Goal: Task Accomplishment & Management: Manage account settings

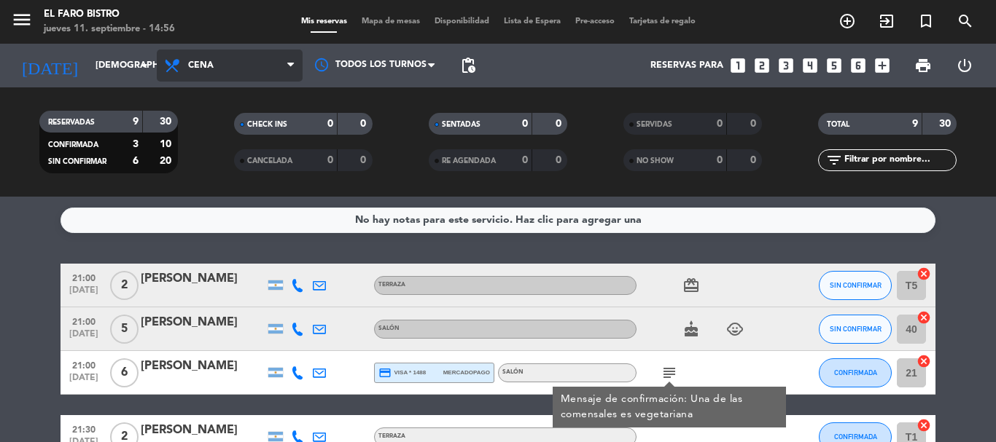
click at [217, 57] on span "Cena" at bounding box center [230, 66] width 146 height 32
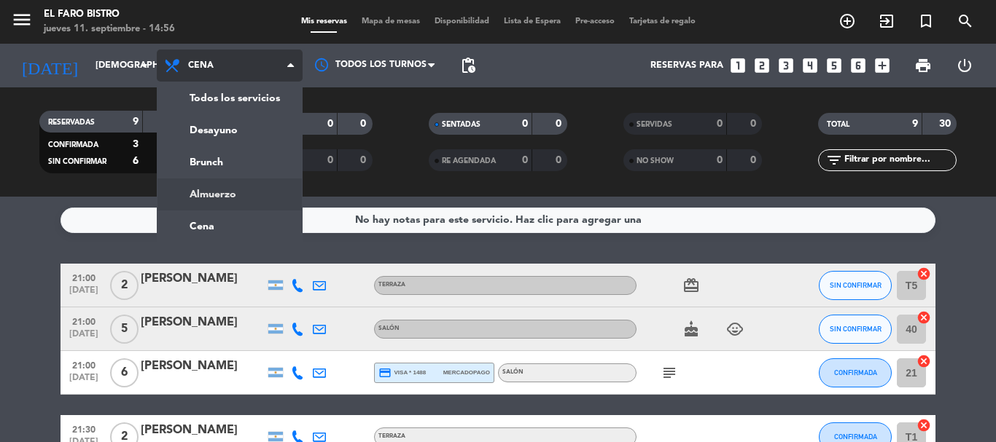
click at [204, 190] on div "menu El Faro Bistro [DATE] 11. septiembre - 14:56 Mis reservas Mapa de mesas Di…" at bounding box center [498, 98] width 996 height 197
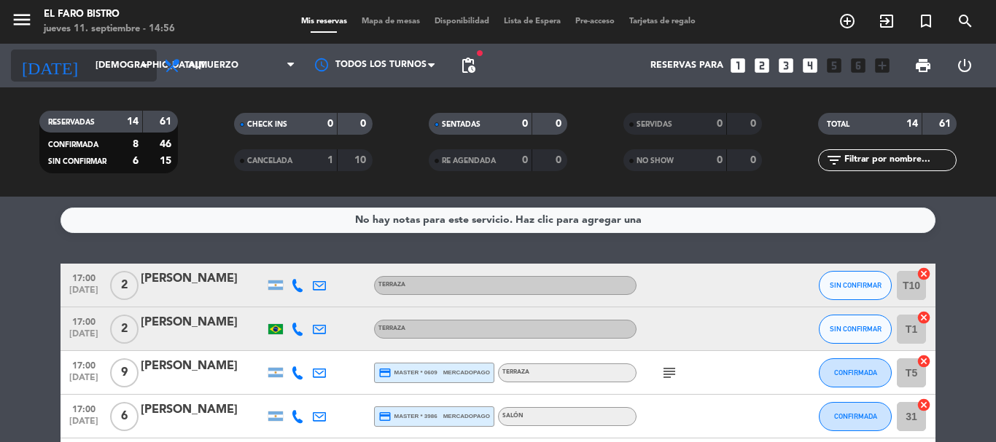
click at [119, 66] on input "[DEMOGRAPHIC_DATA][DATE]" at bounding box center [149, 65] width 123 height 25
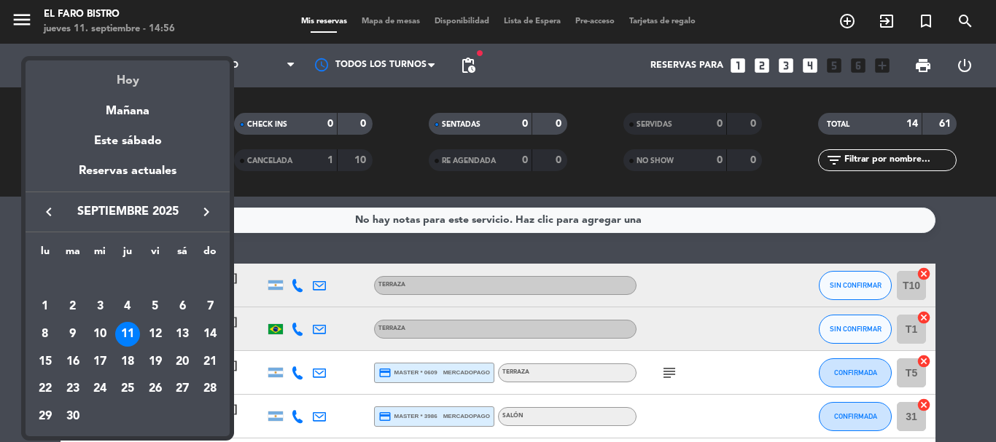
click at [120, 66] on div "Hoy" at bounding box center [128, 75] width 204 height 30
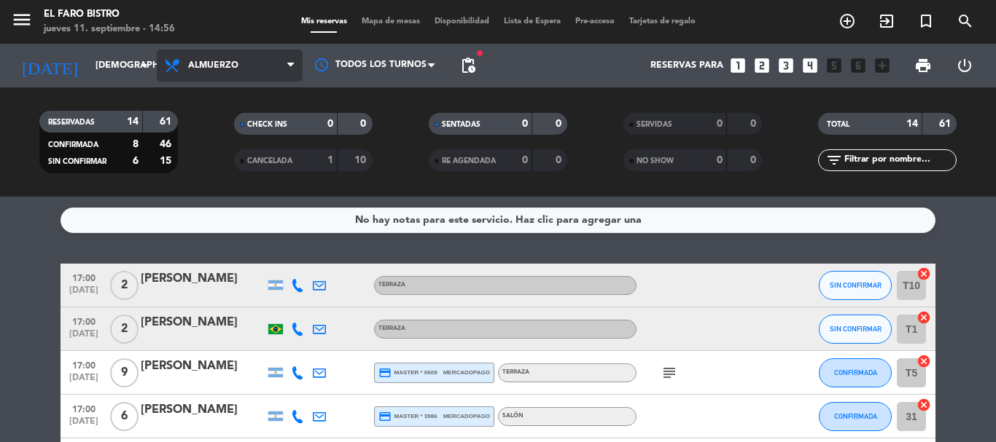
click at [203, 61] on span "Almuerzo" at bounding box center [213, 65] width 50 height 10
click at [219, 152] on div "menu El Faro Bistro [DATE] 11. septiembre - 14:56 Mis reservas Mapa de mesas Di…" at bounding box center [498, 98] width 996 height 197
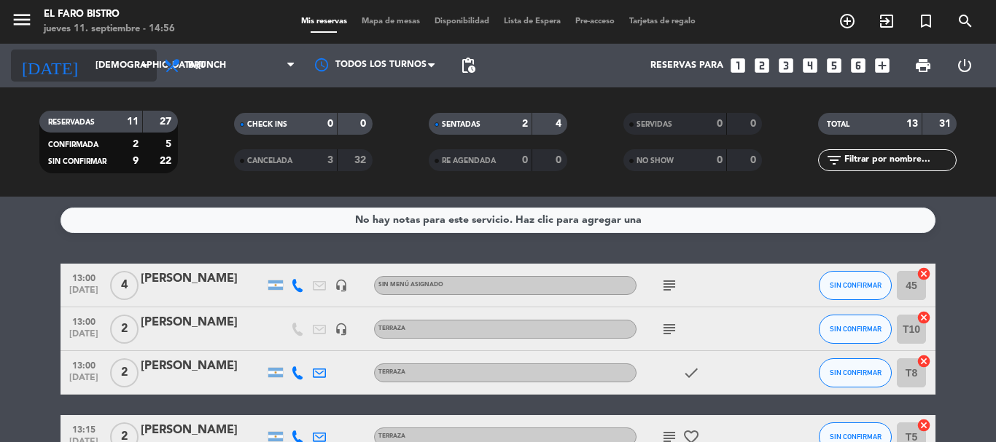
click at [99, 63] on input "[DEMOGRAPHIC_DATA][DATE]" at bounding box center [149, 65] width 123 height 25
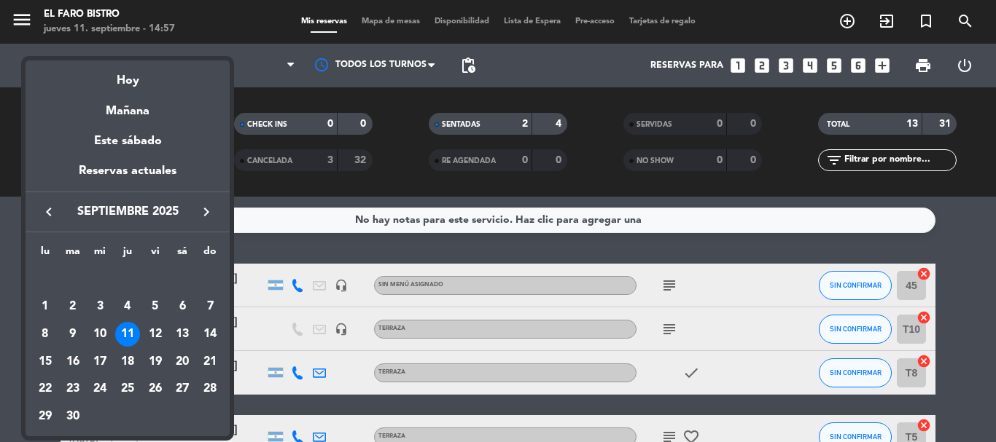
drag, startPoint x: 152, startPoint y: 339, endPoint x: 157, endPoint y: 319, distance: 21.0
click at [152, 338] on div "12" at bounding box center [155, 334] width 25 height 25
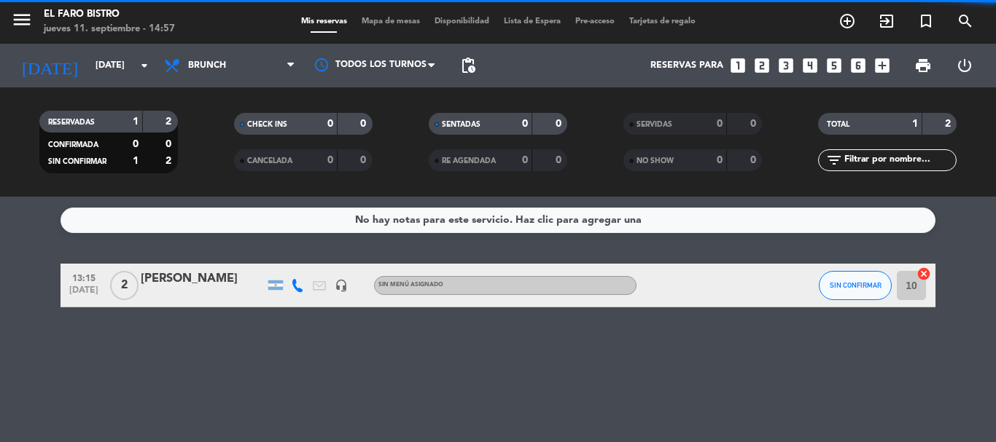
click at [230, 60] on span "Brunch" at bounding box center [230, 66] width 146 height 32
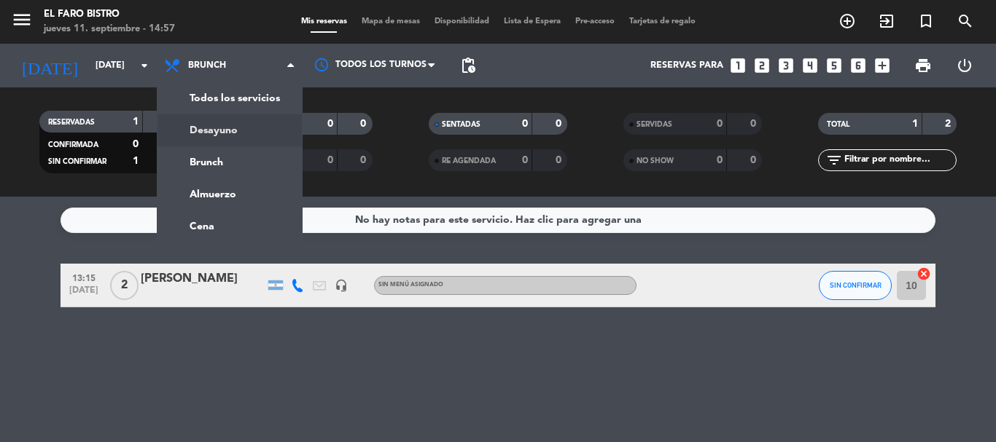
click at [216, 126] on div "menu El Faro Bistro [DATE] 11. septiembre - 14:57 Mis reservas Mapa de mesas Di…" at bounding box center [498, 98] width 996 height 197
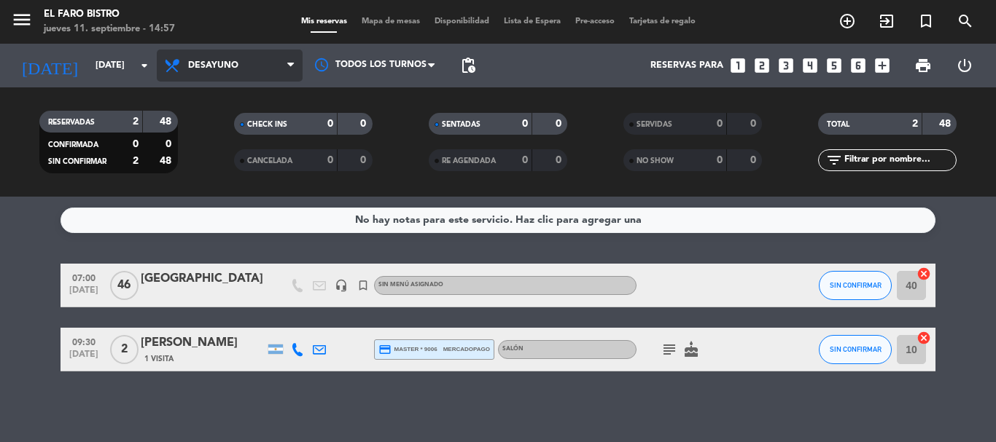
click at [237, 63] on span "Desayuno" at bounding box center [213, 65] width 50 height 10
click at [233, 168] on div "menu El Faro Bistro [DATE] 11. septiembre - 14:57 Mis reservas Mapa de mesas Di…" at bounding box center [498, 98] width 996 height 197
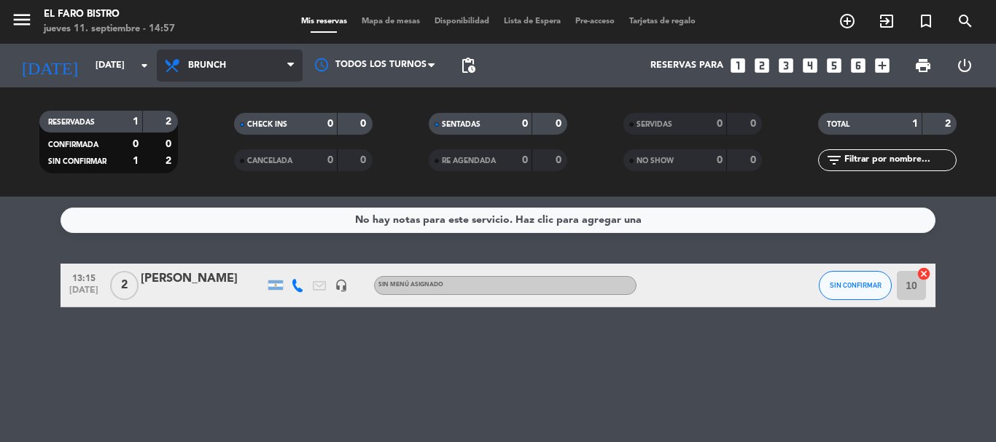
click at [237, 71] on span "Brunch" at bounding box center [230, 66] width 146 height 32
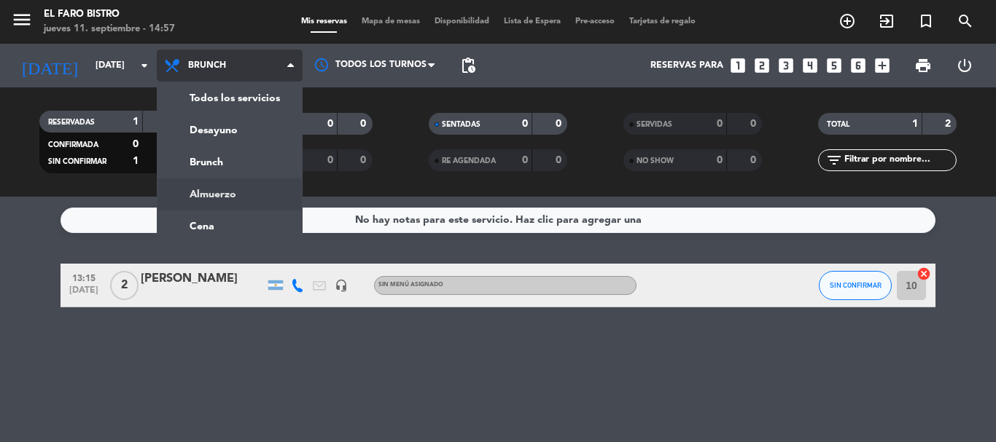
click at [213, 190] on div "menu El Faro Bistro [DATE] 11. septiembre - 14:57 Mis reservas Mapa de mesas Di…" at bounding box center [498, 98] width 996 height 197
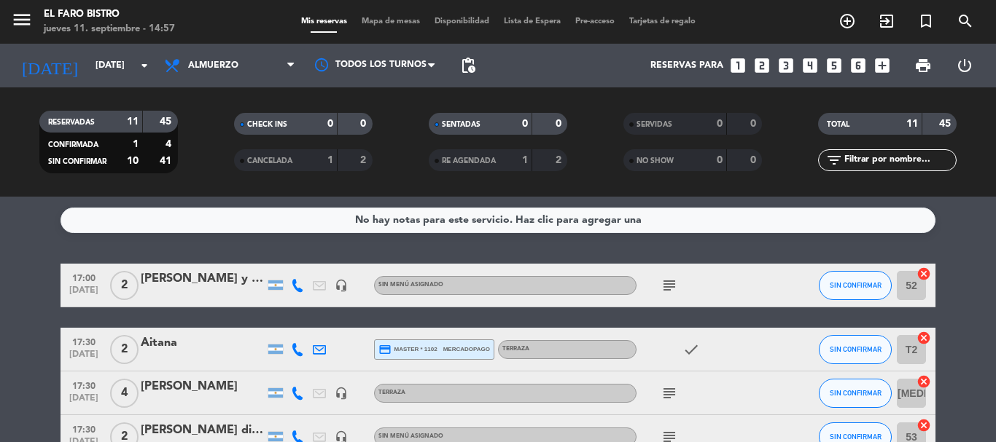
click at [668, 281] on icon "subject" at bounding box center [668, 285] width 17 height 17
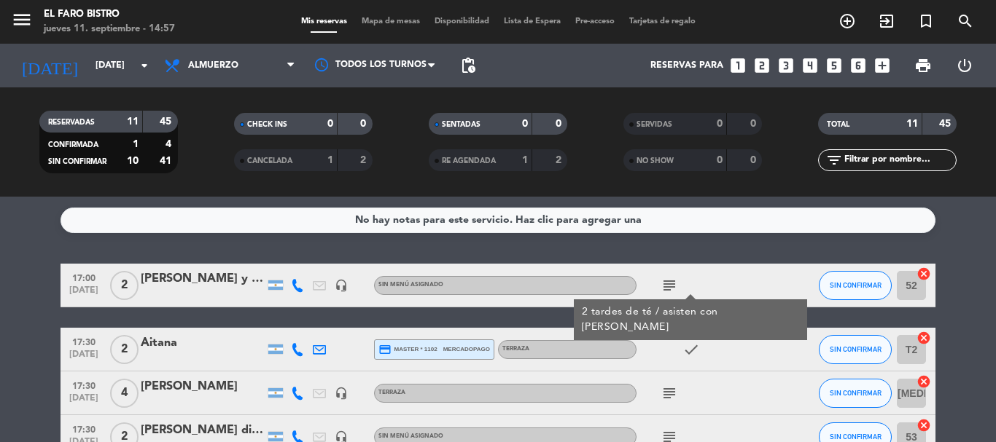
click at [668, 399] on icon "subject" at bounding box center [668, 393] width 17 height 17
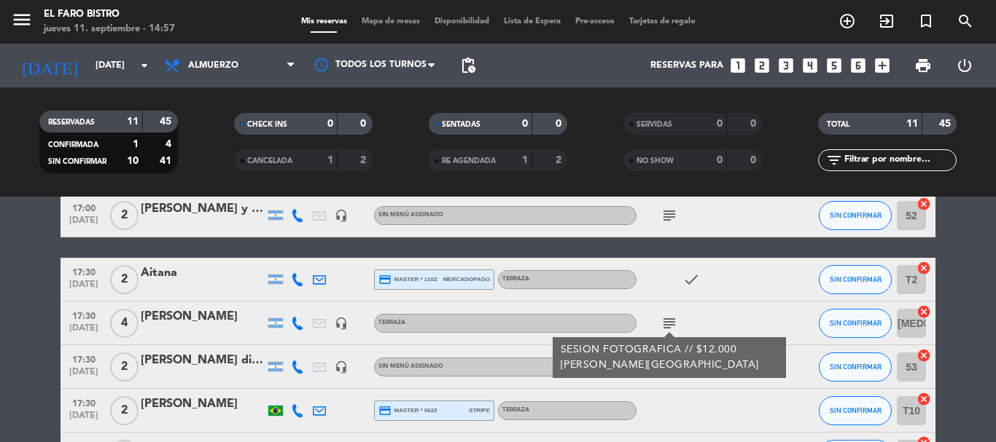
scroll to position [73, 0]
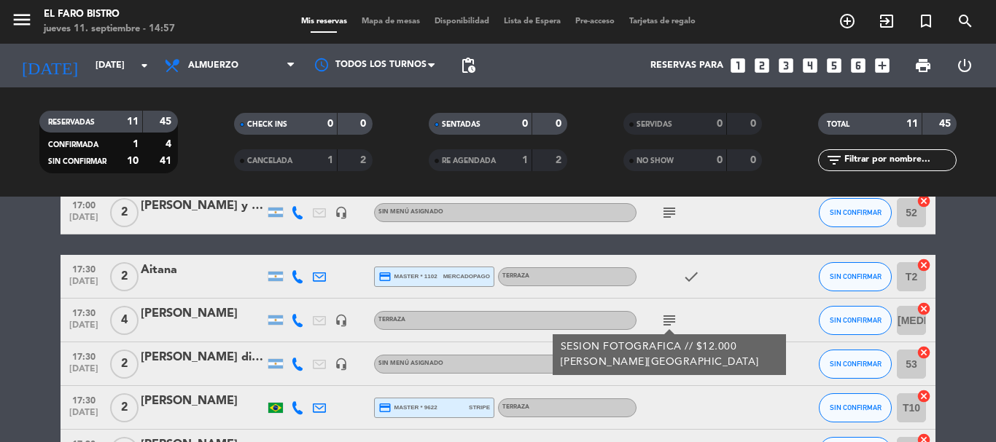
click at [667, 319] on icon "subject" at bounding box center [668, 320] width 17 height 17
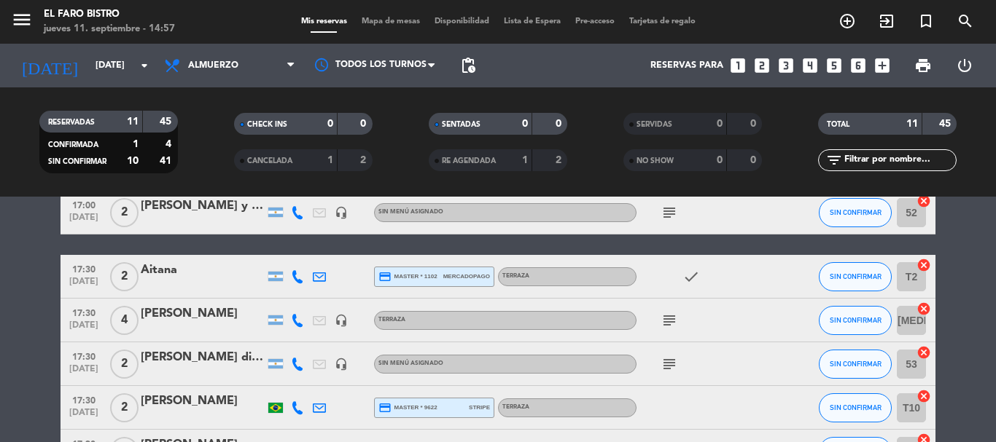
click at [668, 367] on icon "subject" at bounding box center [668, 364] width 17 height 17
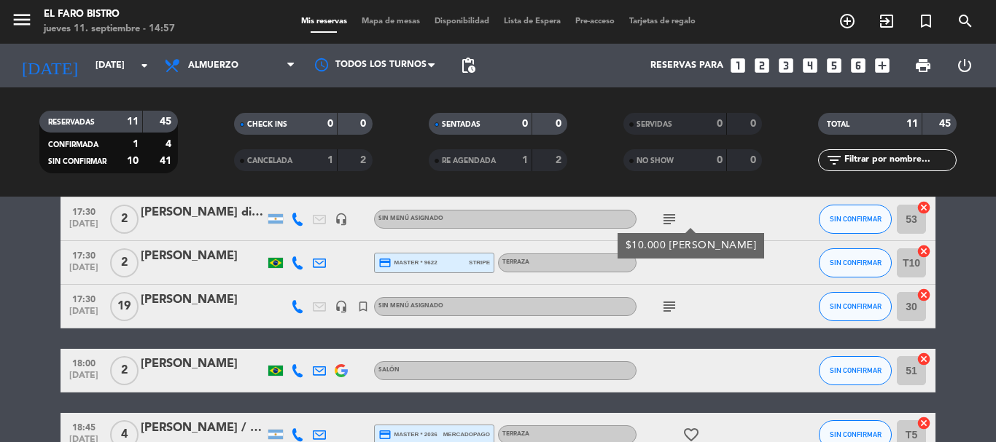
scroll to position [219, 0]
click at [671, 305] on icon "subject" at bounding box center [668, 305] width 17 height 17
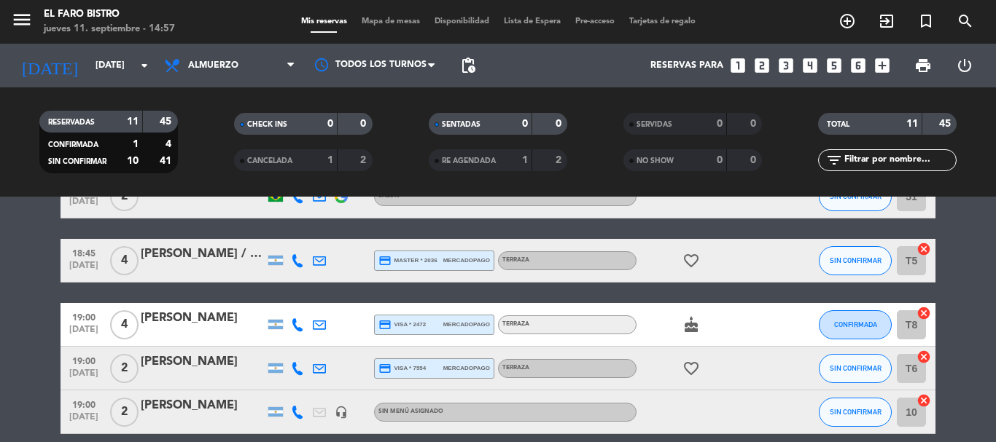
scroll to position [238, 0]
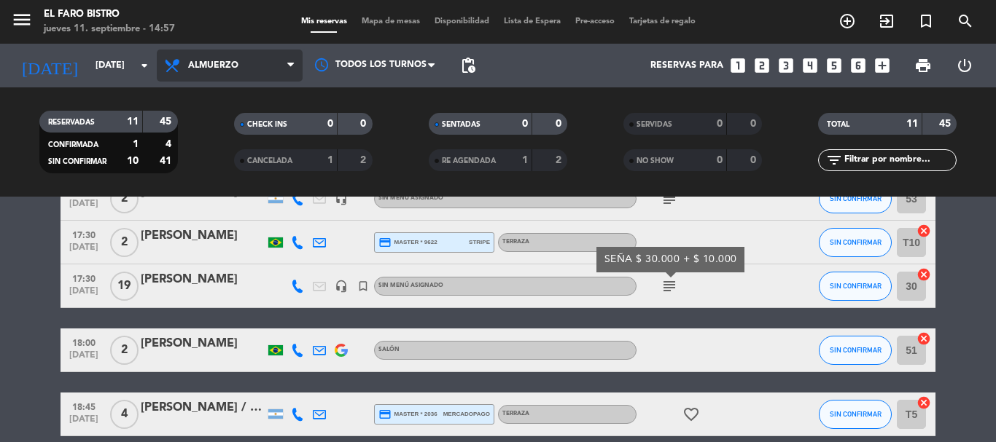
click at [214, 68] on span "Almuerzo" at bounding box center [213, 65] width 50 height 10
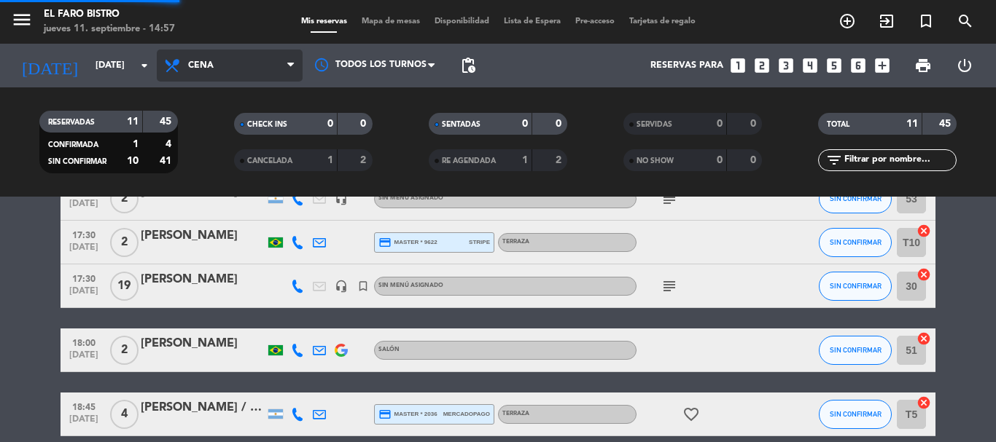
click at [229, 222] on ng-component "menu El Faro Bistro [DATE] 11. septiembre - 14:57 Mis reservas Mapa de mesas Di…" at bounding box center [498, 221] width 996 height 442
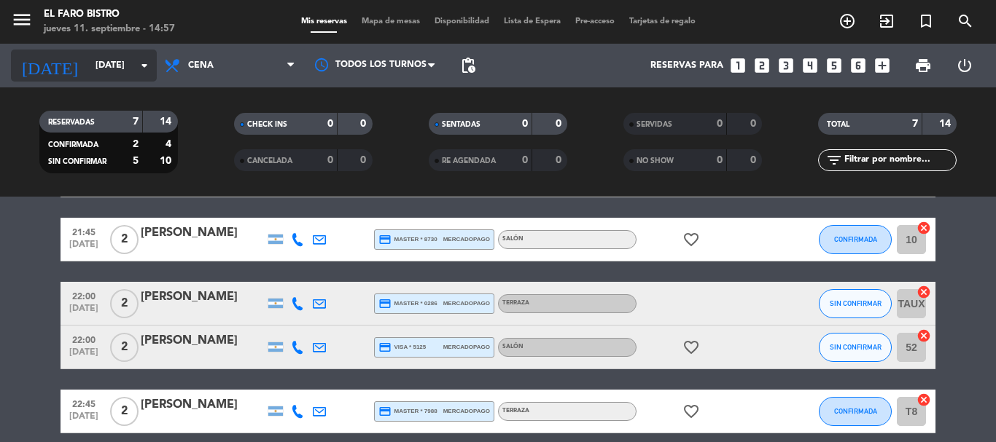
click at [88, 63] on input "[DATE]" at bounding box center [149, 65] width 123 height 25
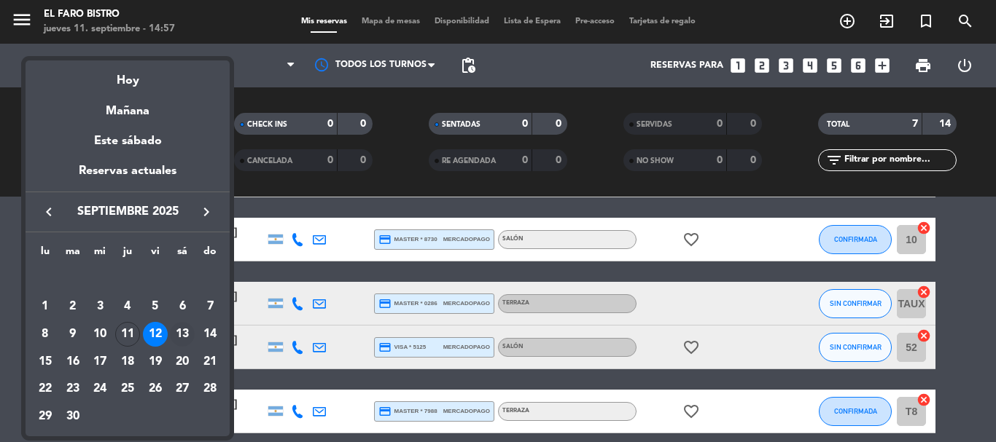
click at [181, 331] on div "13" at bounding box center [182, 334] width 25 height 25
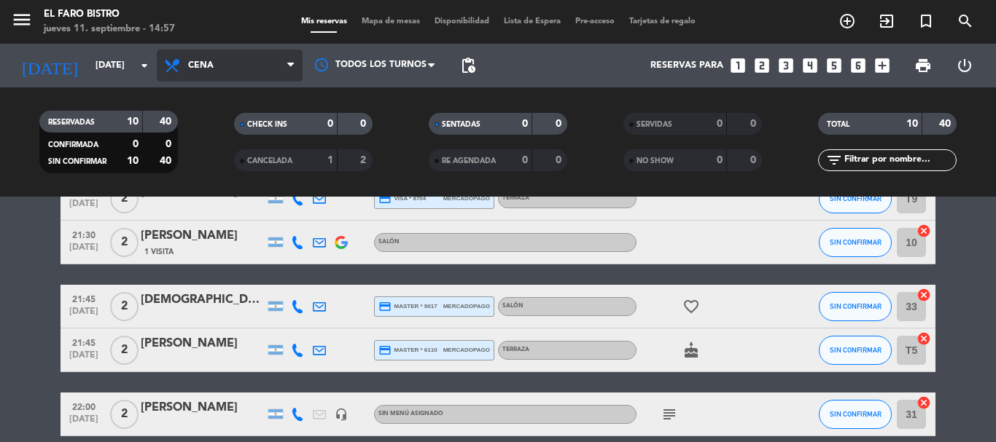
click at [254, 75] on span "Cena" at bounding box center [230, 66] width 146 height 32
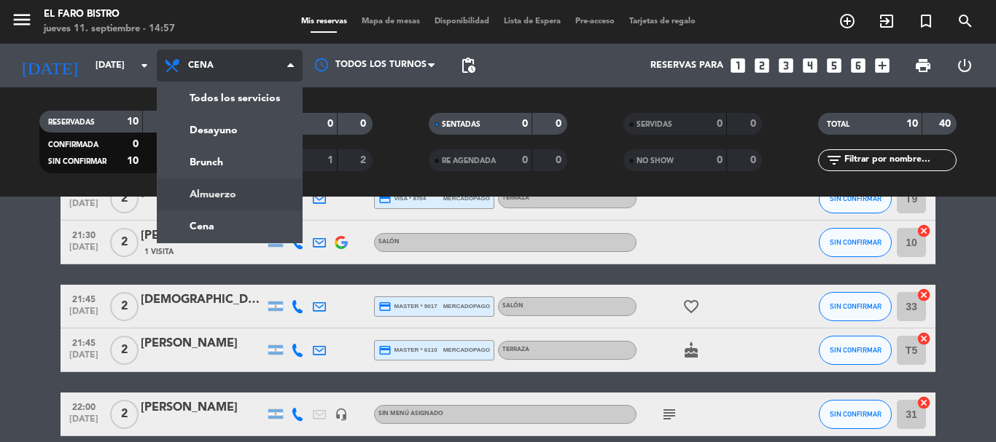
click at [228, 191] on div "menu El Faro Bistro [DATE] 11. septiembre - 14:57 Mis reservas Mapa de mesas Di…" at bounding box center [498, 98] width 996 height 197
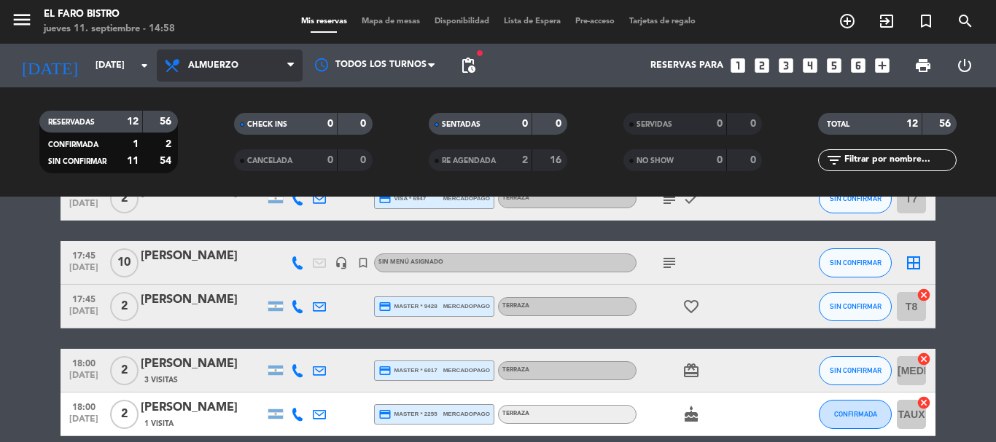
click at [200, 63] on span "Almuerzo" at bounding box center [213, 65] width 50 height 10
click at [247, 168] on div "menu El Faro Bistro [DATE] 11. septiembre - 14:58 Mis reservas Mapa de mesas Di…" at bounding box center [498, 98] width 996 height 197
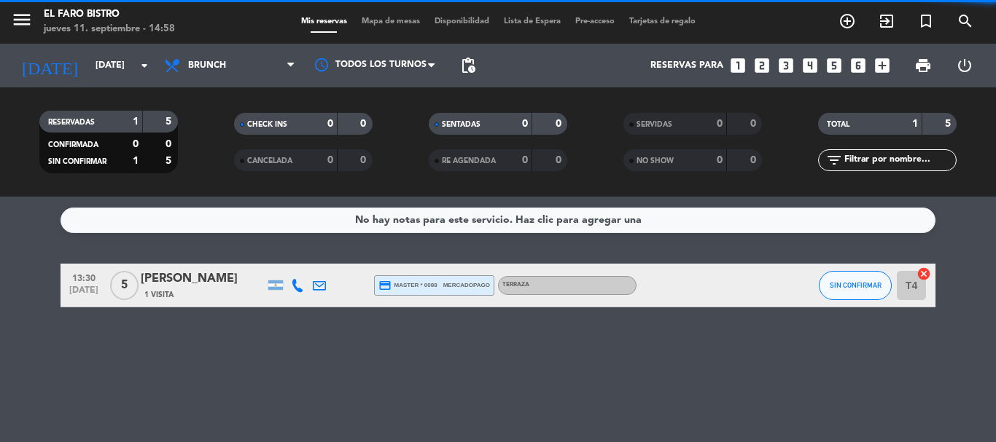
scroll to position [0, 0]
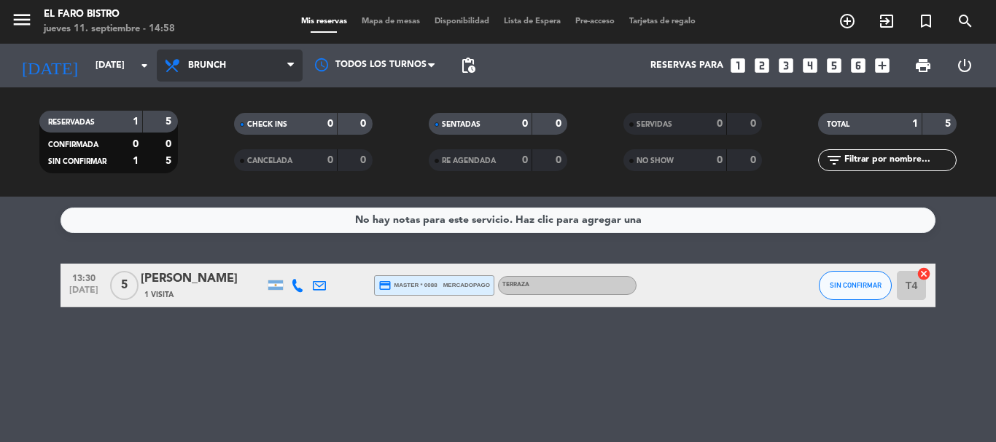
click at [221, 66] on span "Brunch" at bounding box center [207, 65] width 38 height 10
click at [230, 134] on div "menu El Faro Bistro [DATE] 11. septiembre - 14:58 Mis reservas Mapa de mesas Di…" at bounding box center [498, 98] width 996 height 197
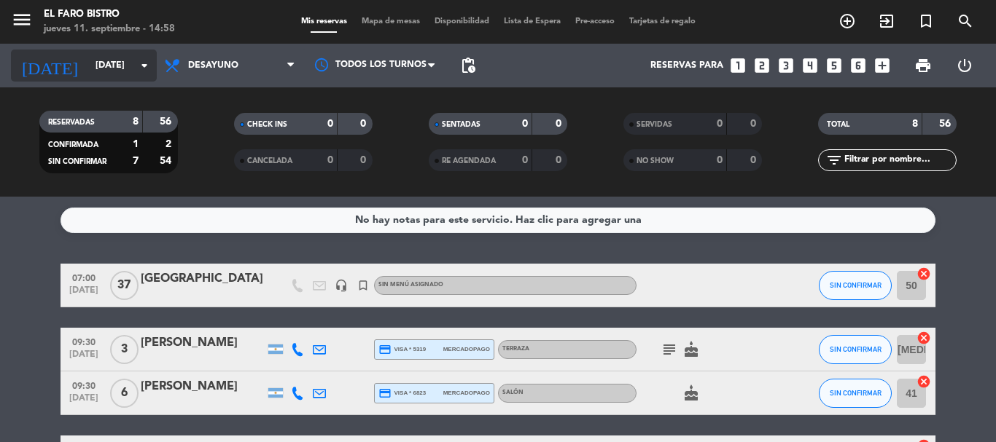
click at [88, 62] on input "[DATE]" at bounding box center [149, 65] width 123 height 25
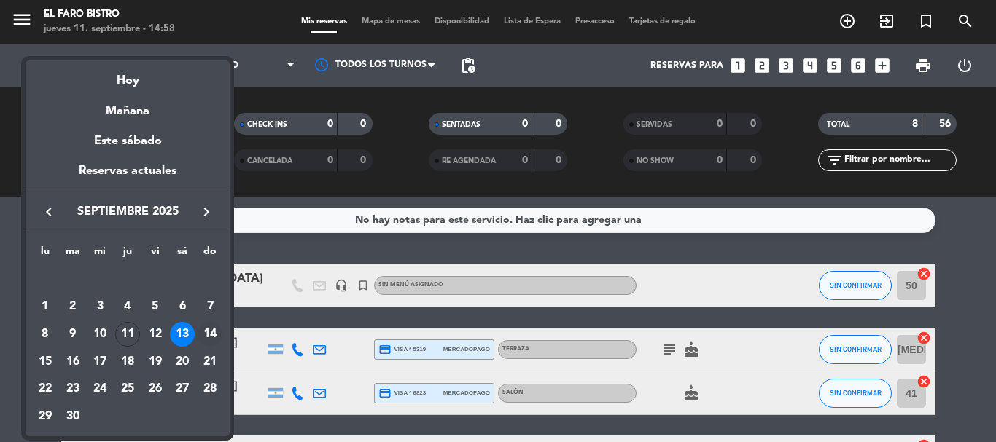
click at [203, 330] on div "14" at bounding box center [210, 334] width 25 height 25
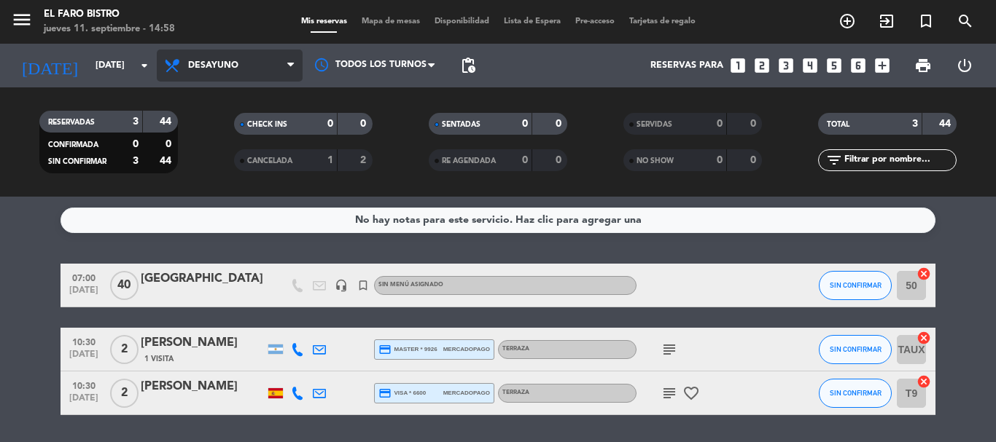
click at [242, 75] on span "Desayuno" at bounding box center [230, 66] width 146 height 32
click at [211, 161] on div "menu El Faro Bistro [DATE] 11. septiembre - 14:58 Mis reservas Mapa de mesas Di…" at bounding box center [498, 98] width 996 height 197
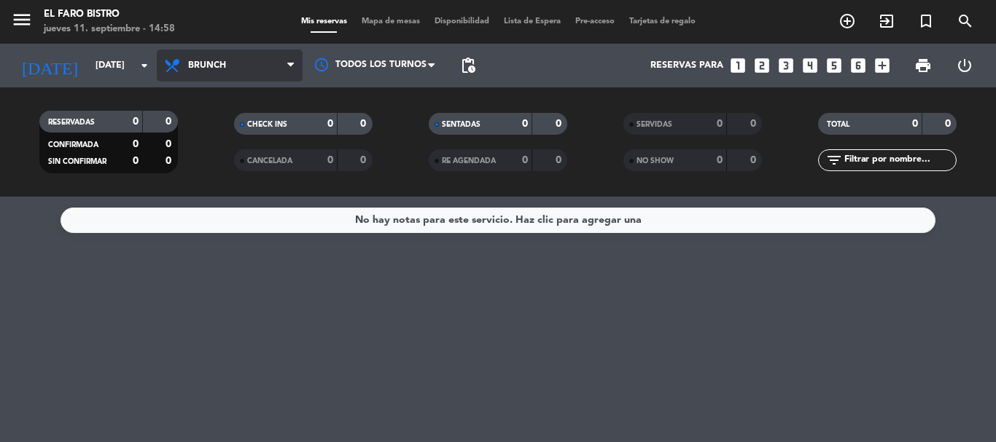
click at [210, 69] on span "Brunch" at bounding box center [207, 65] width 38 height 10
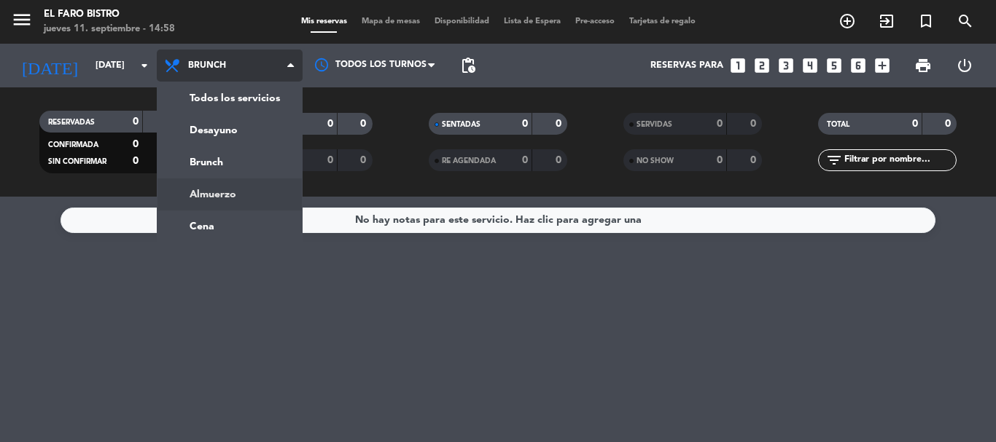
click at [224, 195] on div "menu El Faro Bistro [DATE] 11. septiembre - 14:58 Mis reservas Mapa de mesas Di…" at bounding box center [498, 98] width 996 height 197
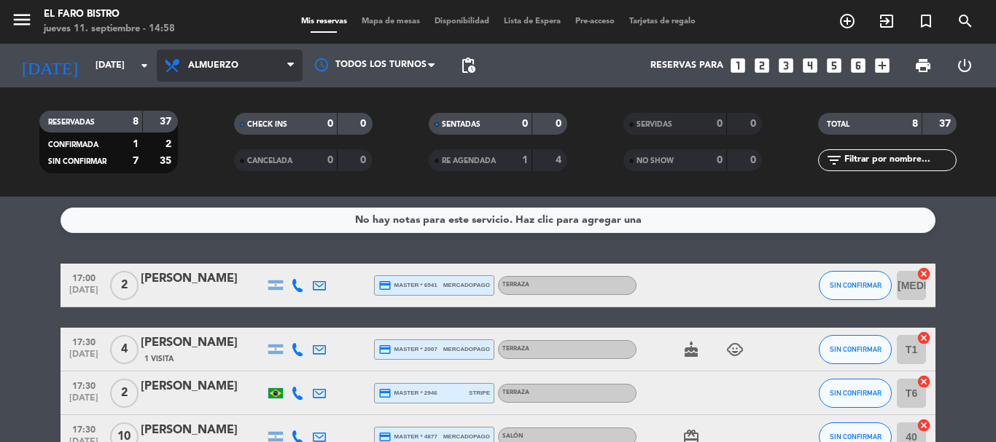
click at [230, 62] on span "Almuerzo" at bounding box center [213, 65] width 50 height 10
click at [221, 226] on ng-component "menu El Faro Bistro [DATE] 11. septiembre - 14:59 Mis reservas Mapa de mesas Di…" at bounding box center [498, 221] width 996 height 442
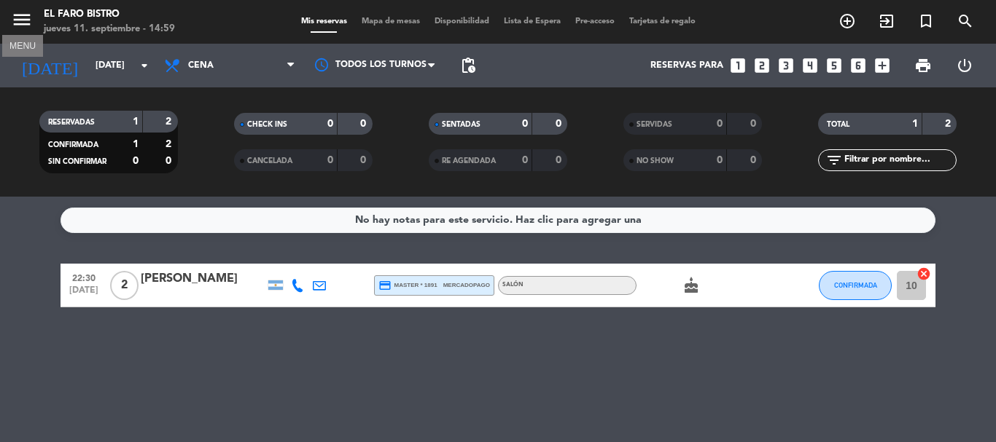
click at [20, 20] on icon "menu" at bounding box center [22, 20] width 22 height 22
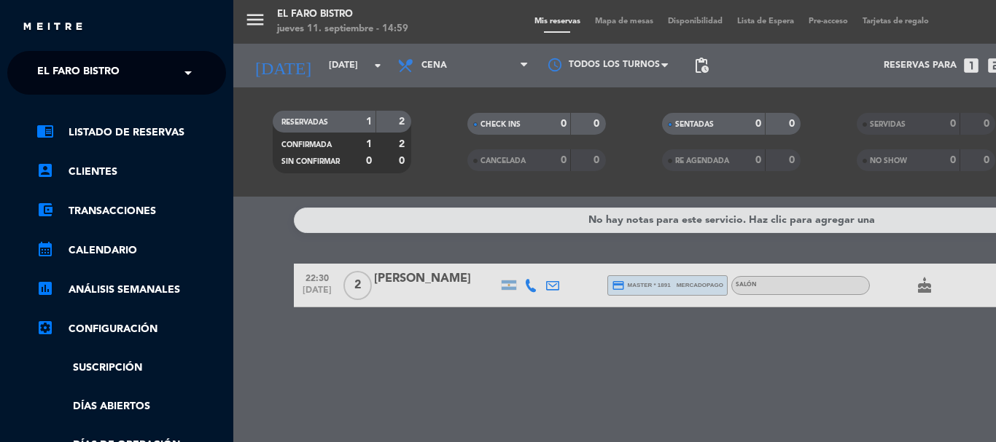
click at [66, 68] on span "El Faro Bistro" at bounding box center [78, 73] width 82 height 31
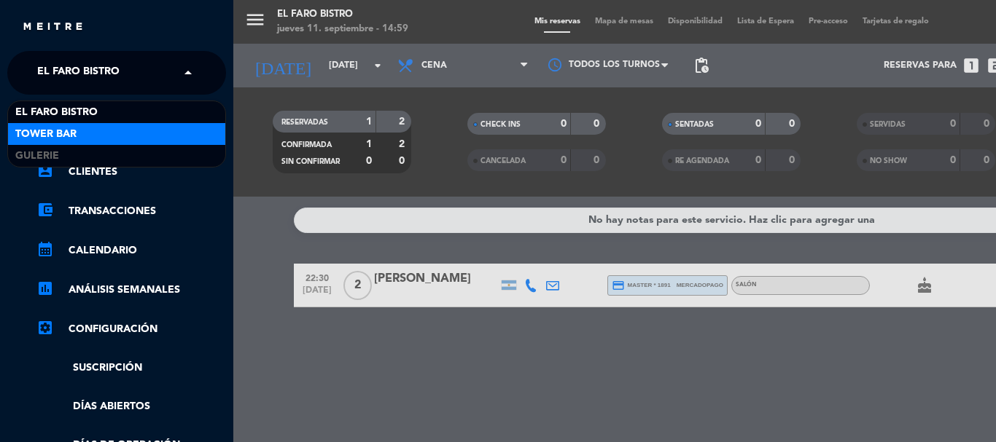
click at [110, 125] on div "Tower Bar" at bounding box center [116, 134] width 217 height 22
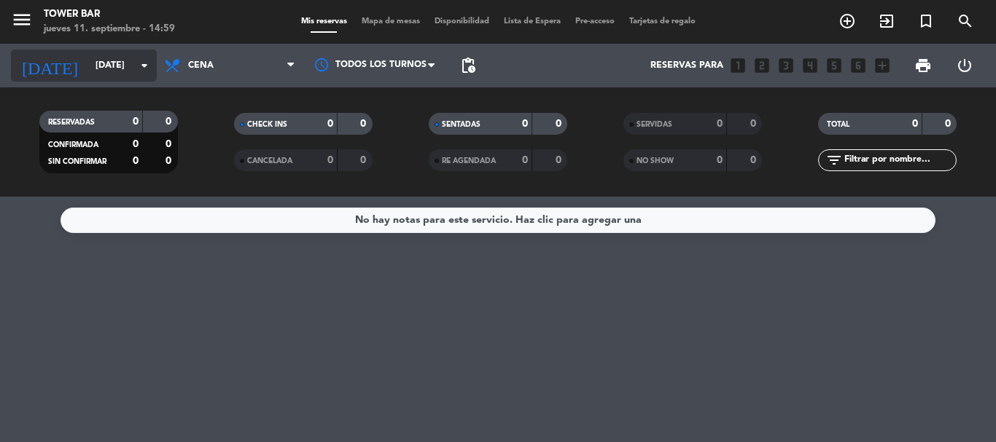
click at [95, 74] on input "[DATE]" at bounding box center [149, 65] width 123 height 25
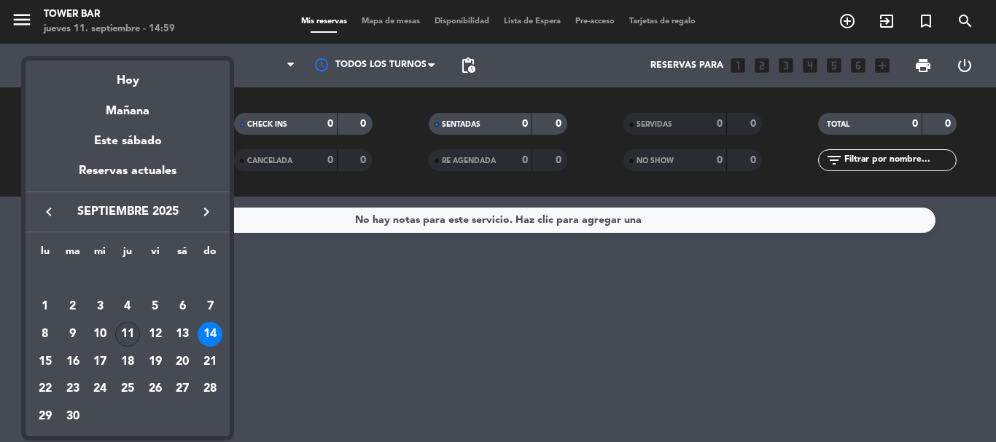
click at [122, 335] on div "11" at bounding box center [127, 334] width 25 height 25
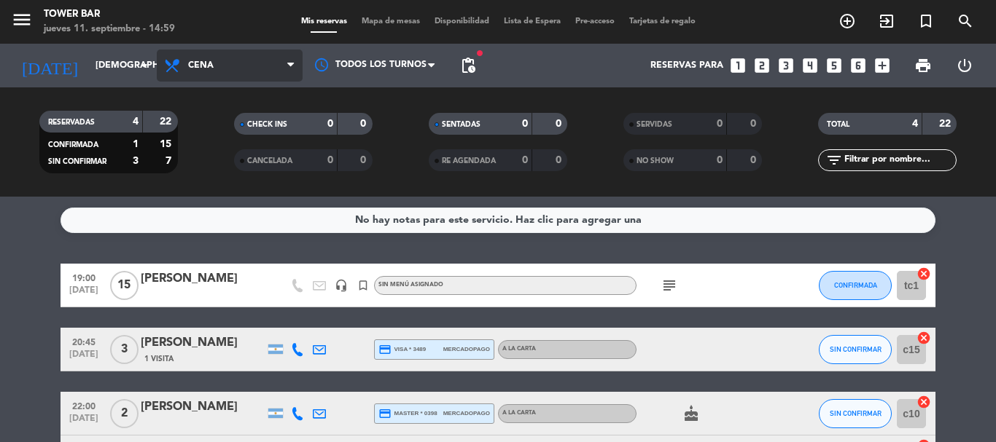
click at [221, 71] on span "Cena" at bounding box center [230, 66] width 146 height 32
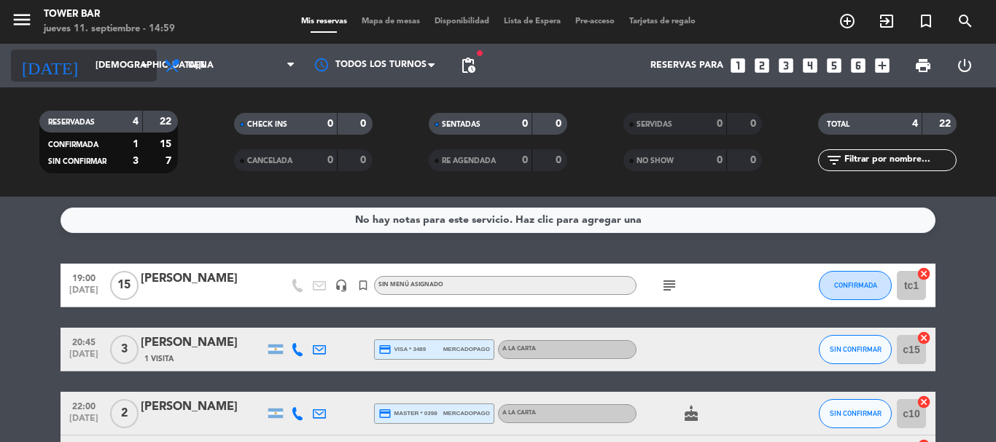
click at [116, 60] on input "[DEMOGRAPHIC_DATA][DATE]" at bounding box center [149, 65] width 123 height 25
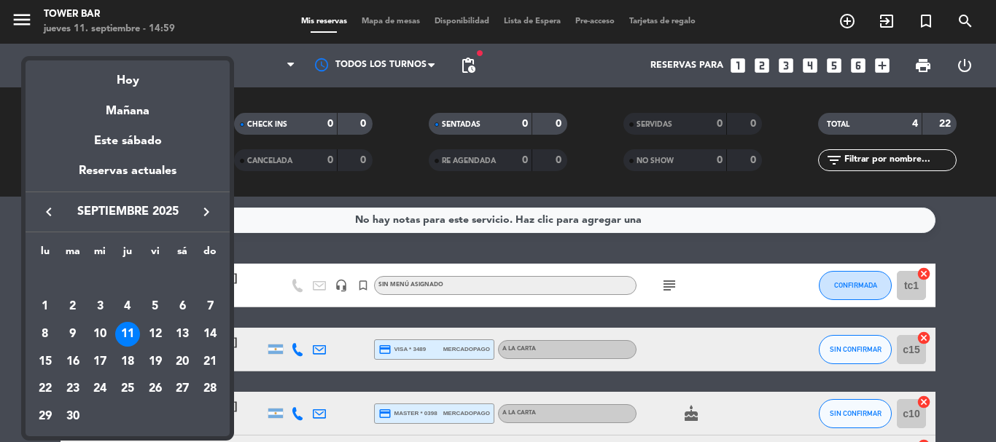
drag, startPoint x: 157, startPoint y: 331, endPoint x: 321, endPoint y: 405, distance: 179.8
click at [157, 329] on div "12" at bounding box center [155, 334] width 25 height 25
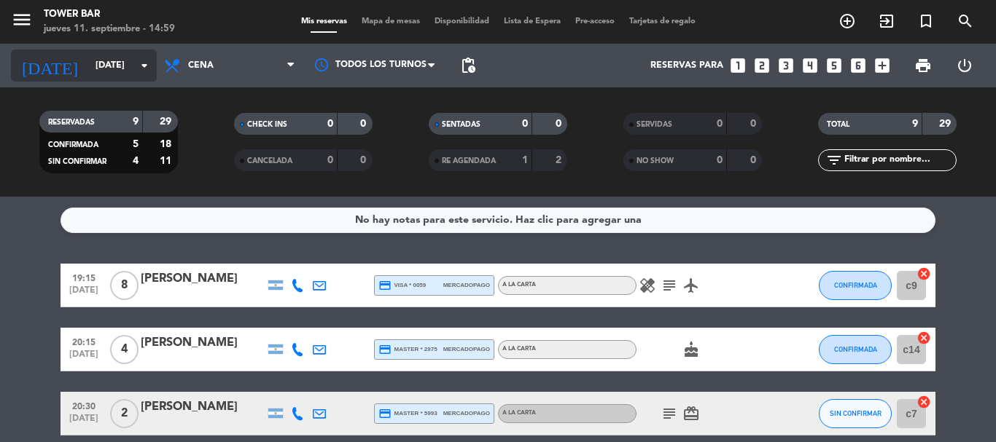
click at [91, 69] on input "[DATE]" at bounding box center [149, 65] width 123 height 25
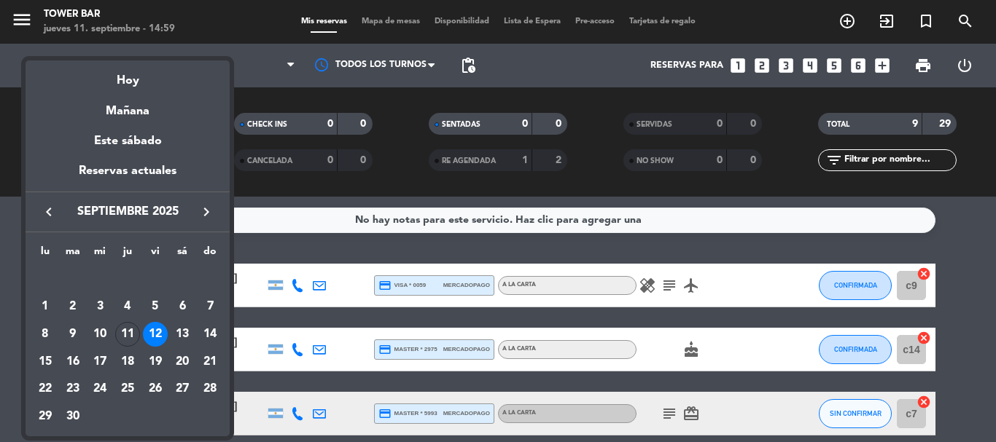
click at [182, 329] on div "13" at bounding box center [182, 334] width 25 height 25
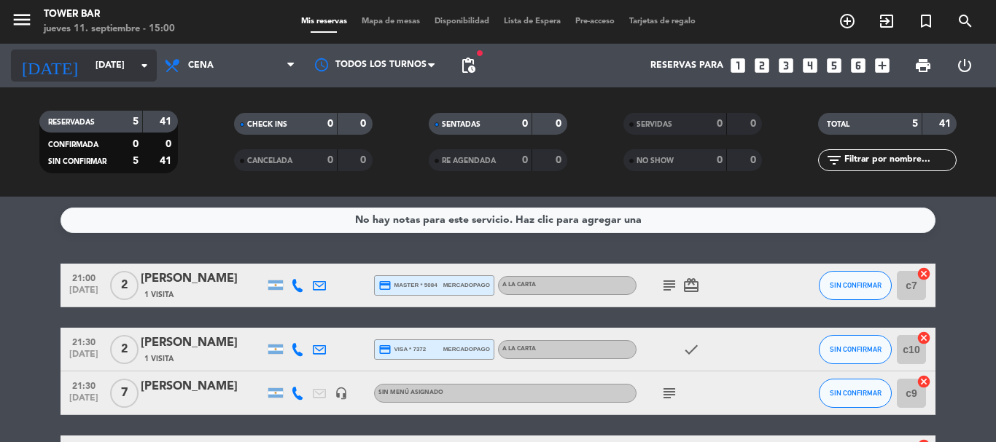
click at [117, 58] on input "[DATE]" at bounding box center [149, 65] width 123 height 25
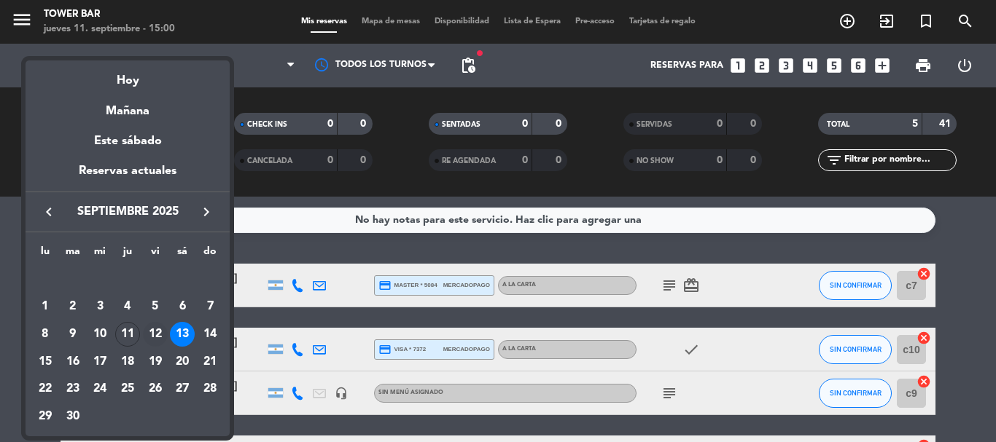
click at [157, 326] on div "12" at bounding box center [155, 334] width 25 height 25
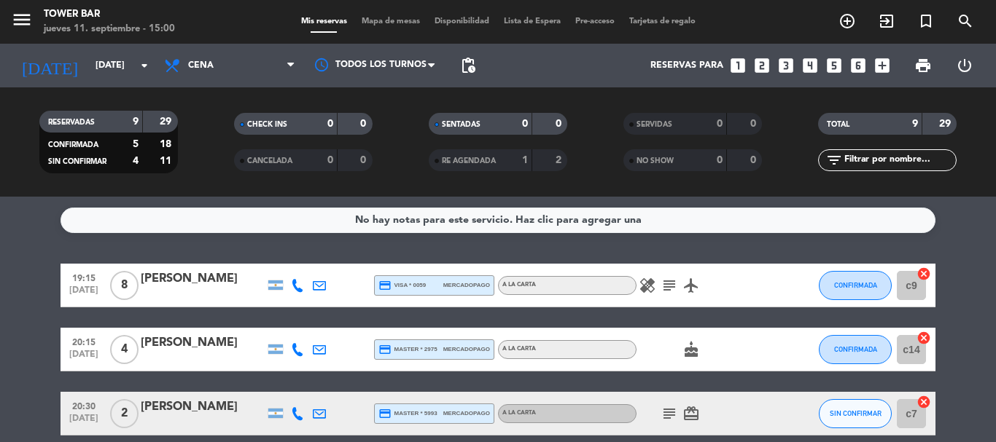
click at [665, 286] on icon "subject" at bounding box center [668, 285] width 17 height 17
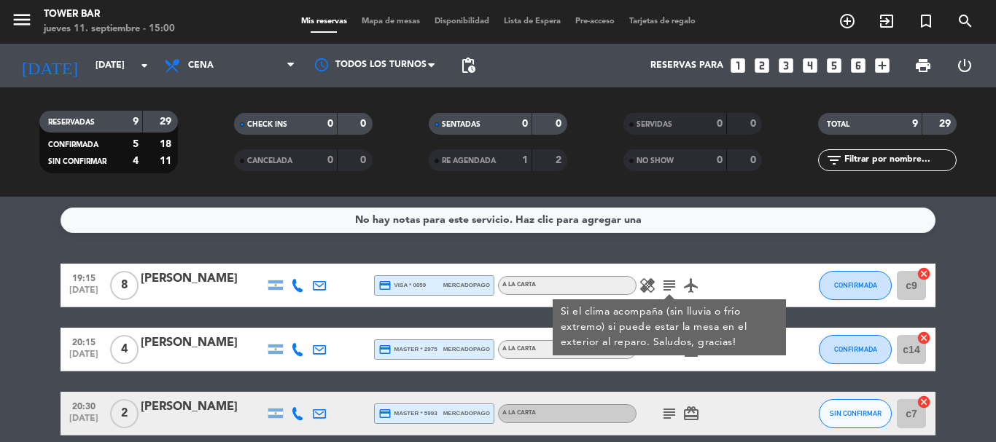
click at [665, 291] on icon "subject" at bounding box center [668, 285] width 17 height 17
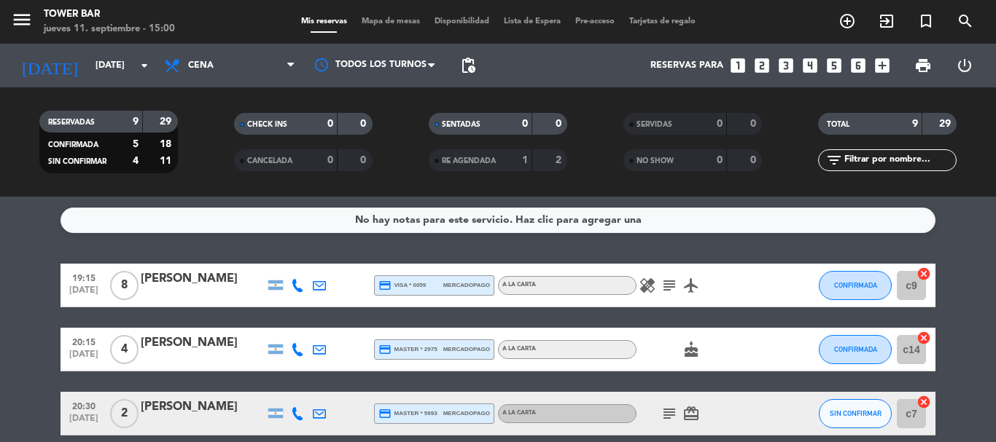
scroll to position [146, 0]
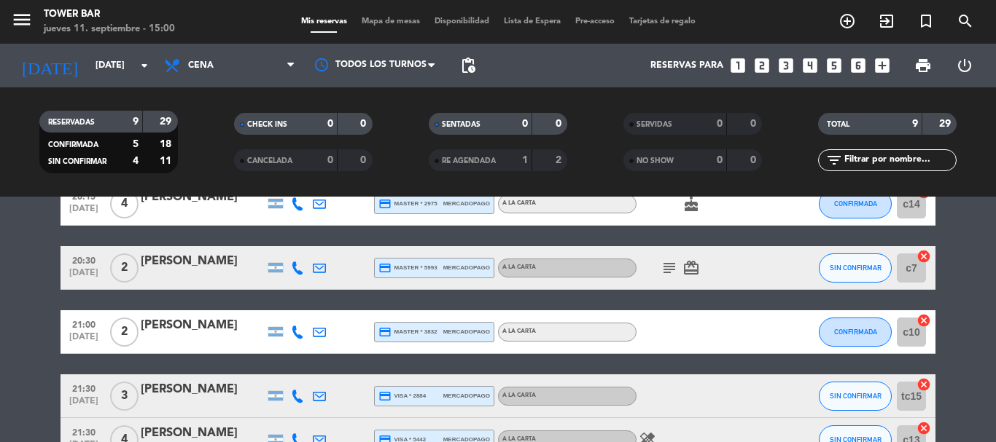
click at [671, 276] on icon "subject" at bounding box center [668, 267] width 17 height 17
click at [671, 274] on icon "subject" at bounding box center [668, 267] width 17 height 17
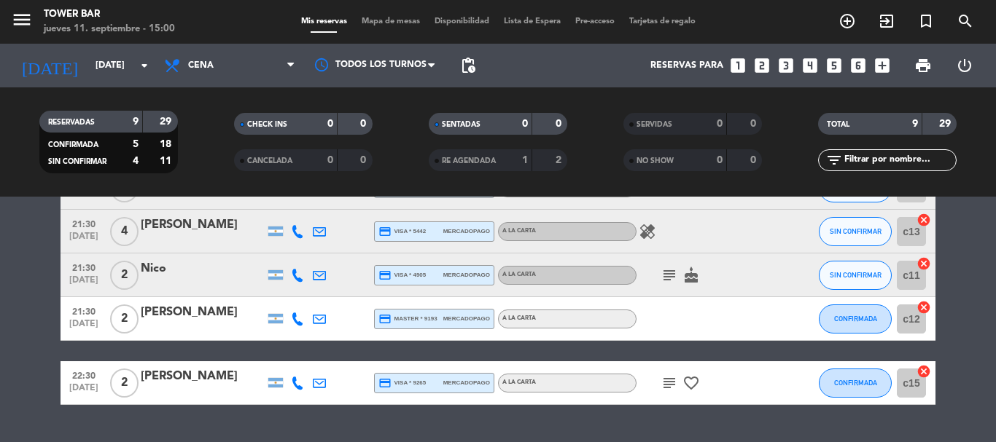
scroll to position [364, 0]
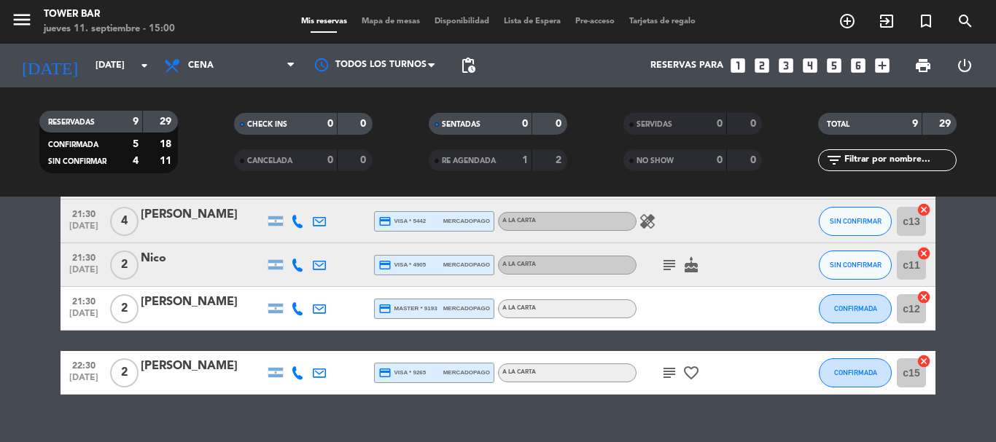
click at [670, 267] on icon "subject" at bounding box center [668, 265] width 17 height 17
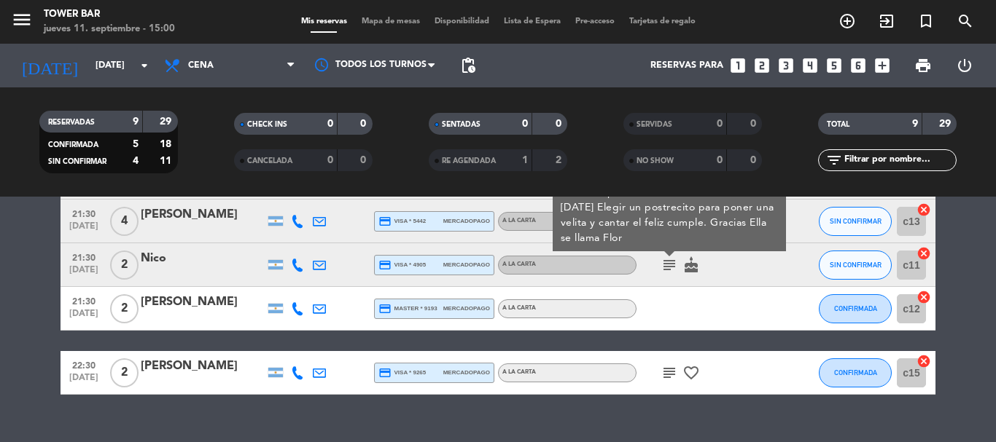
scroll to position [292, 0]
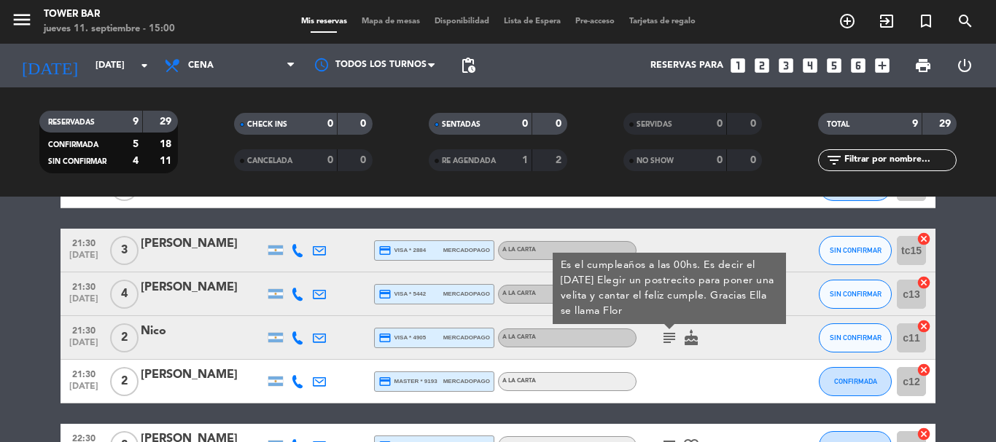
click at [664, 336] on icon "subject" at bounding box center [668, 337] width 17 height 17
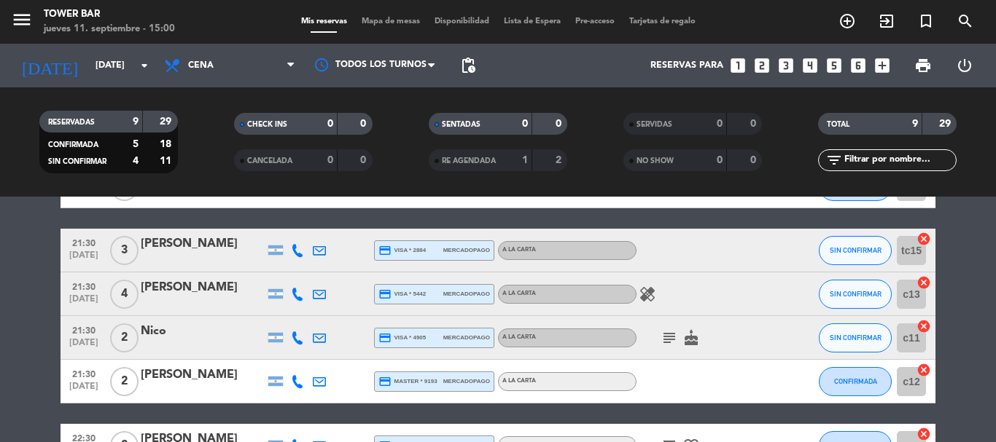
scroll to position [364, 0]
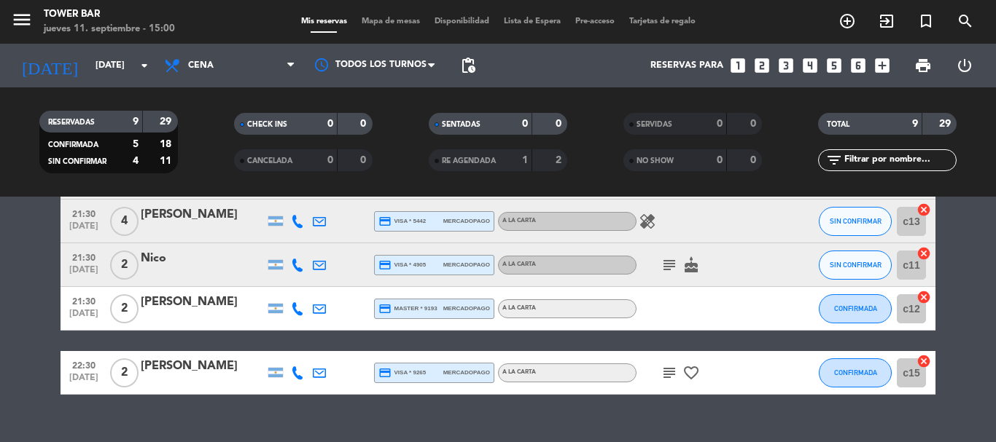
click at [669, 375] on icon "subject" at bounding box center [668, 372] width 17 height 17
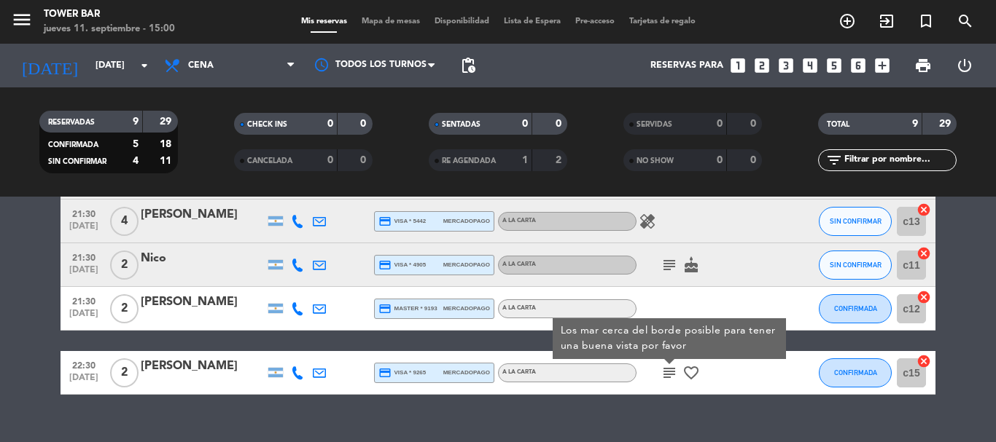
click at [601, 399] on div "No hay notas para este servicio. Haz clic para agregar una 19:15 [DATE] 8 [PERS…" at bounding box center [498, 320] width 996 height 246
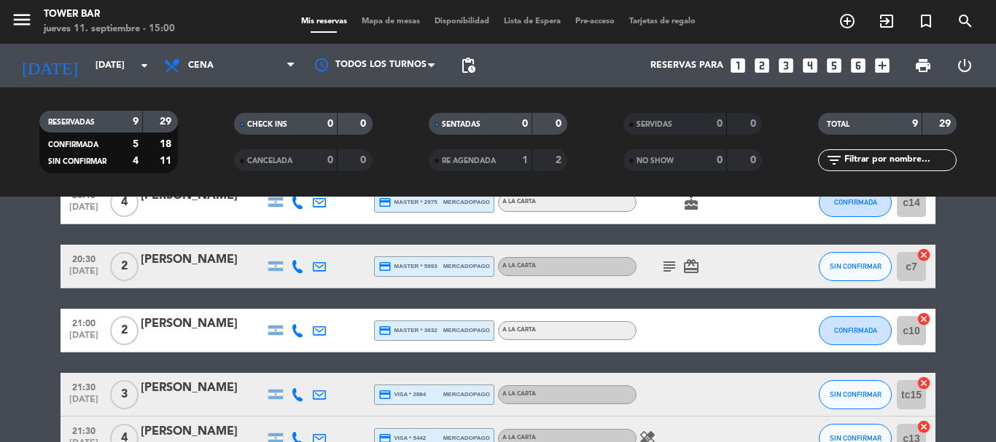
scroll to position [0, 0]
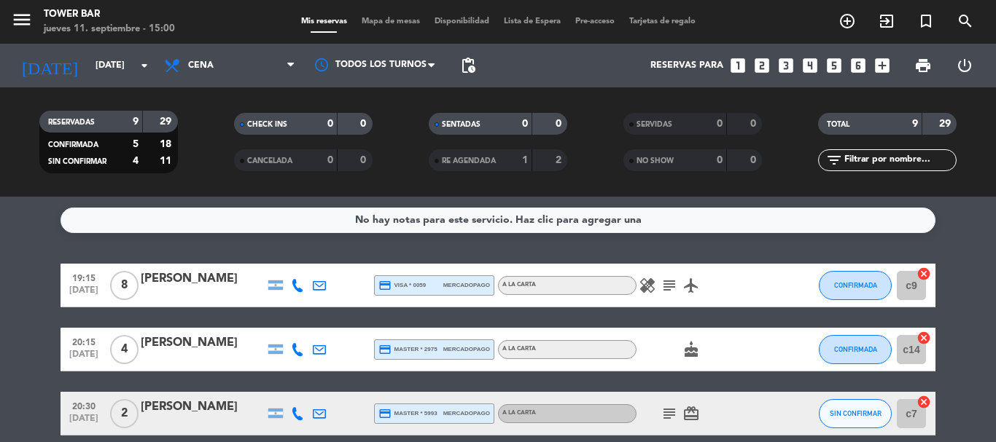
click at [650, 286] on icon "healing" at bounding box center [646, 285] width 17 height 17
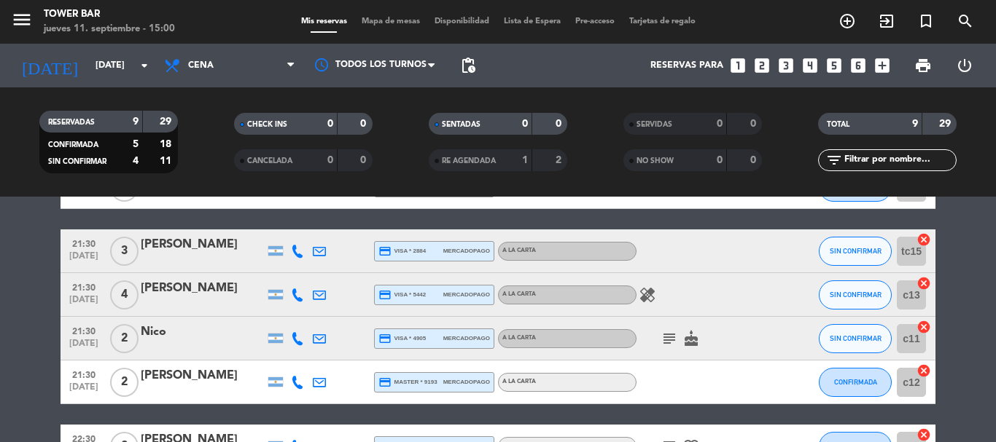
scroll to position [292, 0]
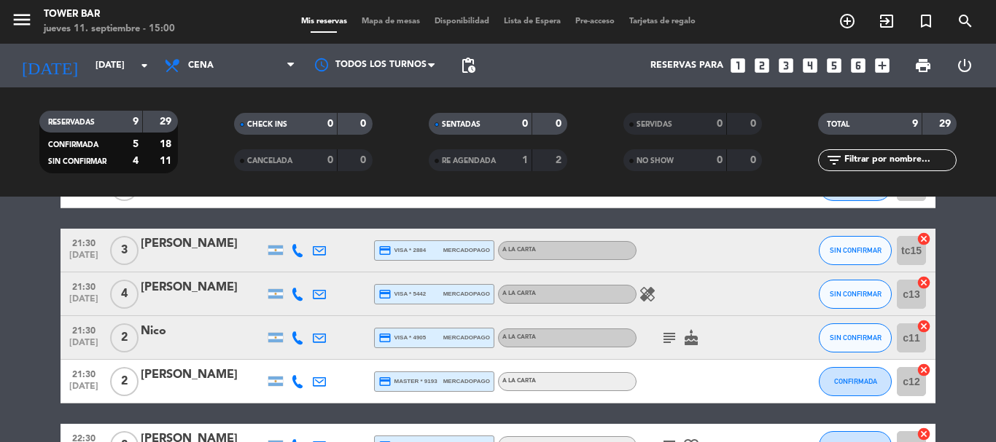
click at [652, 299] on icon "healing" at bounding box center [646, 294] width 17 height 17
click at [108, 68] on input "[DATE]" at bounding box center [149, 65] width 123 height 25
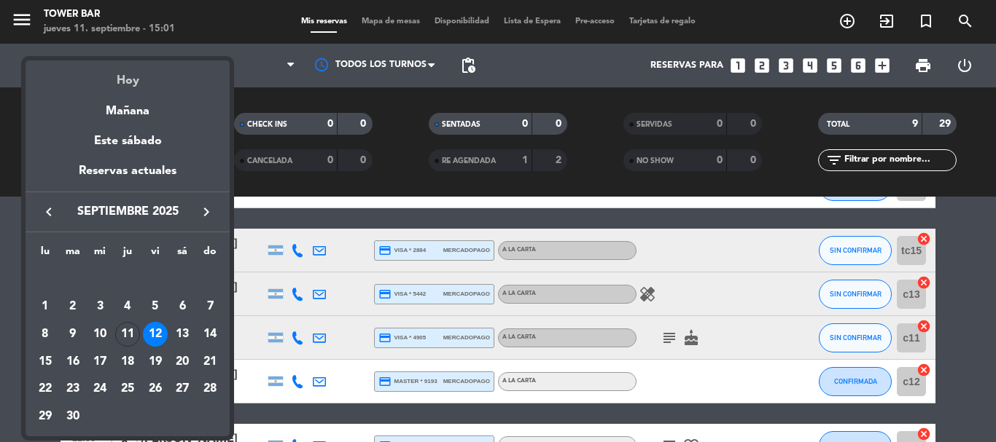
click at [109, 68] on div "Hoy" at bounding box center [128, 75] width 204 height 30
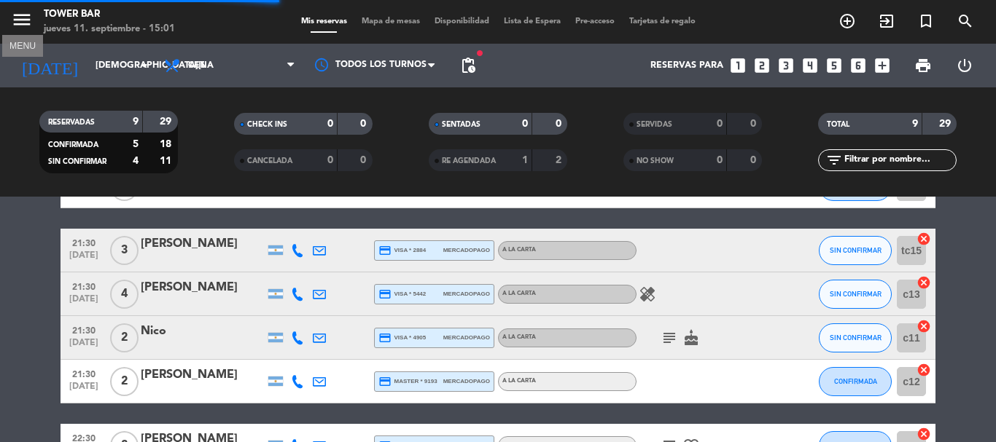
click at [17, 26] on icon "menu" at bounding box center [22, 20] width 22 height 22
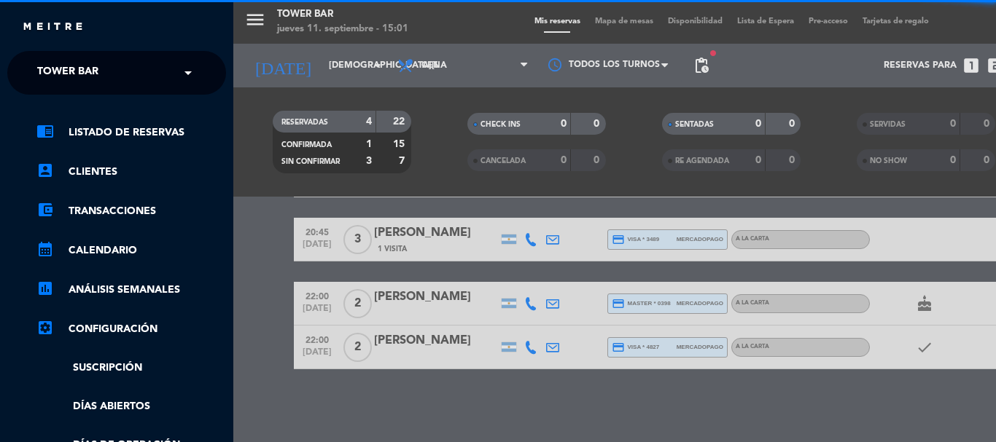
scroll to position [110, 0]
click at [67, 73] on span "Tower Bar" at bounding box center [67, 73] width 61 height 31
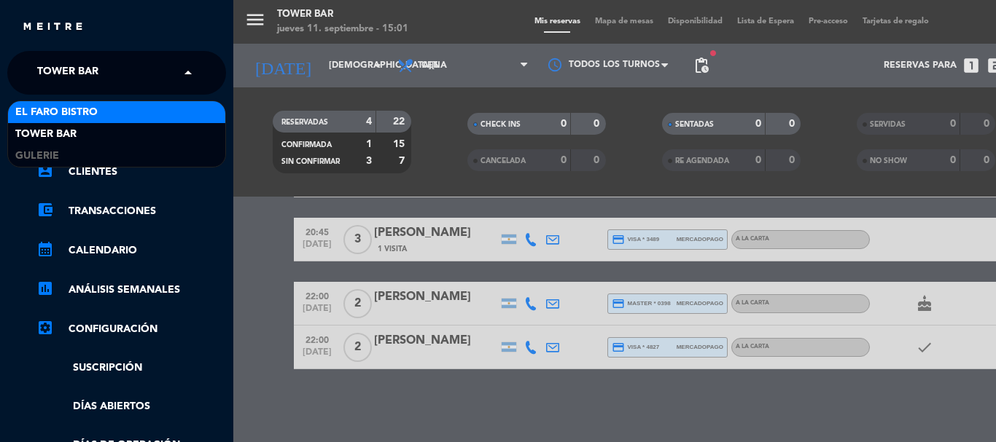
click at [114, 113] on div "El Faro Bistro" at bounding box center [116, 112] width 217 height 22
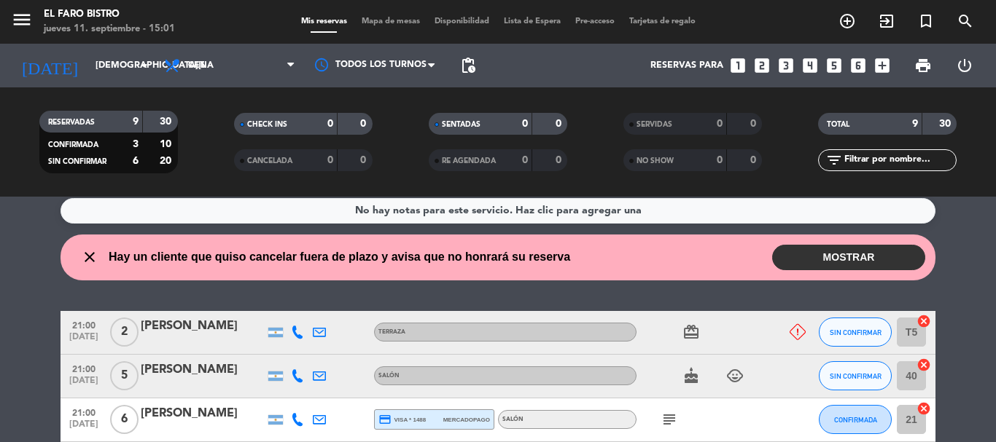
scroll to position [0, 0]
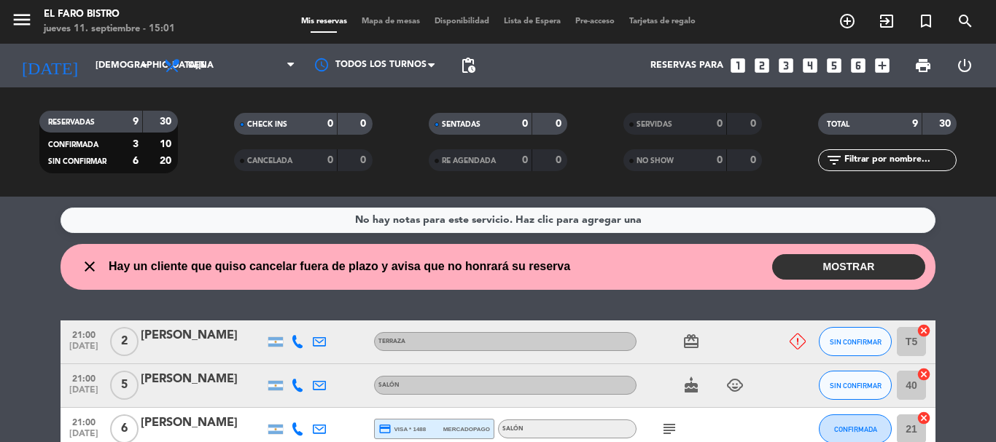
click at [885, 265] on button "MOSTRAR" at bounding box center [848, 267] width 153 height 26
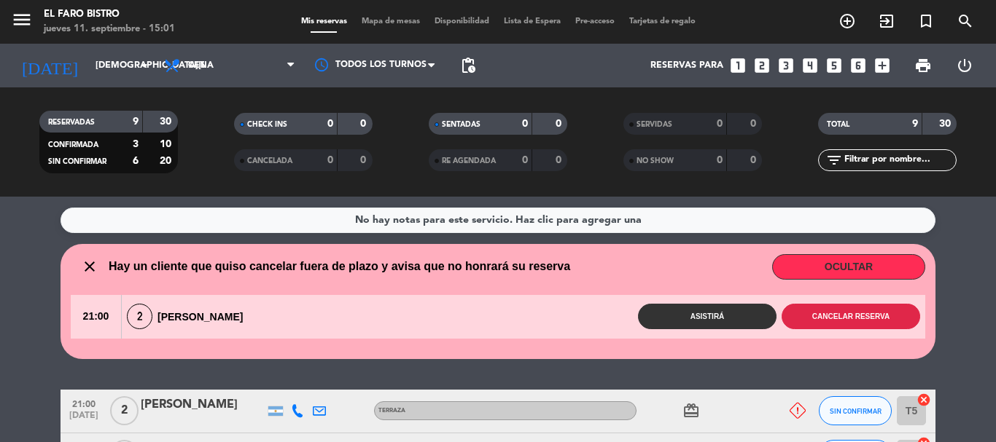
click at [878, 313] on button "Cancelar reserva" at bounding box center [850, 317] width 138 height 26
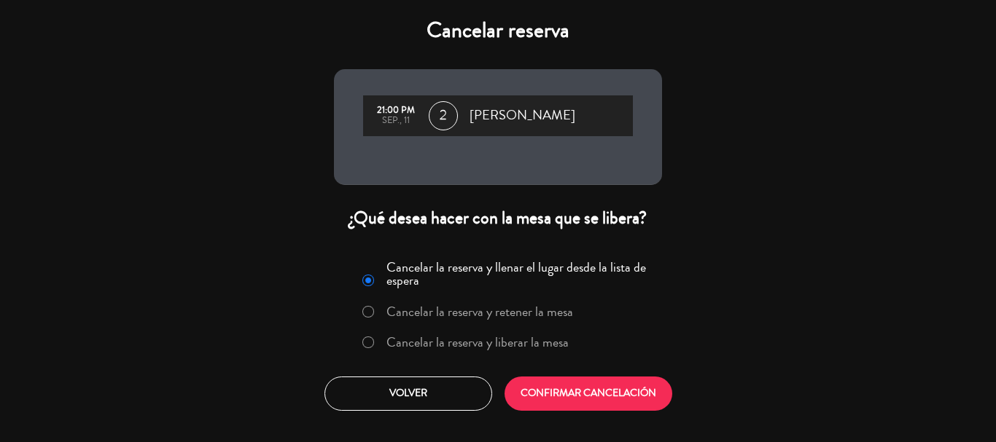
click at [448, 349] on label "Cancelar la reserva y liberar la mesa" at bounding box center [477, 342] width 182 height 13
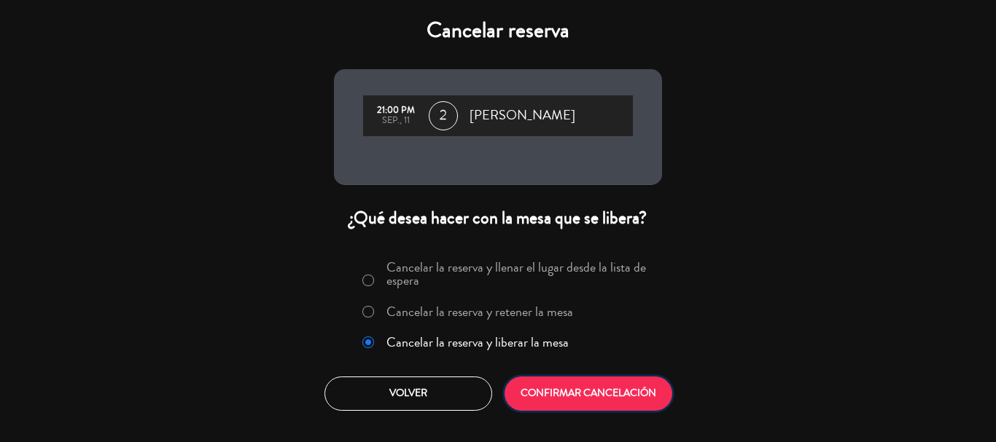
click at [562, 378] on button "CONFIRMAR CANCELACIÓN" at bounding box center [588, 394] width 168 height 34
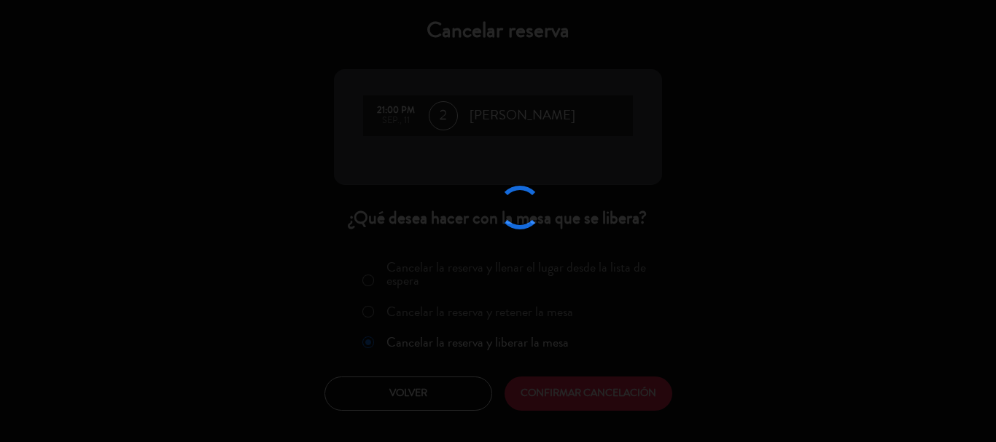
click at [580, 394] on div at bounding box center [498, 221] width 996 height 442
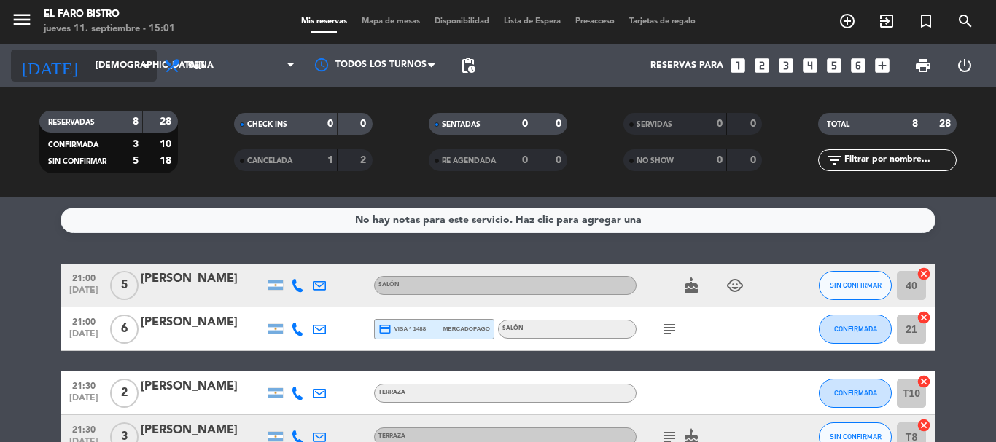
click at [98, 60] on input "[DEMOGRAPHIC_DATA][DATE]" at bounding box center [149, 65] width 123 height 25
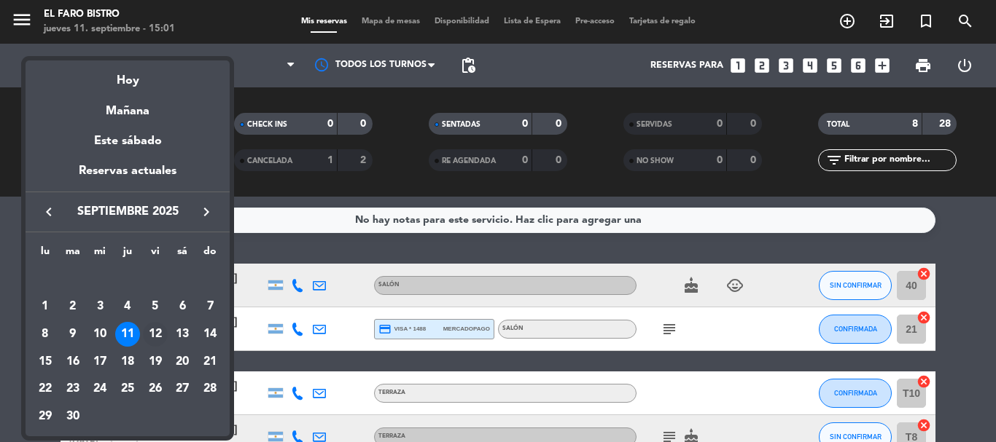
click at [146, 335] on div "12" at bounding box center [155, 334] width 25 height 25
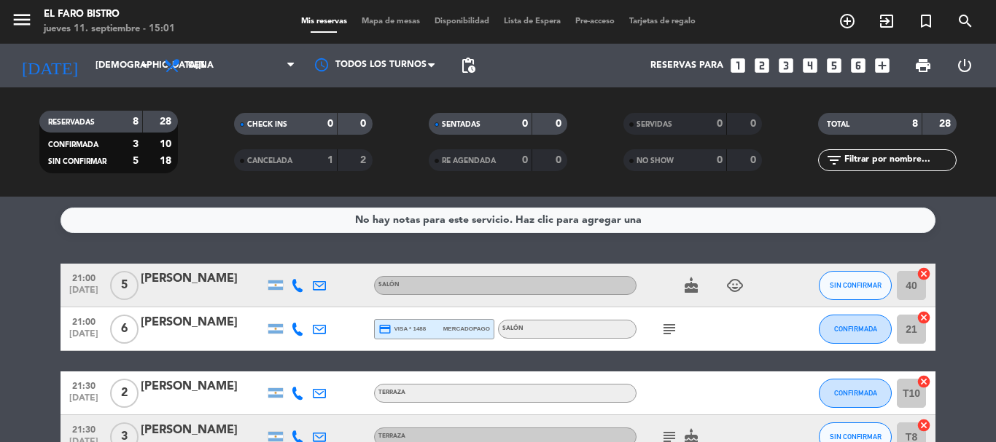
type input "[DATE]"
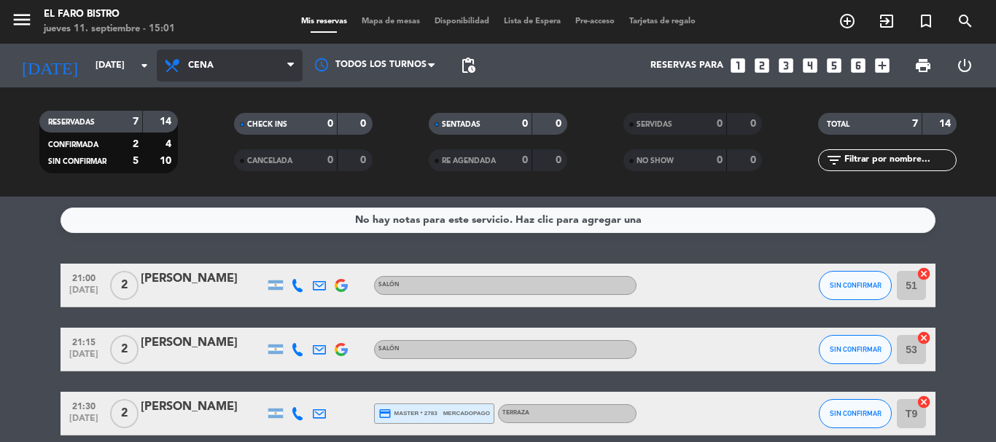
click at [227, 63] on span "Cena" at bounding box center [230, 66] width 146 height 32
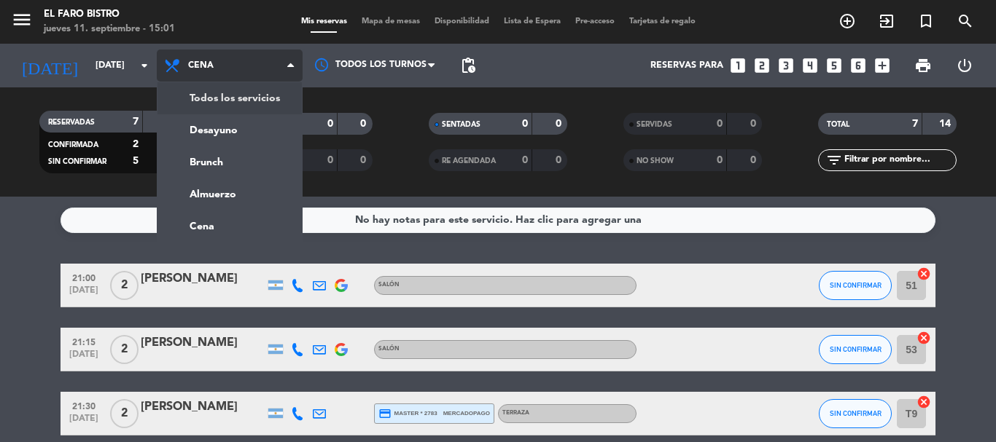
click at [233, 65] on span "Cena" at bounding box center [230, 66] width 146 height 32
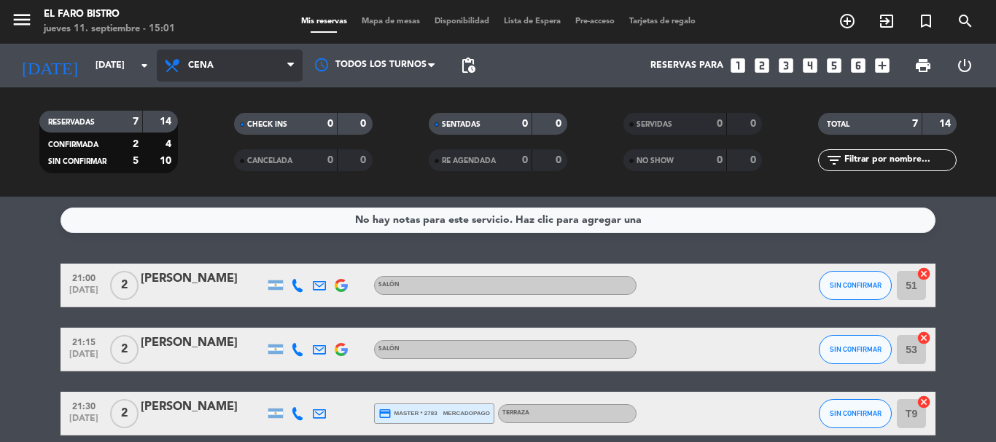
click at [233, 65] on span "Cena" at bounding box center [230, 66] width 146 height 32
click at [214, 195] on div "menu El Faro Bistro [DATE] 11. septiembre - 15:01 Mis reservas Mapa de mesas Di…" at bounding box center [498, 98] width 996 height 197
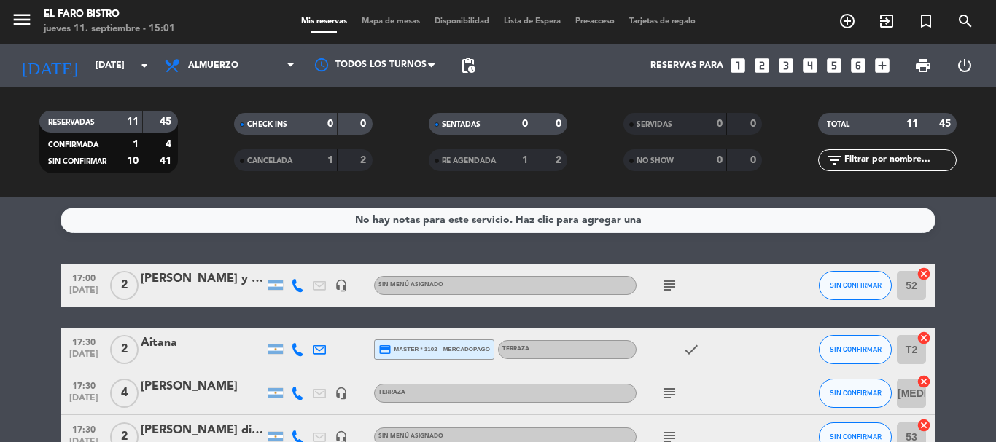
click at [671, 286] on icon "subject" at bounding box center [668, 285] width 17 height 17
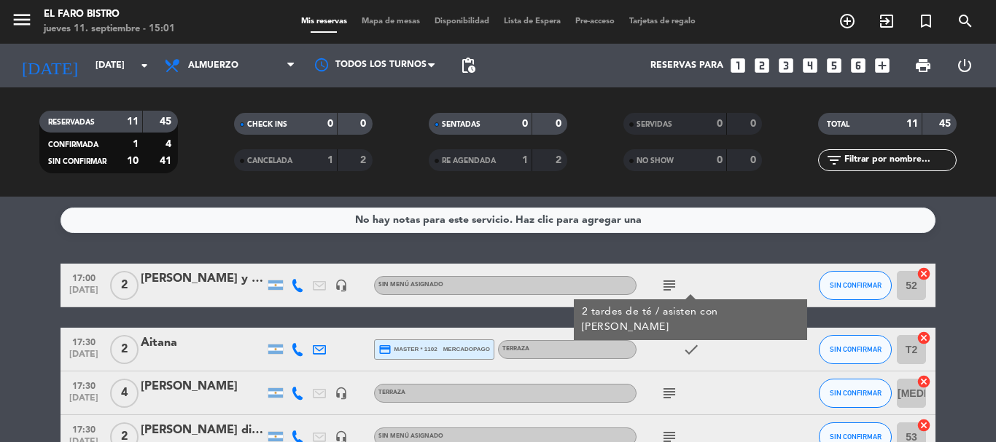
click at [668, 399] on icon "subject" at bounding box center [668, 393] width 17 height 17
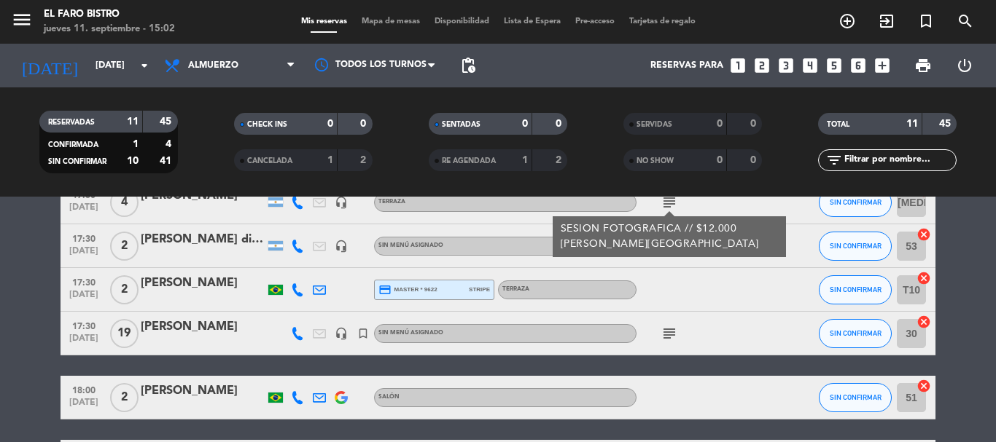
scroll to position [146, 0]
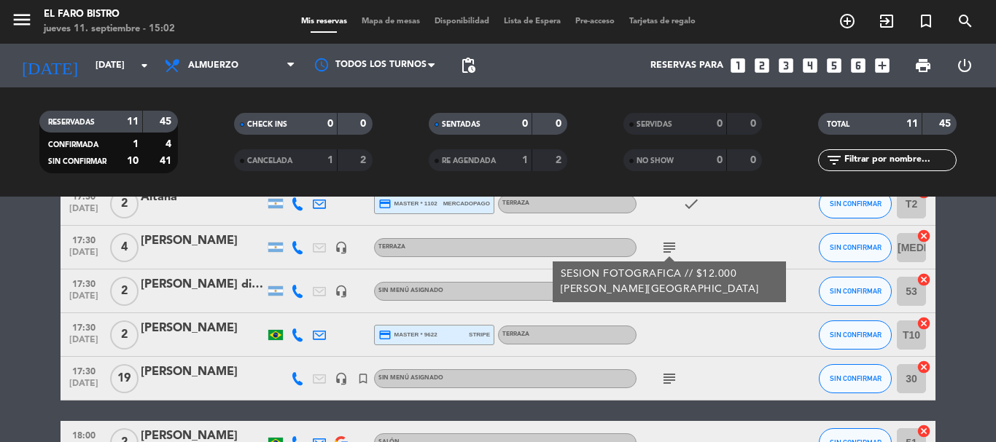
click at [202, 238] on div "[PERSON_NAME]" at bounding box center [203, 241] width 124 height 19
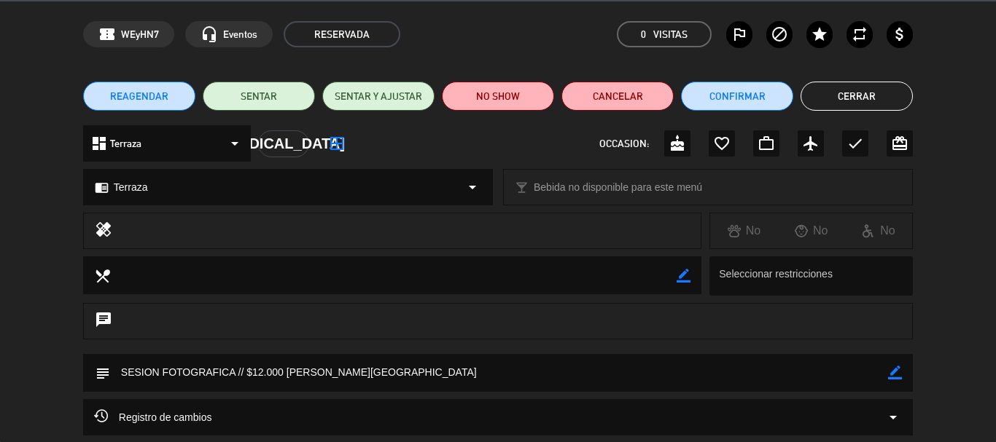
scroll to position [73, 0]
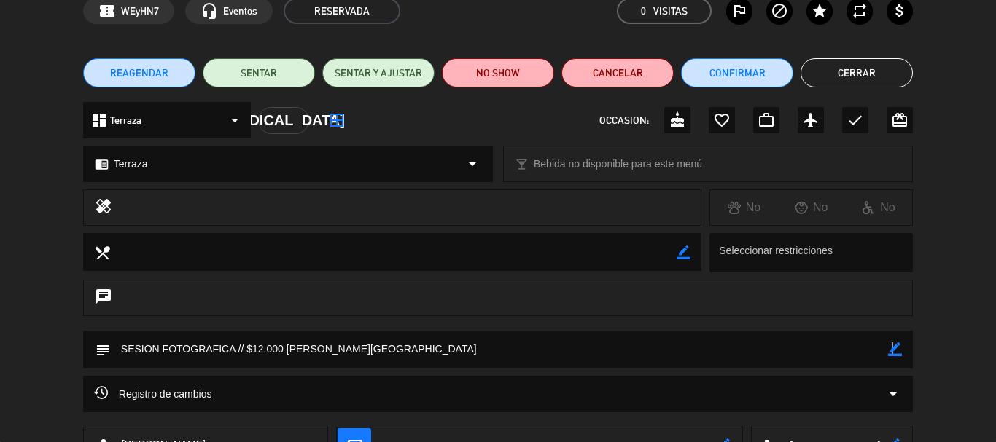
click at [891, 356] on icon "border_color" at bounding box center [895, 350] width 14 height 14
click at [246, 351] on textarea at bounding box center [499, 349] width 778 height 37
type textarea "SESION FOTOGRAFICA // Tiene permitido 40min de sesion y hasta 4 pax // $12.000 …"
click at [891, 349] on icon at bounding box center [895, 350] width 14 height 14
click at [862, 78] on button "Cerrar" at bounding box center [856, 72] width 112 height 29
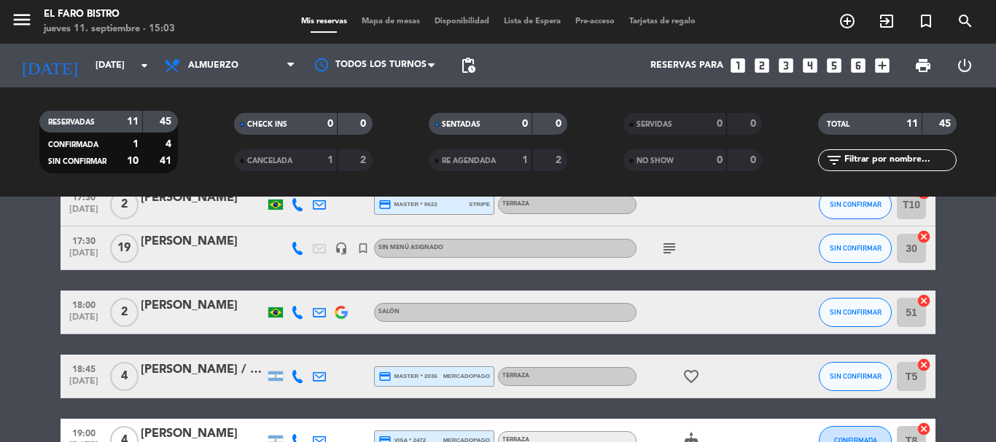
scroll to position [238, 0]
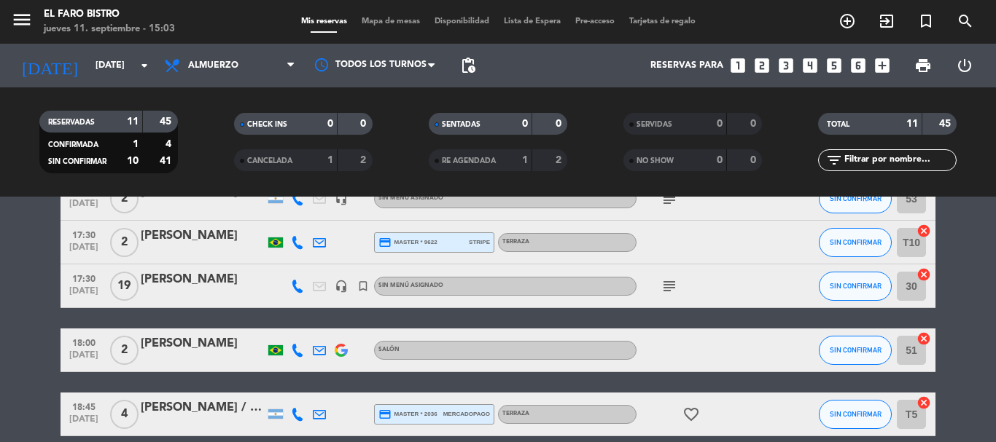
click at [664, 289] on icon "subject" at bounding box center [668, 286] width 17 height 17
click at [671, 288] on icon "subject" at bounding box center [668, 286] width 17 height 17
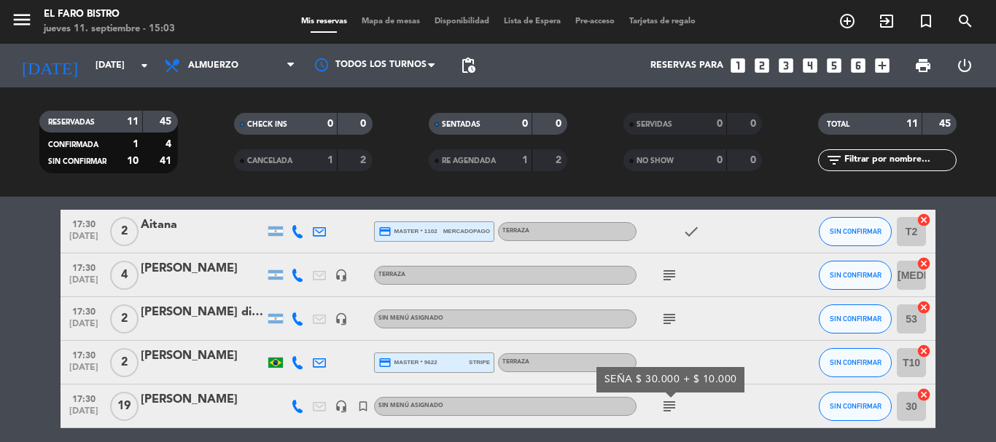
scroll to position [93, 0]
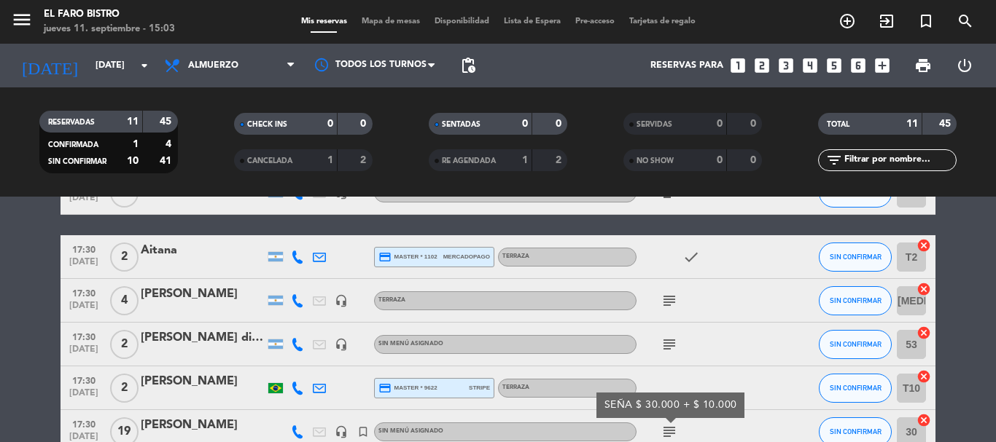
click at [673, 345] on icon "subject" at bounding box center [668, 344] width 17 height 17
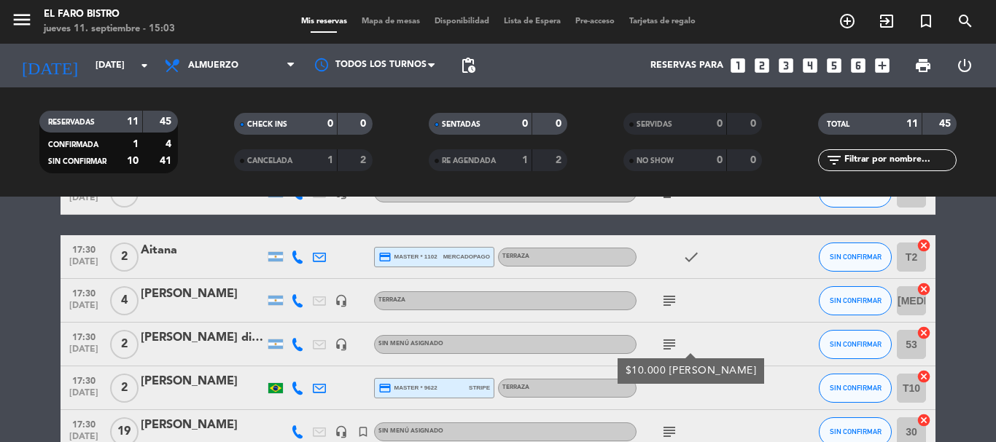
click at [673, 294] on icon "subject" at bounding box center [668, 300] width 17 height 17
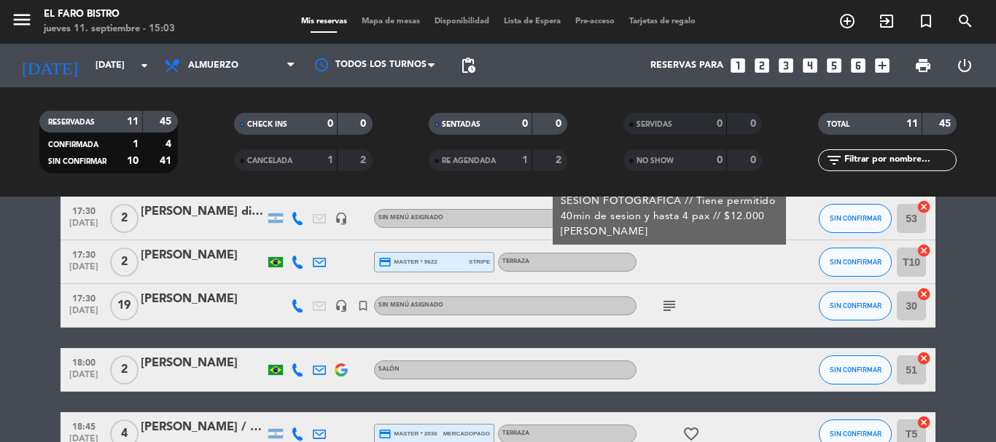
scroll to position [0, 0]
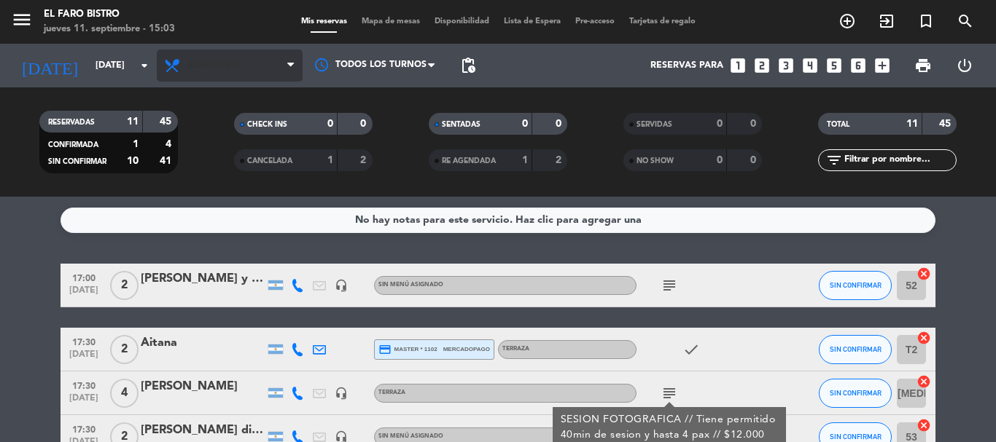
click at [238, 78] on span "Almuerzo" at bounding box center [230, 66] width 146 height 32
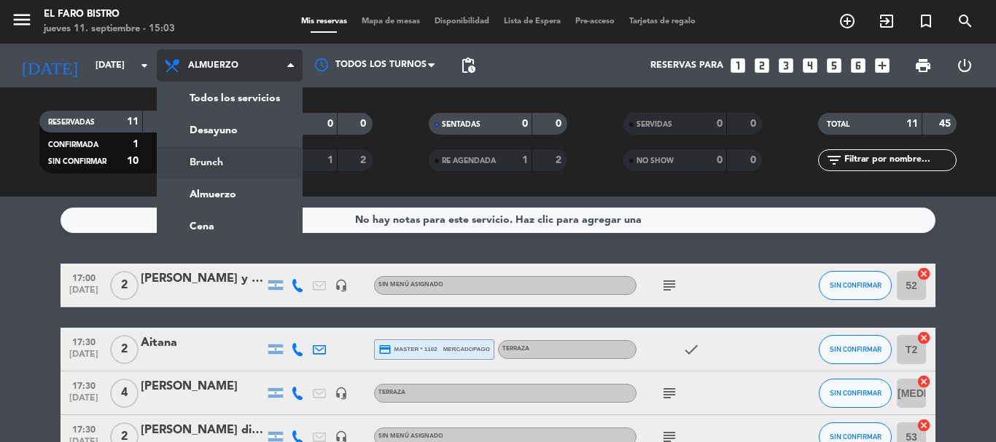
click at [228, 157] on div "menu El Faro Bistro [DATE] 11. septiembre - 15:03 Mis reservas Mapa de mesas Di…" at bounding box center [498, 98] width 996 height 197
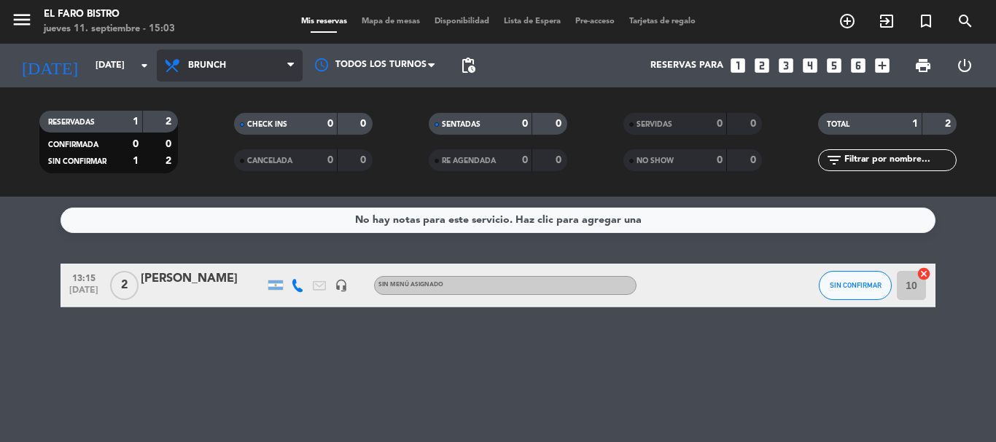
click at [226, 61] on span "Brunch" at bounding box center [230, 66] width 146 height 32
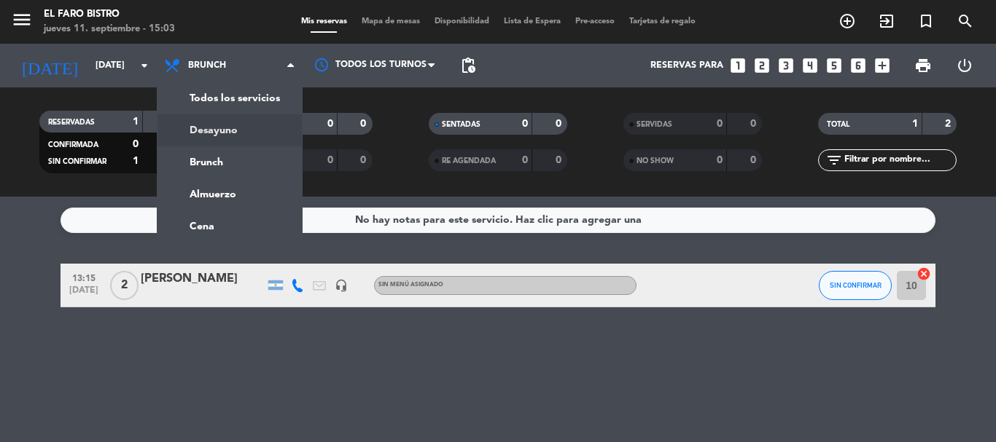
click at [235, 128] on div "menu El Faro Bistro [DATE] 11. septiembre - 15:03 Mis reservas Mapa de mesas Di…" at bounding box center [498, 98] width 996 height 197
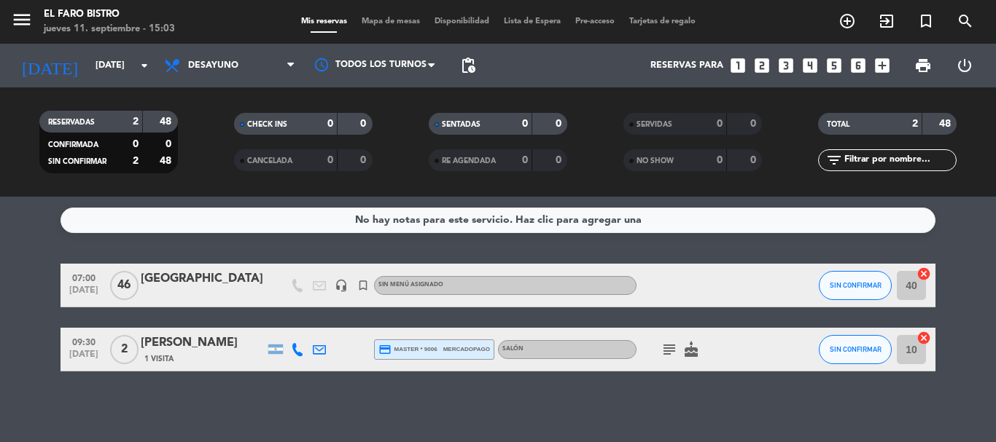
click at [673, 353] on icon "subject" at bounding box center [668, 349] width 17 height 17
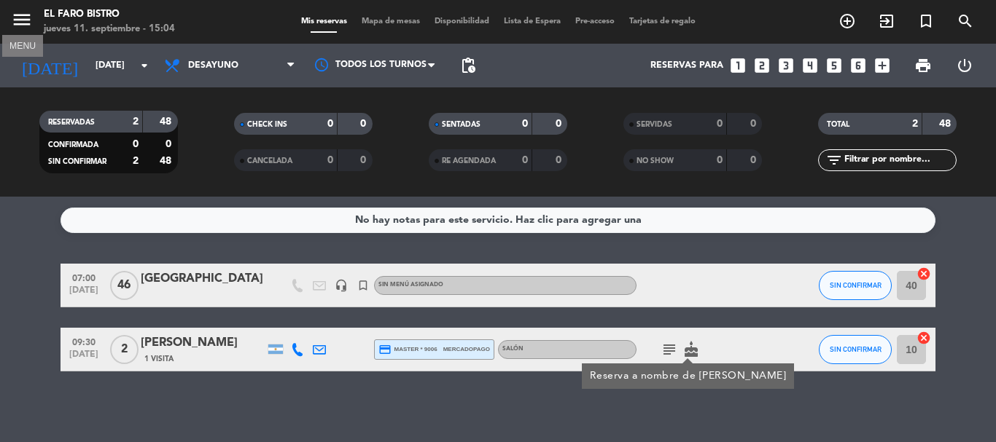
click at [17, 21] on icon "menu" at bounding box center [22, 20] width 22 height 22
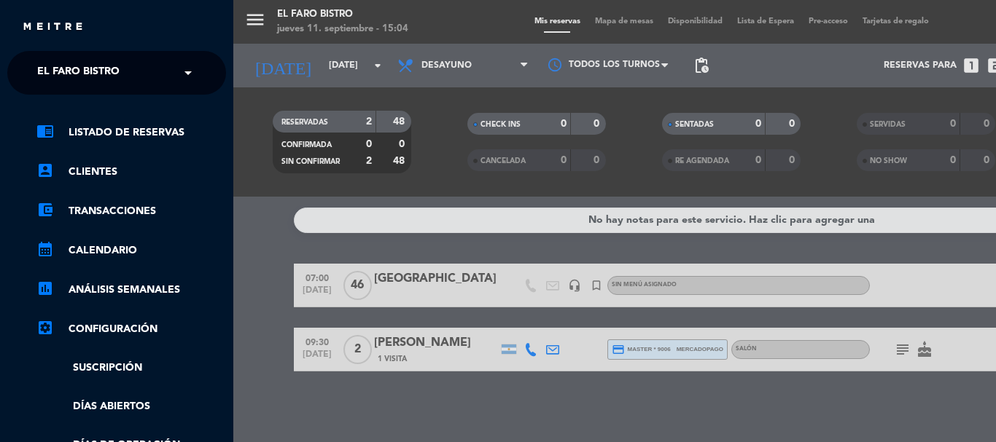
click at [63, 63] on span "El Faro Bistro" at bounding box center [78, 73] width 82 height 31
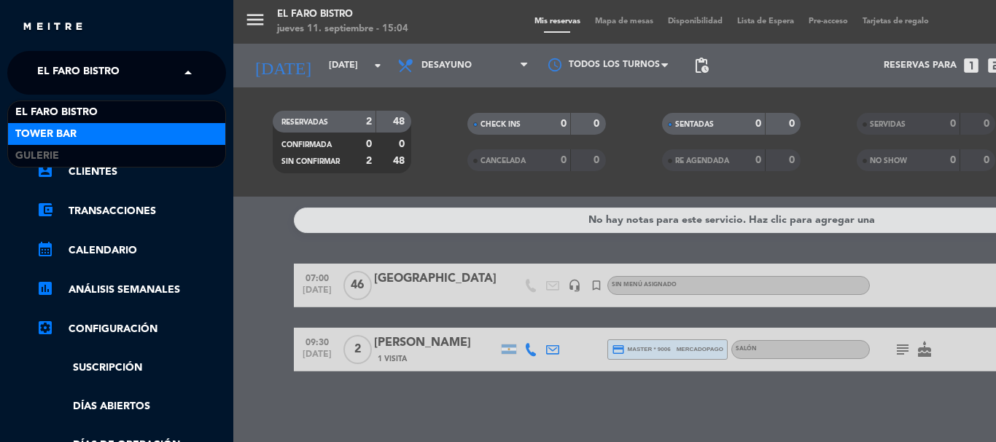
click at [83, 138] on div "Tower Bar" at bounding box center [116, 134] width 217 height 22
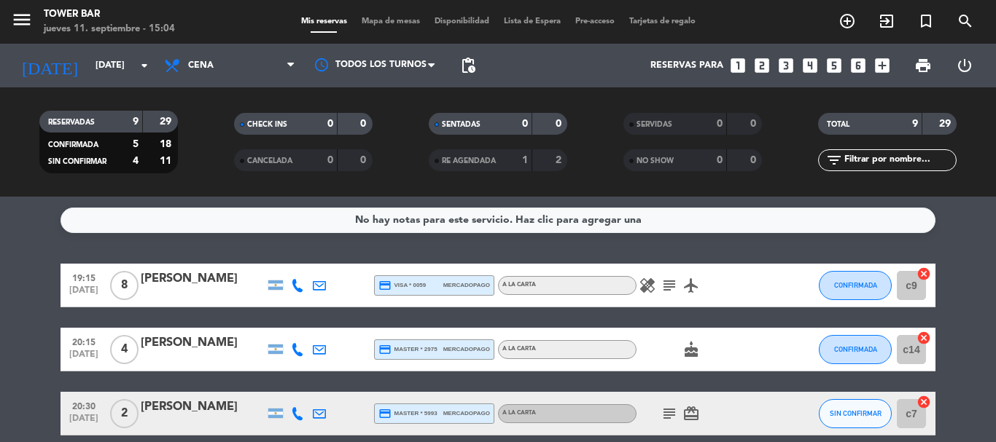
click at [660, 287] on span "subject" at bounding box center [669, 285] width 22 height 17
click at [663, 286] on icon "subject" at bounding box center [668, 285] width 17 height 17
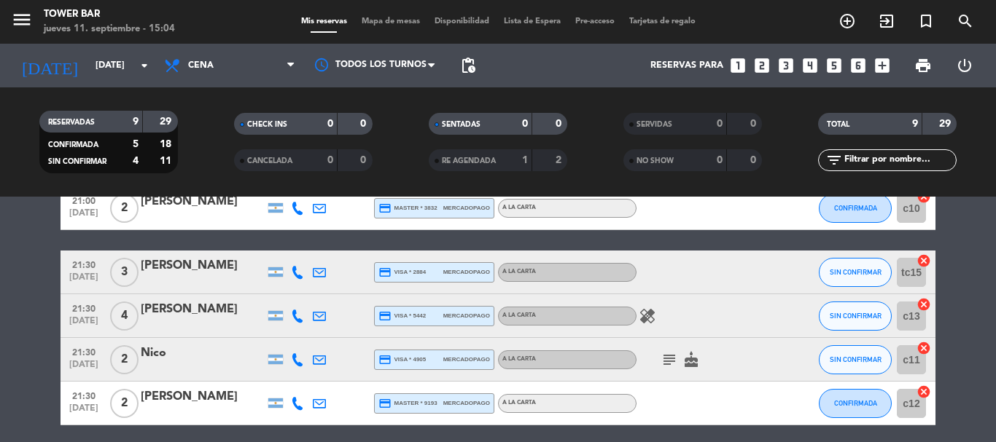
scroll to position [364, 0]
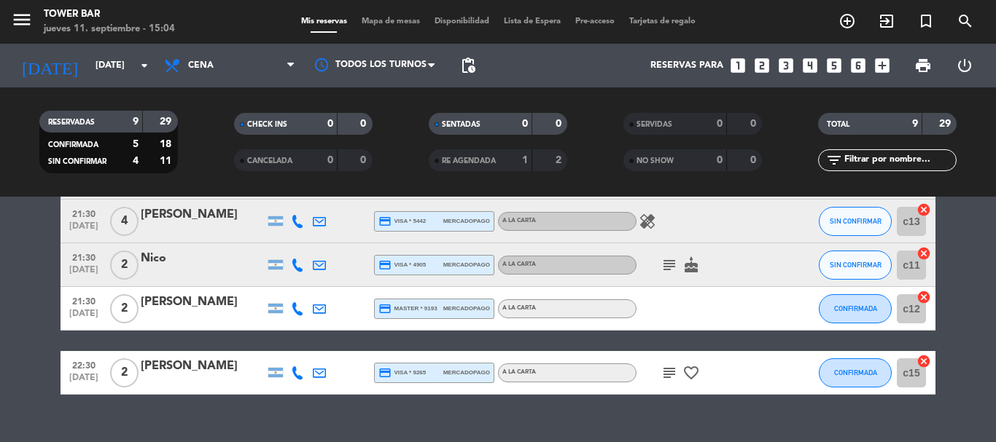
click at [673, 314] on div at bounding box center [701, 308] width 131 height 43
click at [674, 263] on icon "subject" at bounding box center [668, 265] width 17 height 17
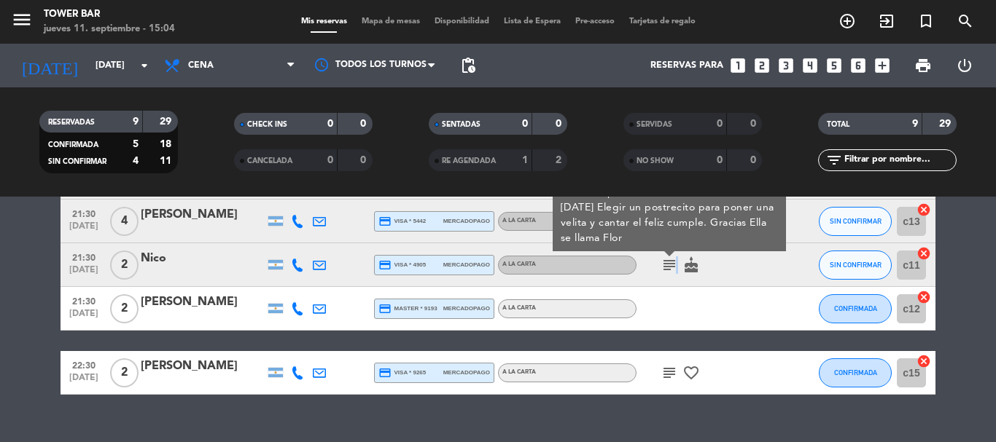
scroll to position [390, 0]
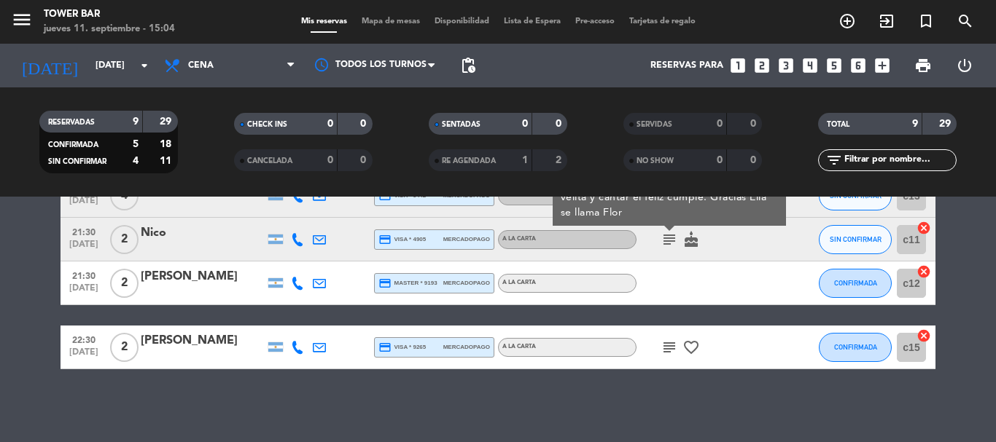
click at [671, 348] on icon "subject" at bounding box center [668, 347] width 17 height 17
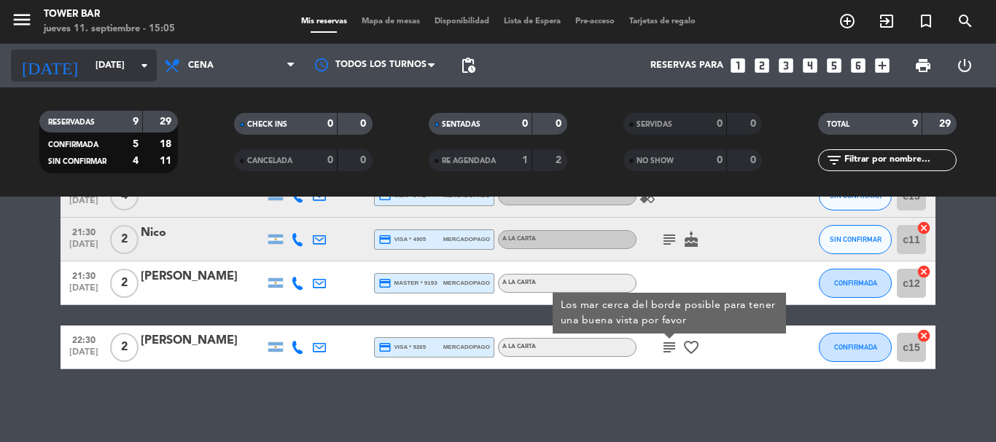
click at [88, 66] on input "[DATE]" at bounding box center [149, 65] width 123 height 25
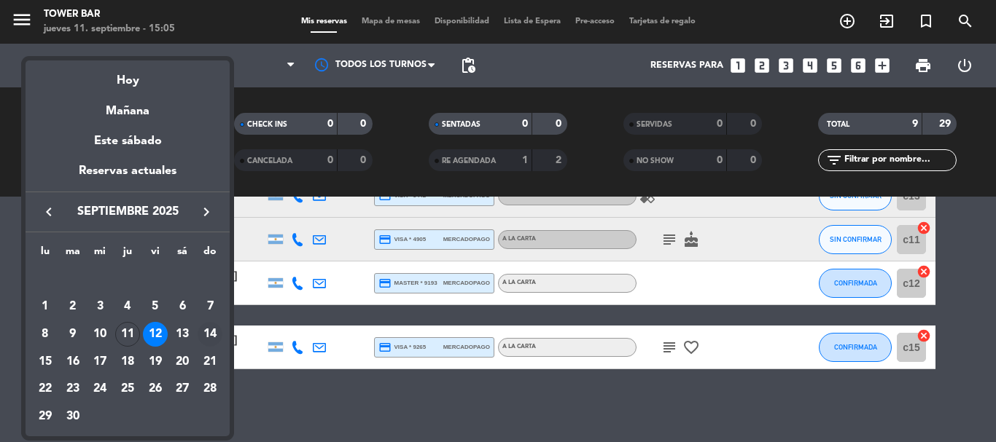
click at [212, 335] on div "14" at bounding box center [210, 334] width 25 height 25
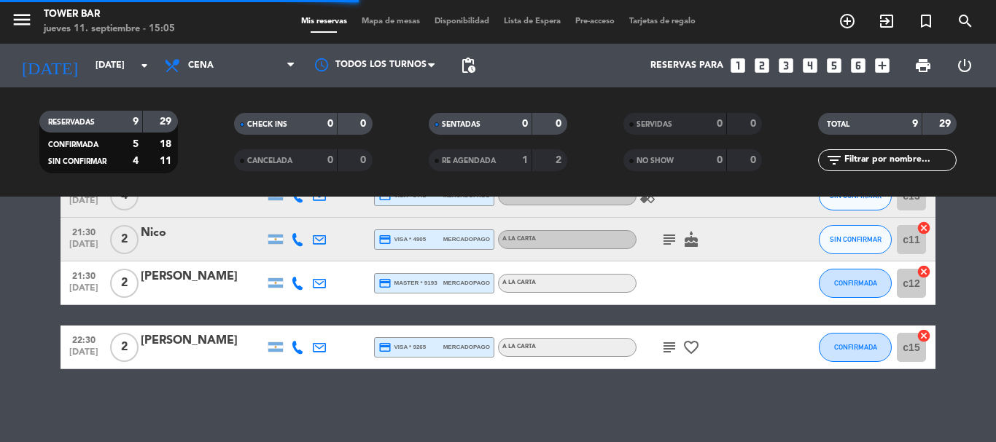
scroll to position [0, 0]
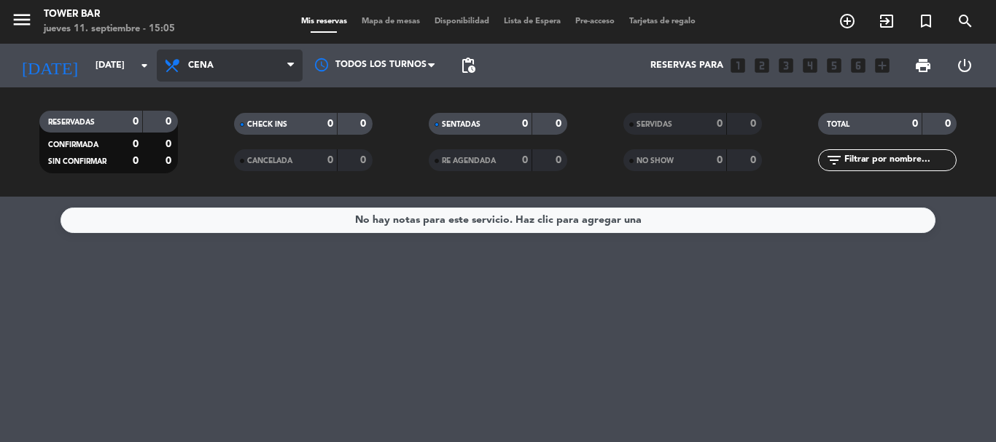
click at [248, 65] on span "Cena" at bounding box center [230, 66] width 146 height 32
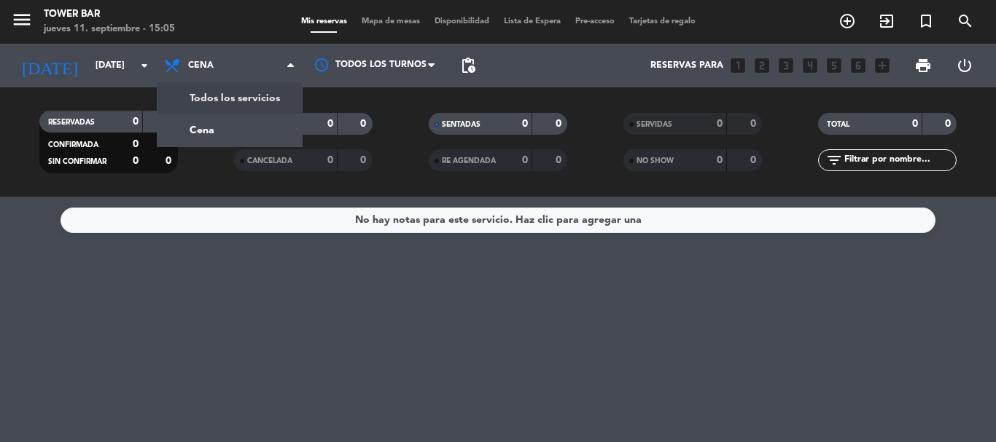
click at [29, 21] on icon "menu" at bounding box center [22, 20] width 22 height 22
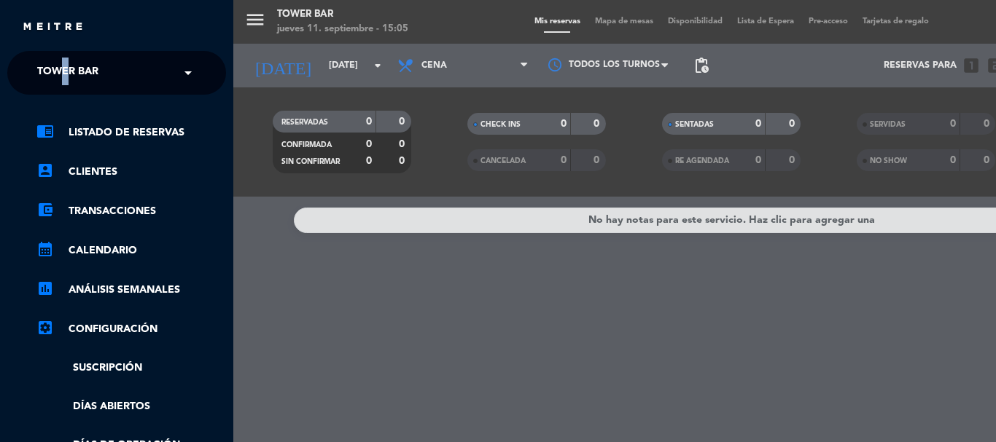
click at [66, 59] on ng-select "× Tower Bar ×" at bounding box center [116, 73] width 219 height 44
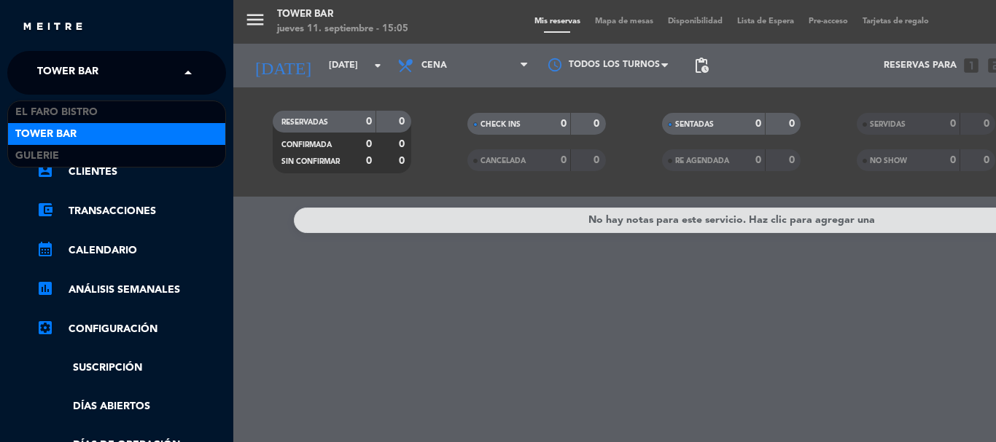
click at [162, 87] on input "text" at bounding box center [118, 74] width 178 height 32
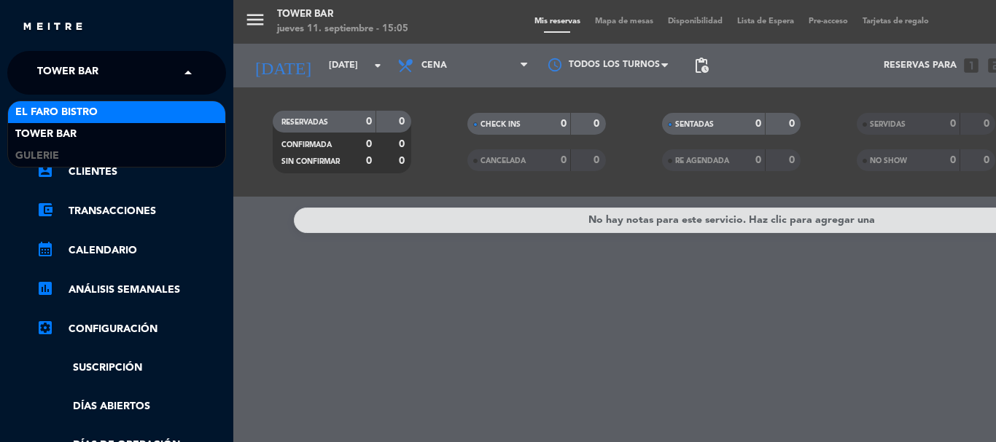
click at [138, 108] on div "El Faro Bistro" at bounding box center [116, 112] width 217 height 22
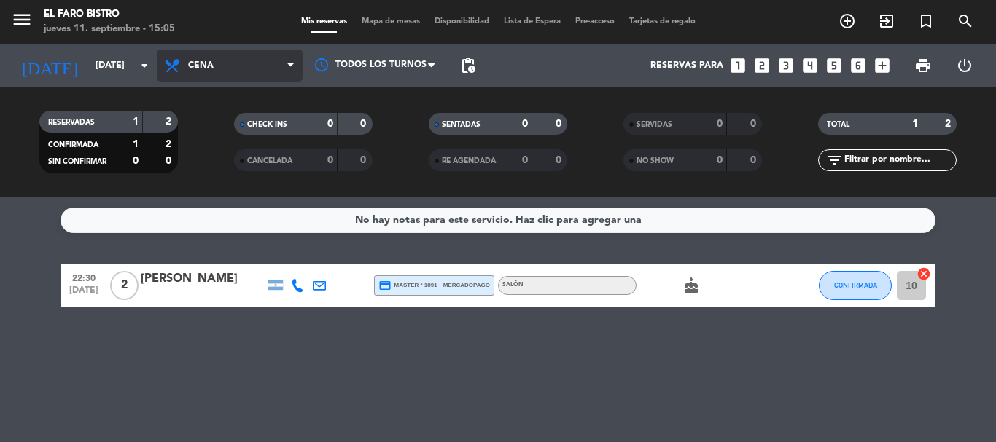
click at [235, 71] on span "Cena" at bounding box center [230, 66] width 146 height 32
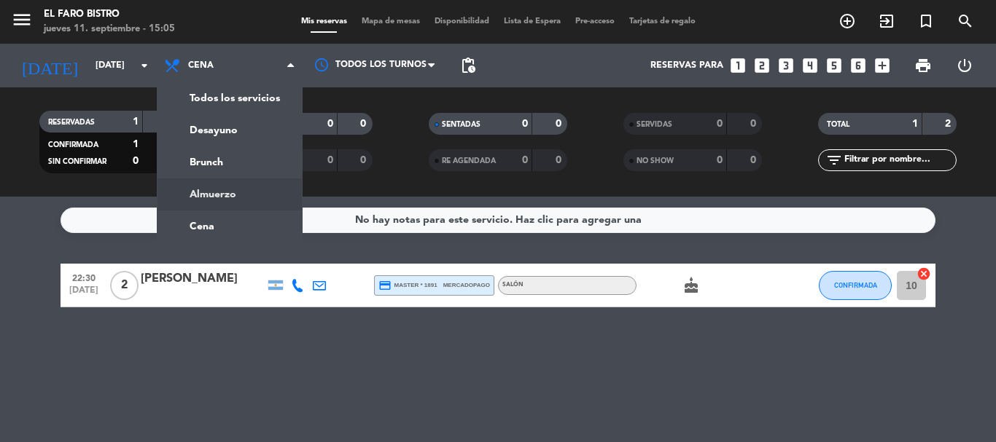
click at [227, 187] on div "menu El Faro Bistro [DATE] 11. septiembre - 15:05 Mis reservas Mapa de mesas Di…" at bounding box center [498, 98] width 996 height 197
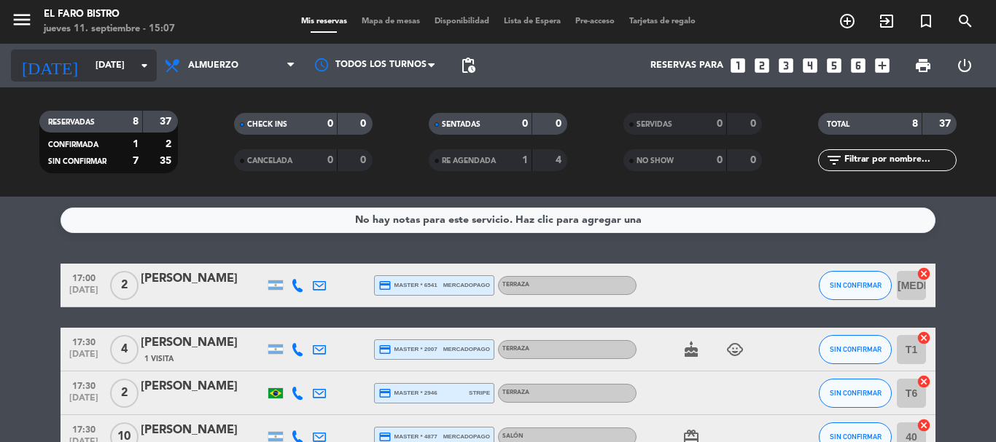
click at [109, 63] on input "[DATE]" at bounding box center [149, 65] width 123 height 25
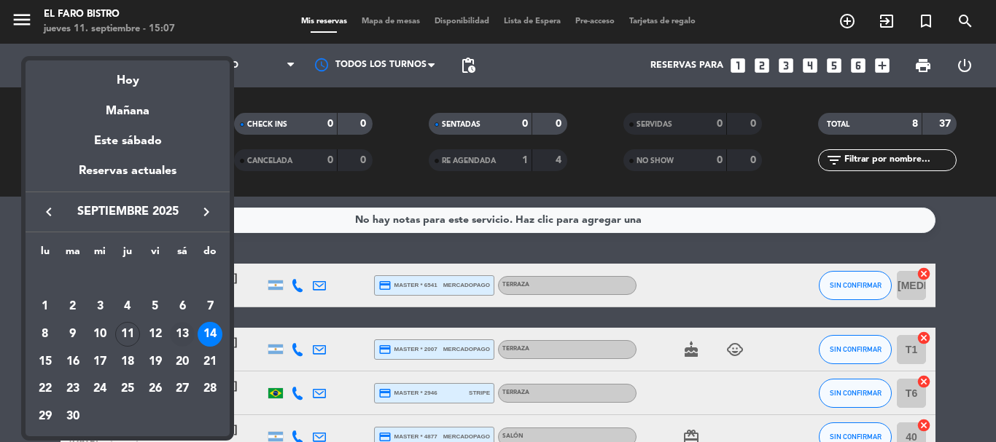
click at [187, 330] on div "13" at bounding box center [182, 334] width 25 height 25
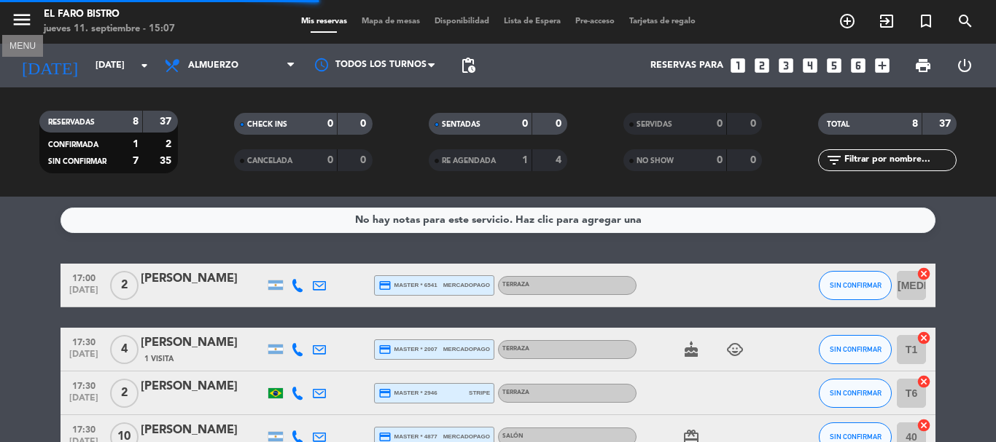
click at [22, 20] on icon "menu" at bounding box center [22, 20] width 22 height 22
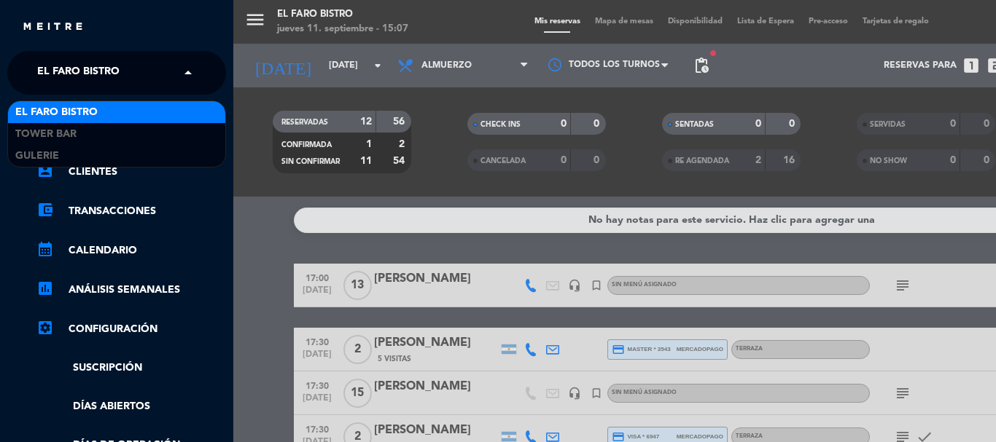
click at [80, 79] on span "El Faro Bistro" at bounding box center [78, 73] width 82 height 31
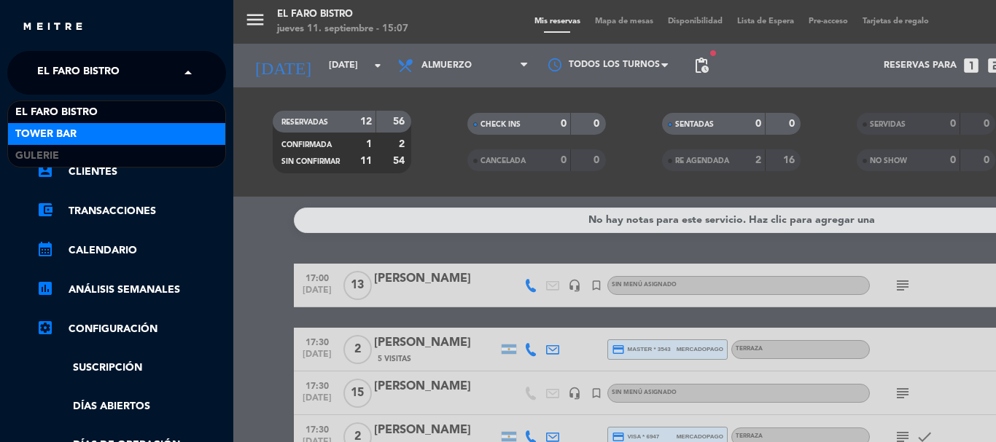
click at [106, 130] on div "Tower Bar" at bounding box center [116, 134] width 217 height 22
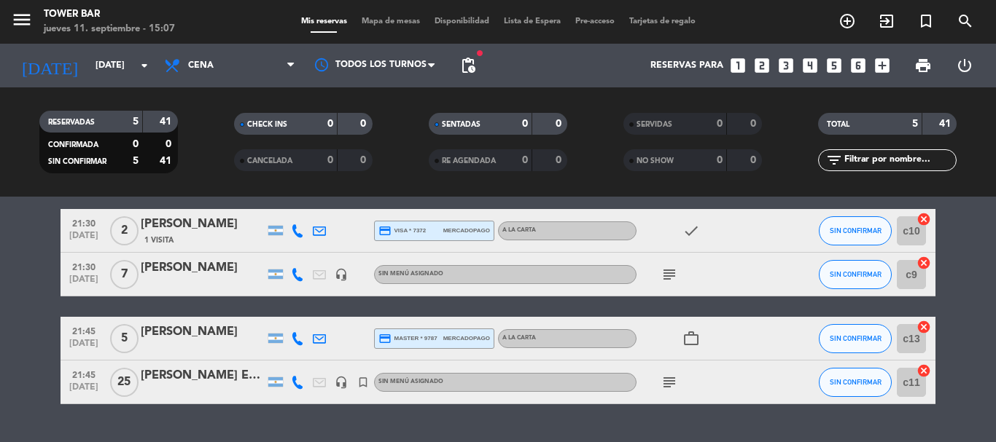
scroll to position [154, 0]
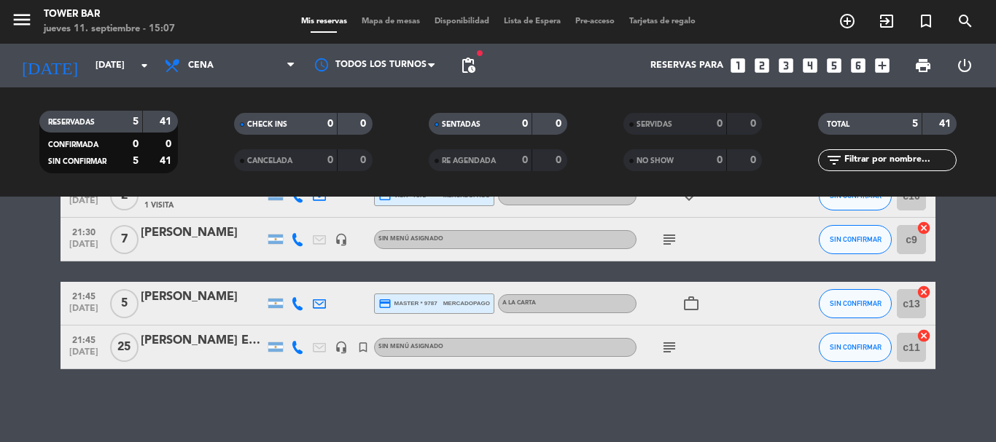
click at [206, 345] on div "[PERSON_NAME] Espetxe" at bounding box center [203, 341] width 124 height 19
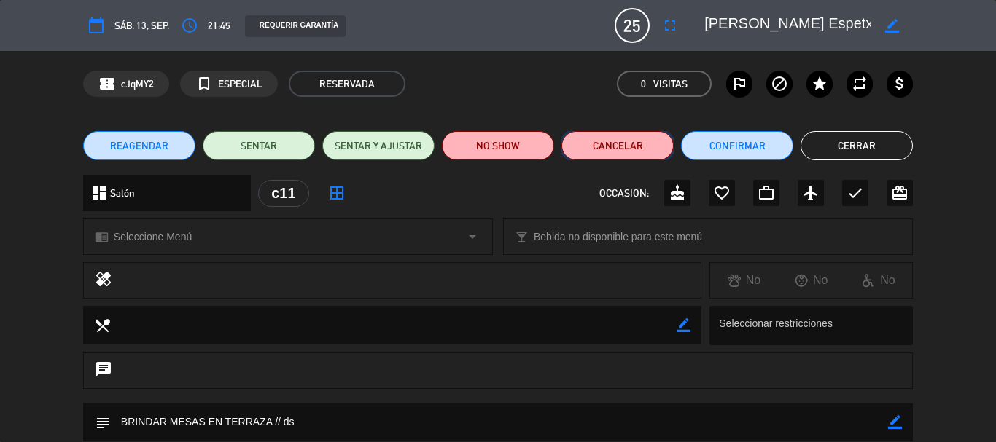
click at [608, 147] on button "Cancelar" at bounding box center [617, 145] width 112 height 29
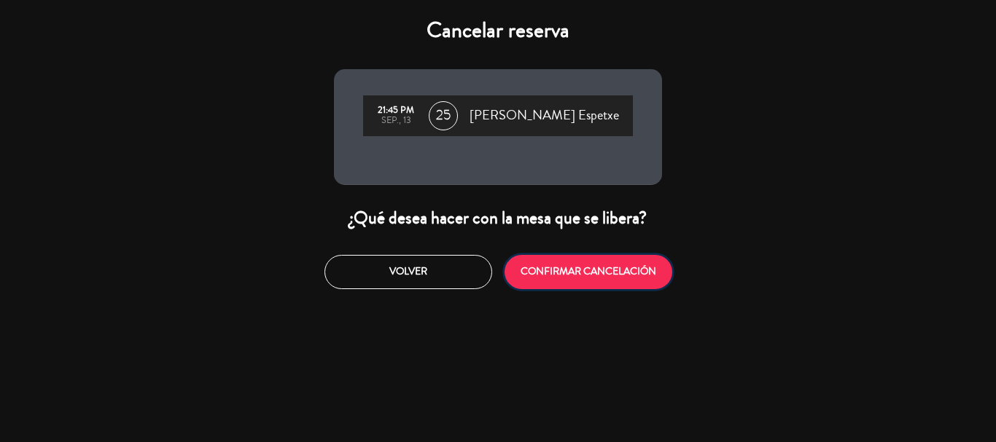
click at [557, 265] on button "CONFIRMAR CANCELACIÓN" at bounding box center [588, 272] width 168 height 34
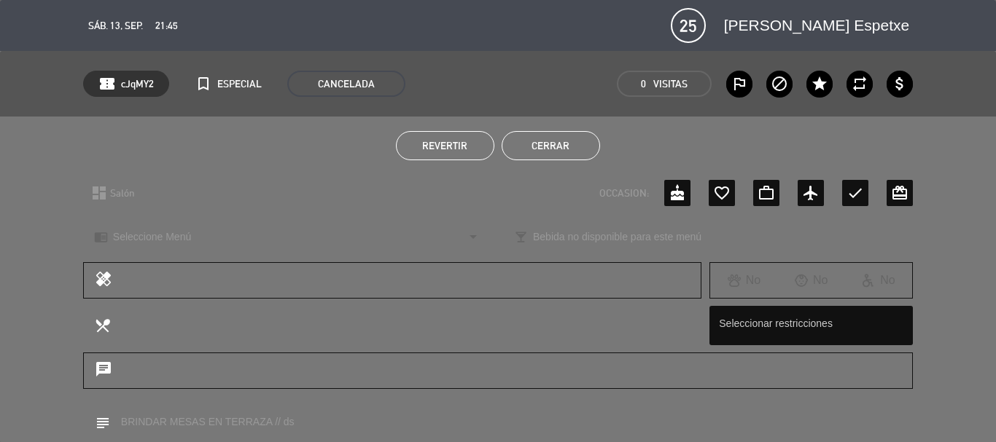
click at [565, 148] on button "Cerrar" at bounding box center [550, 145] width 98 height 29
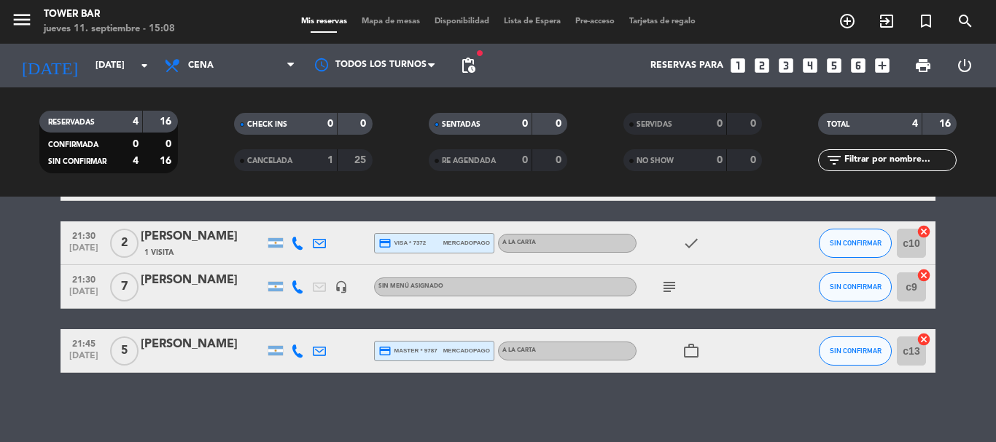
scroll to position [110, 0]
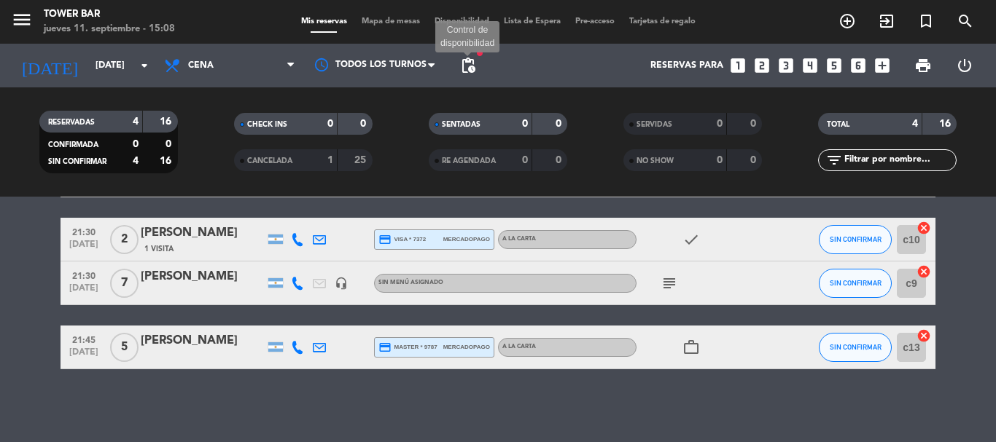
click at [469, 65] on span "pending_actions" at bounding box center [467, 65] width 17 height 17
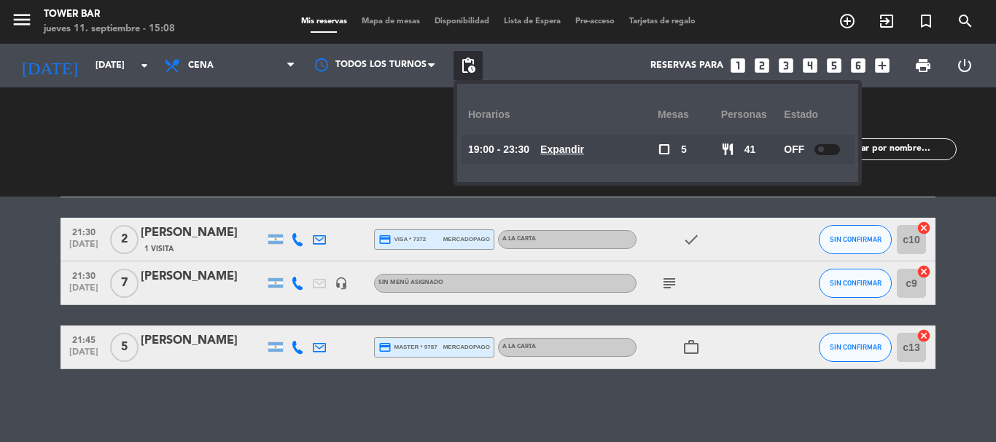
click at [818, 152] on div at bounding box center [827, 149] width 26 height 11
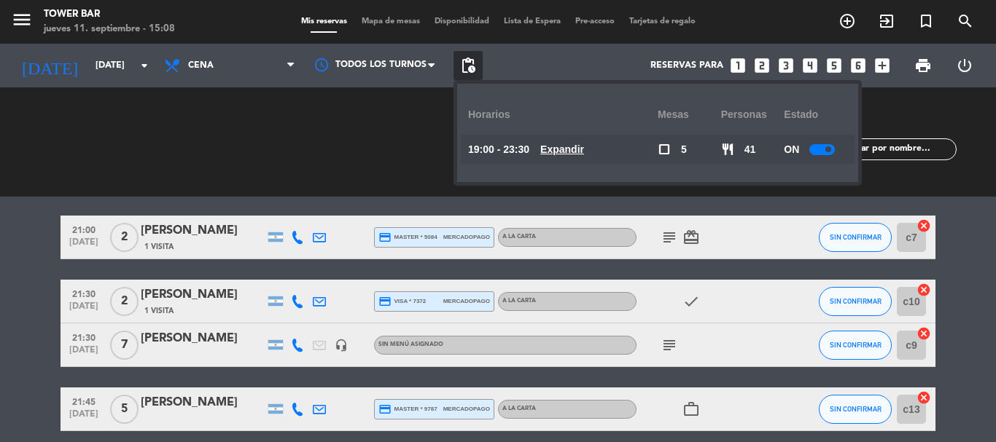
scroll to position [0, 0]
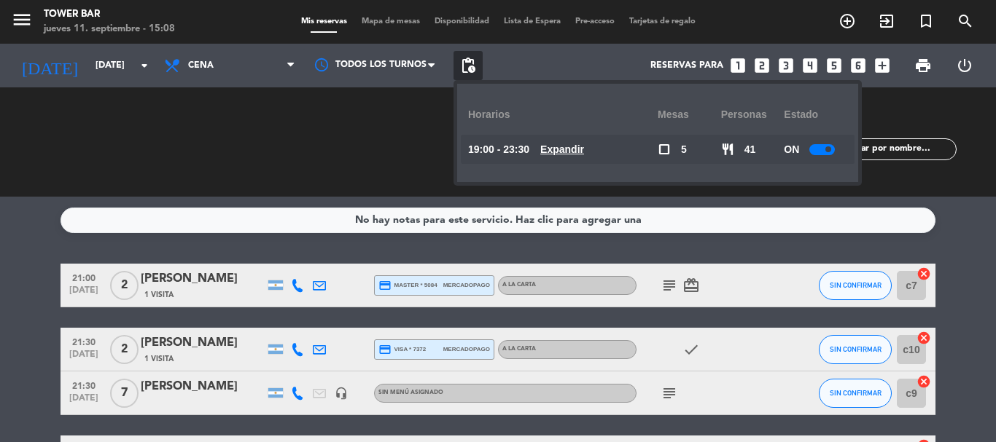
click at [314, 261] on div "No hay notas para este servicio. Haz clic para agregar una 21:00 [DATE] 2 [PERS…" at bounding box center [498, 320] width 996 height 246
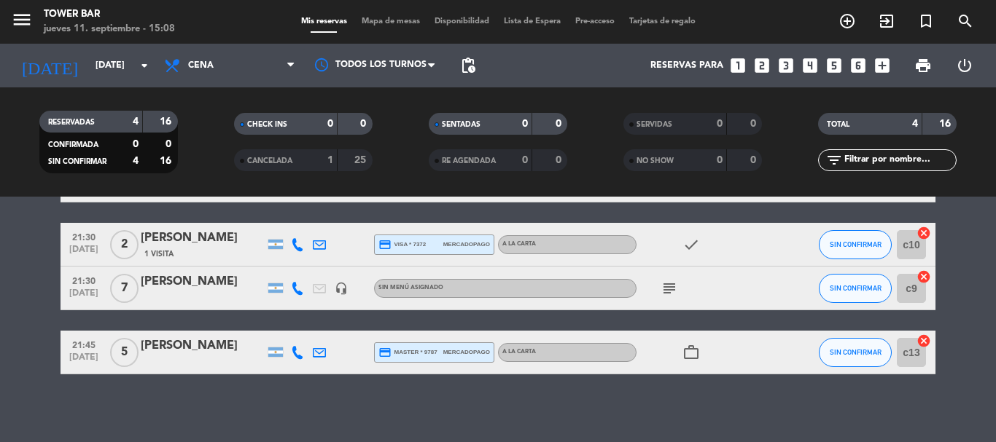
scroll to position [110, 0]
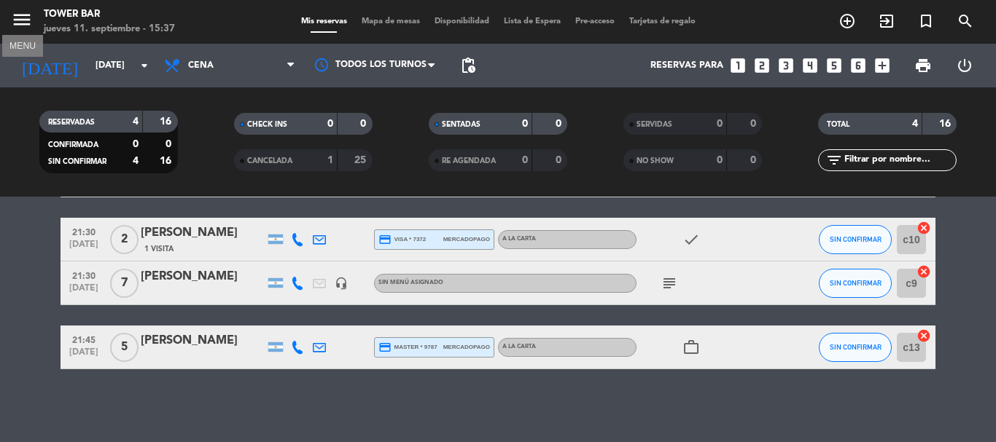
click at [31, 15] on icon "menu" at bounding box center [22, 20] width 22 height 22
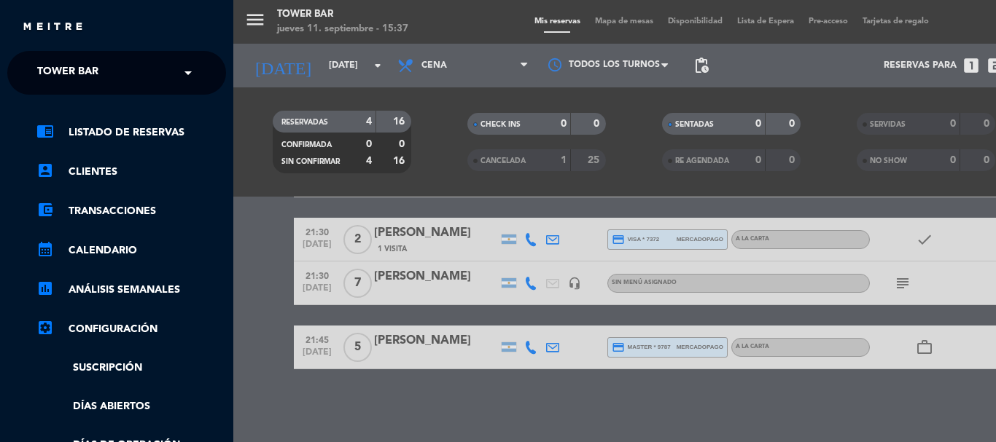
click at [112, 66] on div "× Tower Bar" at bounding box center [75, 73] width 89 height 31
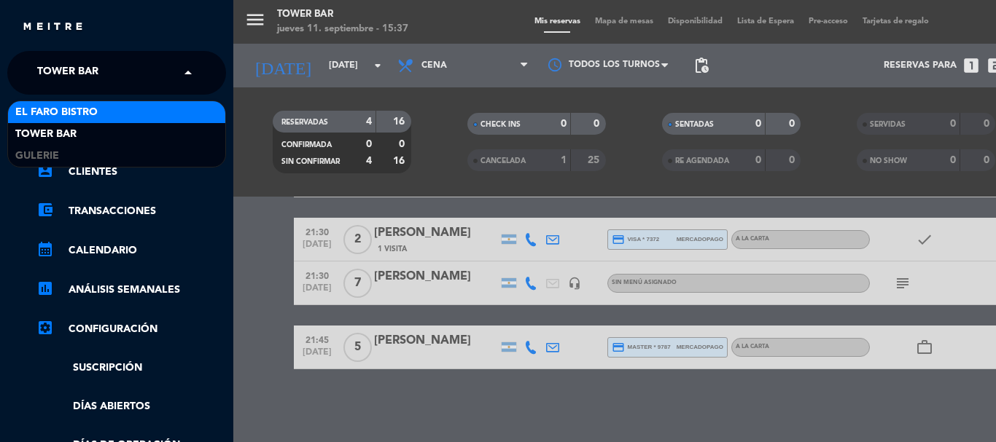
click at [108, 114] on div "El Faro Bistro" at bounding box center [116, 112] width 217 height 22
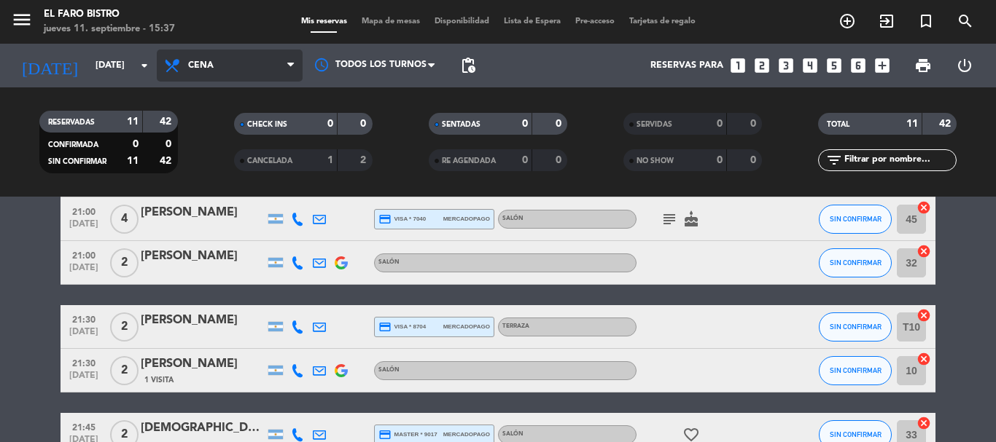
click at [227, 63] on span "Cena" at bounding box center [230, 66] width 146 height 32
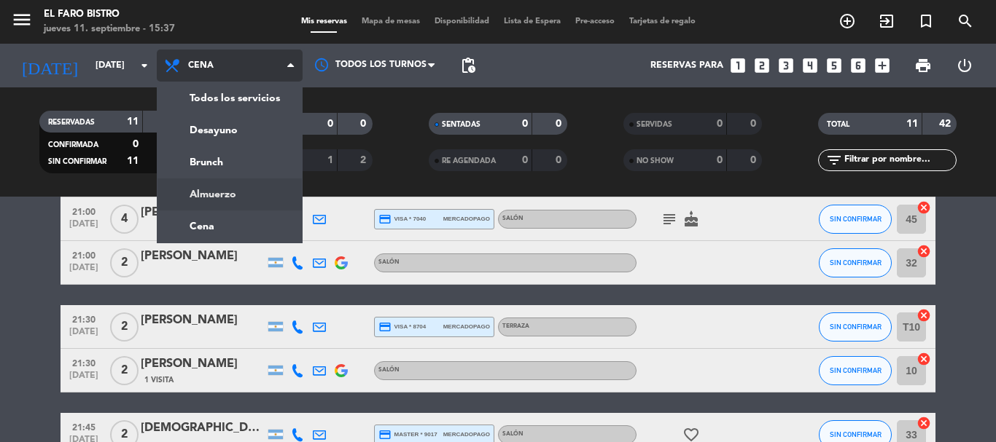
click at [238, 193] on div "menu El Faro Bistro [DATE] 11. septiembre - 15:37 Mis reservas Mapa de mesas Di…" at bounding box center [498, 98] width 996 height 197
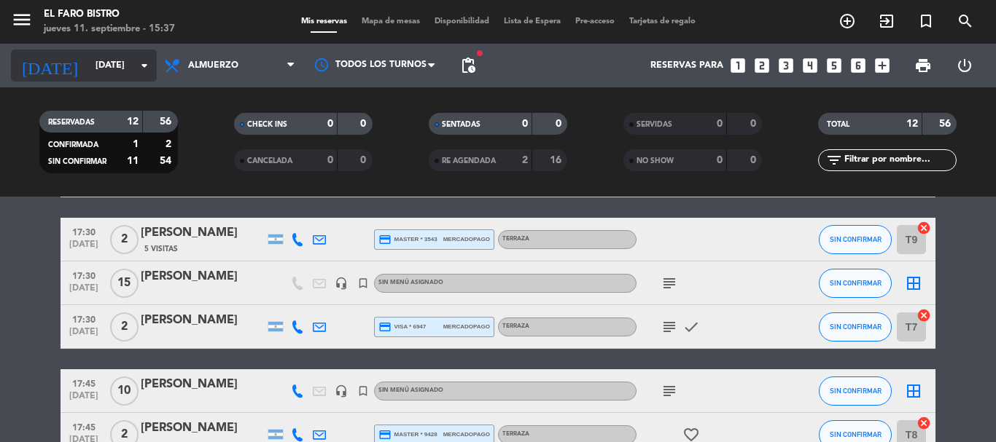
click at [118, 69] on input "[DATE]" at bounding box center [149, 65] width 123 height 25
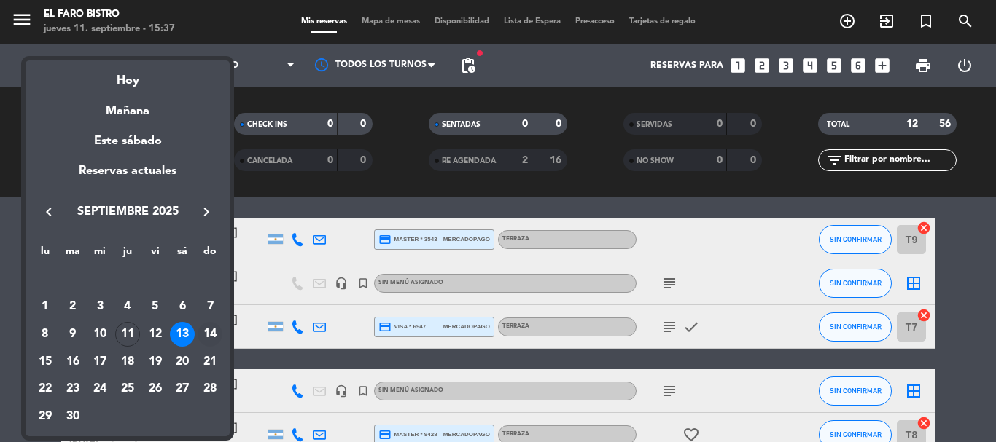
click at [208, 337] on div "14" at bounding box center [210, 334] width 25 height 25
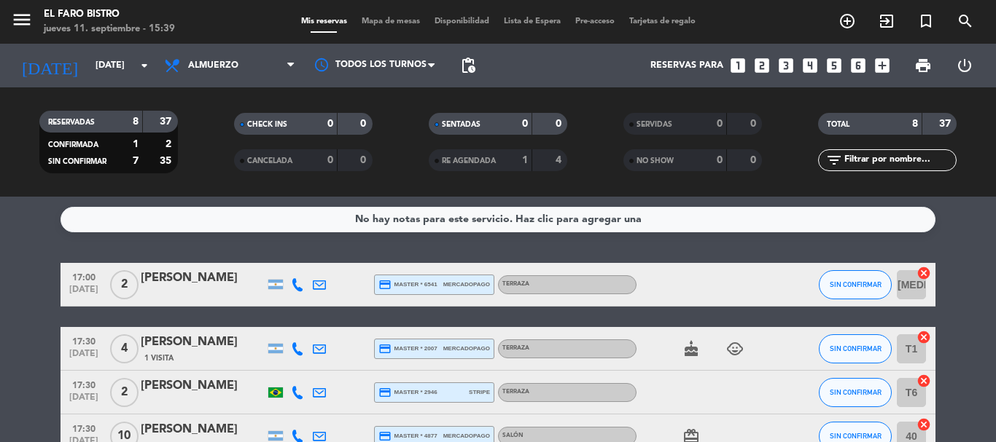
scroll to position [0, 0]
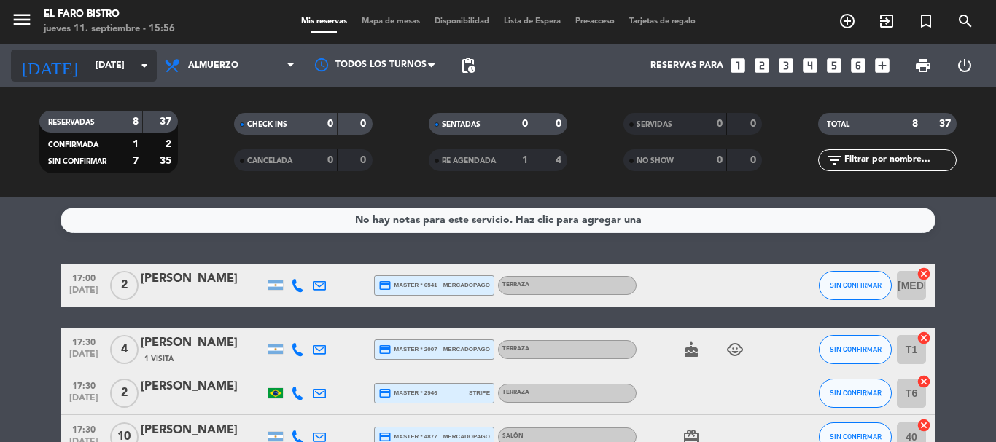
click at [141, 69] on icon "arrow_drop_down" at bounding box center [144, 65] width 17 height 17
type input "[DEMOGRAPHIC_DATA][DATE]"
click at [146, 66] on icon "arrow_drop_down" at bounding box center [144, 65] width 17 height 17
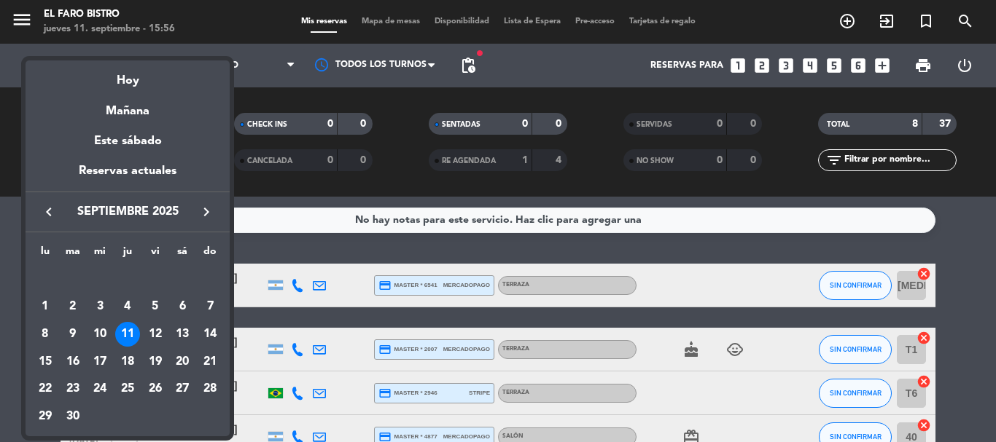
click at [124, 331] on div "11" at bounding box center [127, 334] width 25 height 25
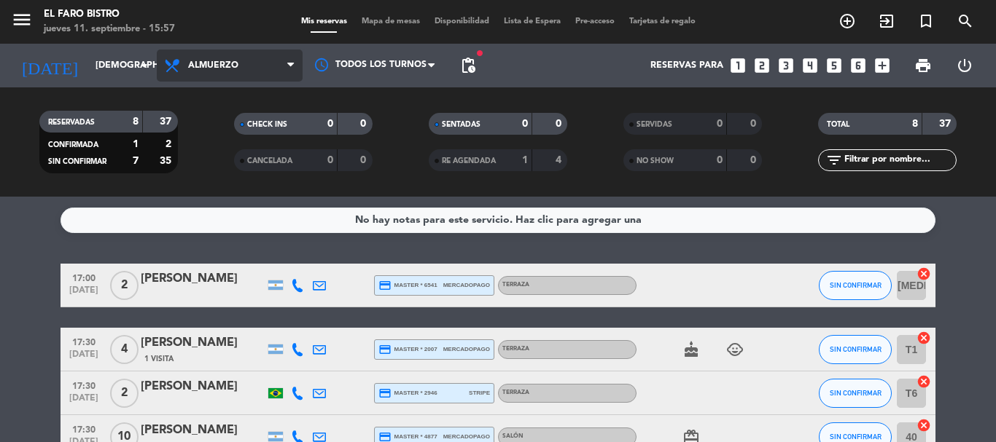
click at [198, 66] on span "Almuerzo" at bounding box center [213, 65] width 50 height 10
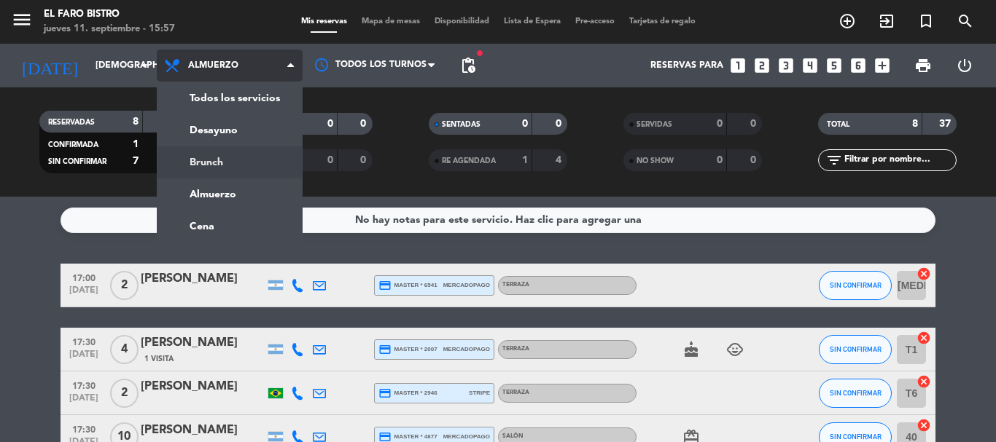
click at [250, 164] on div "menu El Faro Bistro [DATE] 11. septiembre - 15:57 Mis reservas Mapa de mesas Di…" at bounding box center [498, 98] width 996 height 197
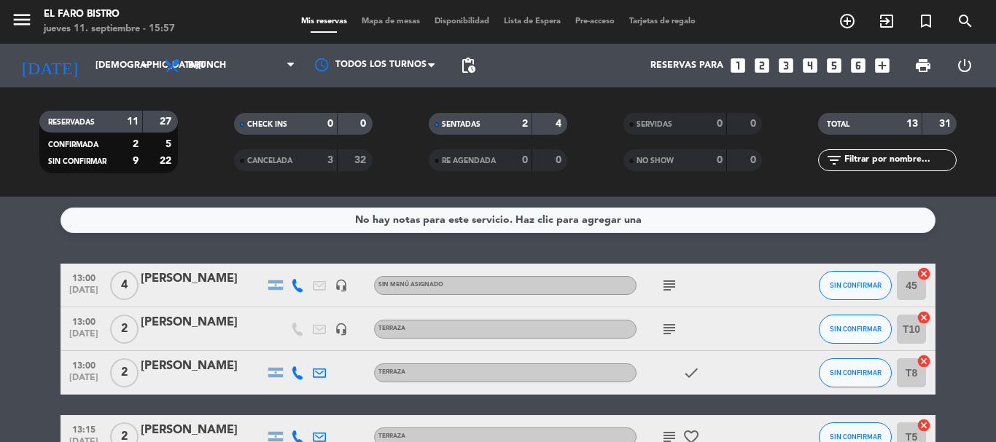
click at [217, 63] on span "Brunch" at bounding box center [207, 65] width 38 height 10
click at [237, 194] on div "menu El Faro Bistro [DATE] 11. septiembre - 15:57 Mis reservas Mapa de mesas Di…" at bounding box center [498, 98] width 996 height 197
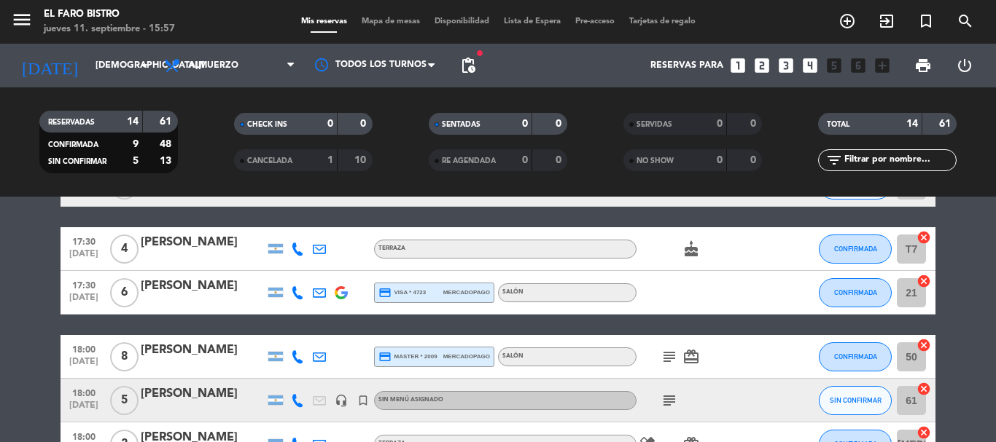
scroll to position [364, 0]
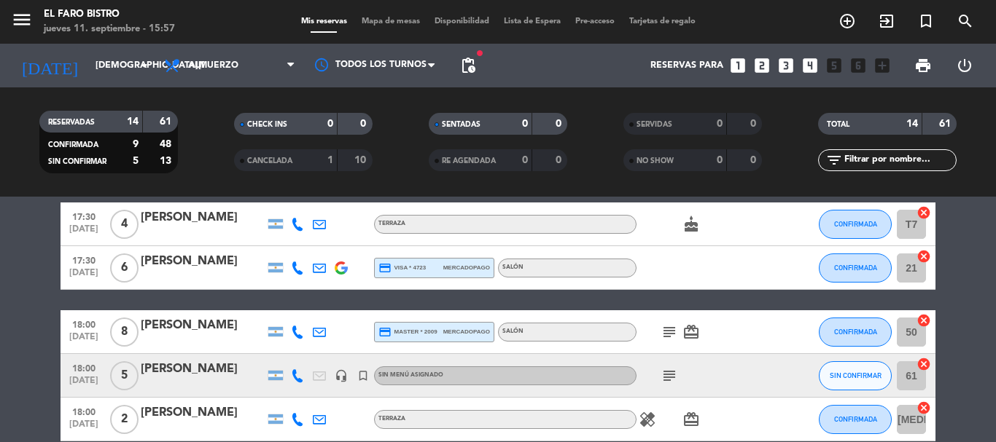
click at [196, 367] on div "[PERSON_NAME]" at bounding box center [203, 369] width 124 height 19
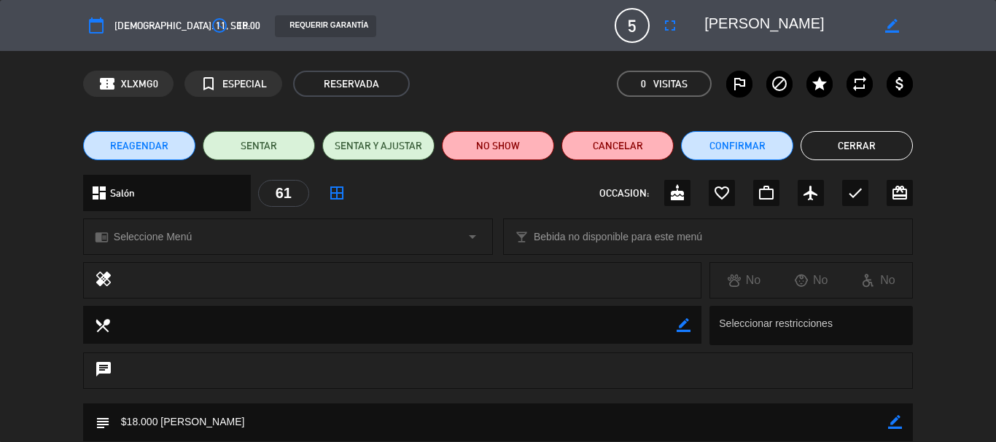
click at [155, 144] on span "REAGENDAR" at bounding box center [139, 145] width 58 height 15
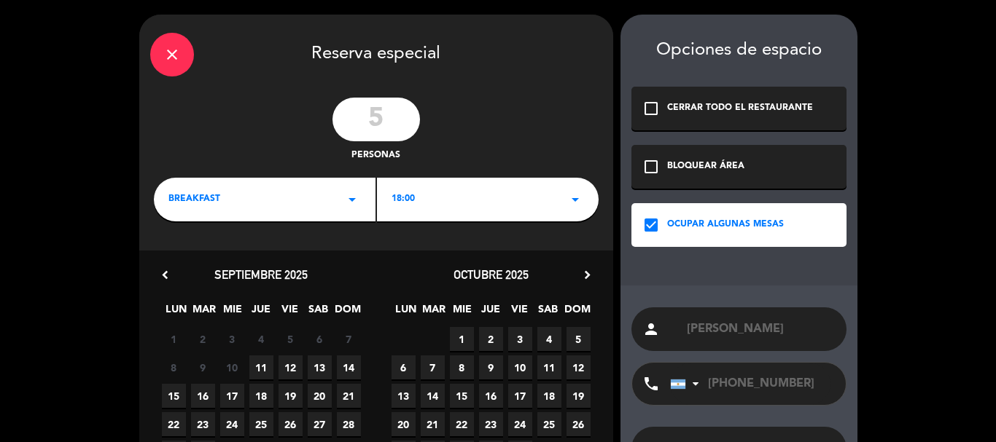
click at [343, 375] on span "14" at bounding box center [349, 368] width 24 height 24
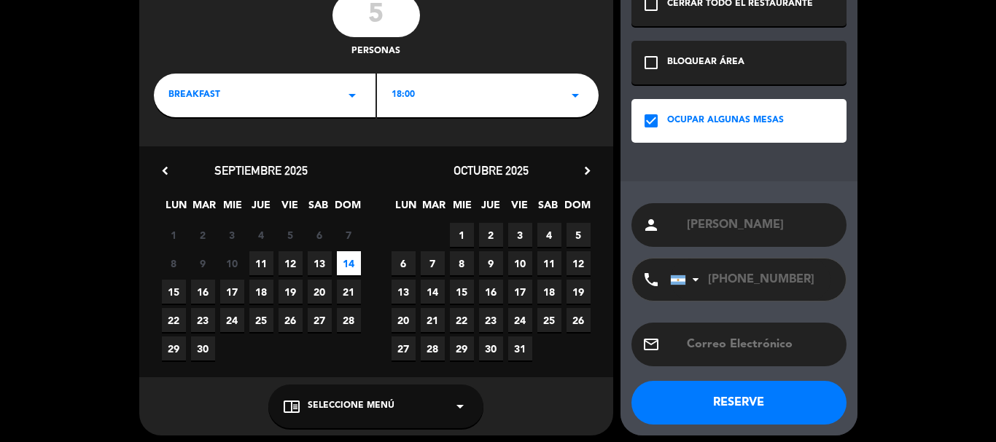
scroll to position [112, 0]
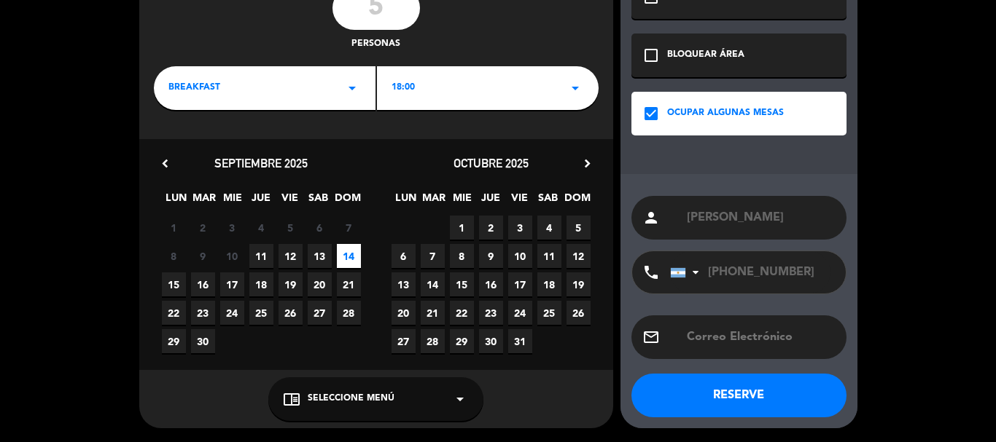
click at [733, 390] on button "RESERVE" at bounding box center [738, 396] width 215 height 44
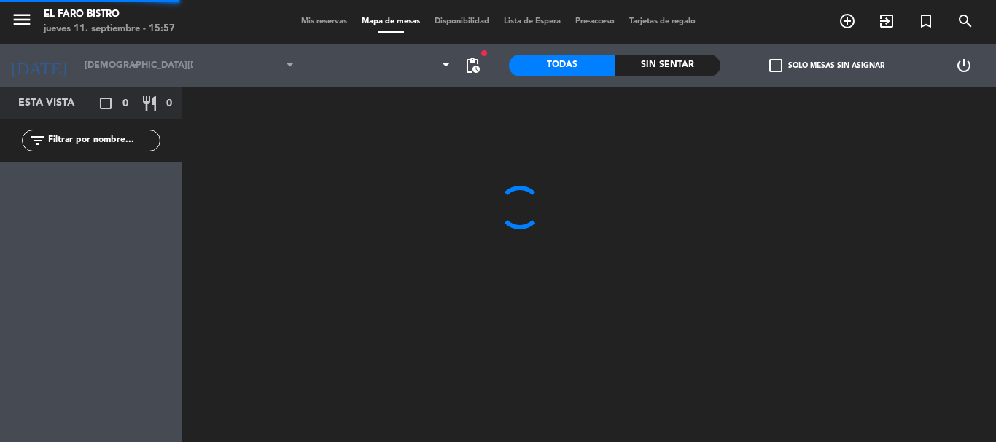
type input "[DATE]"
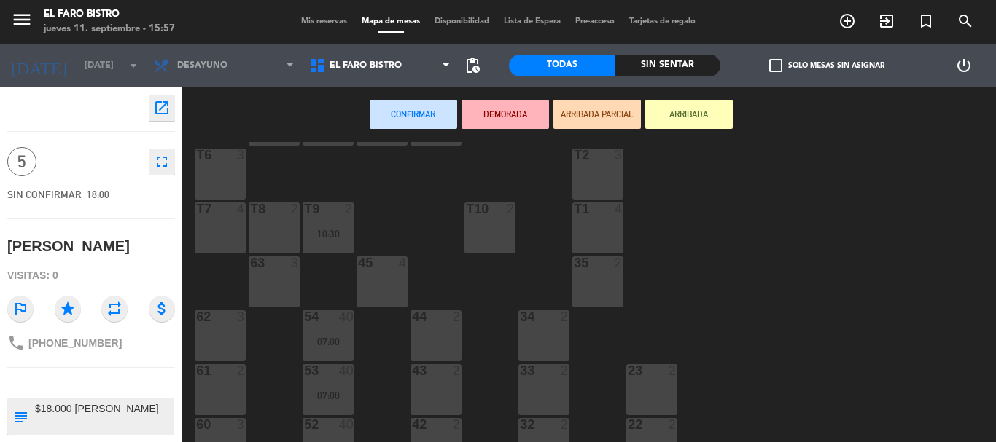
scroll to position [147, 0]
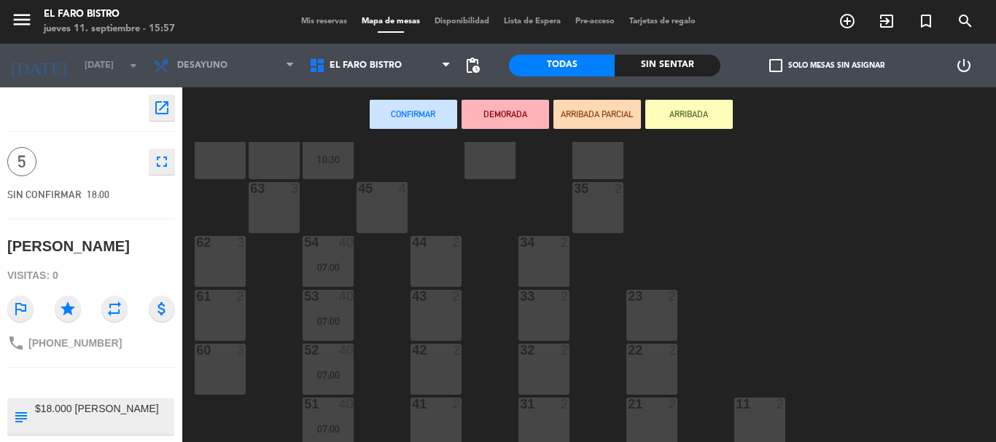
click at [432, 236] on div "44 2" at bounding box center [435, 261] width 51 height 51
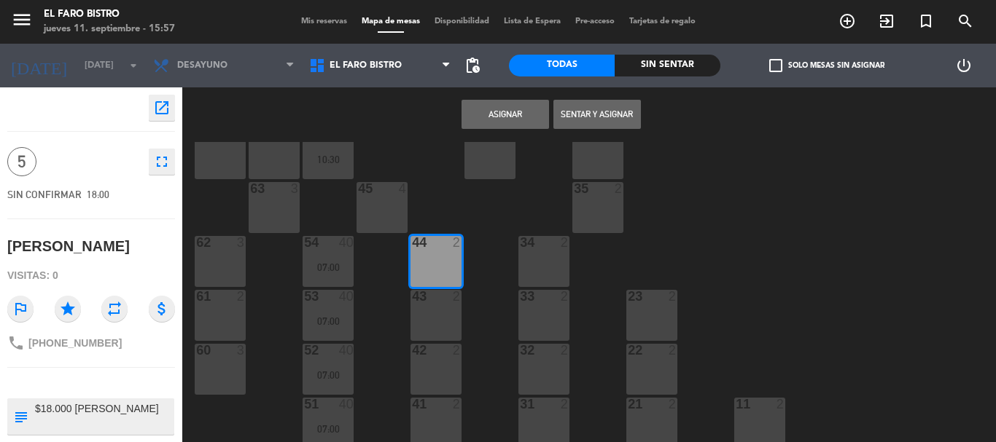
scroll to position [208, 0]
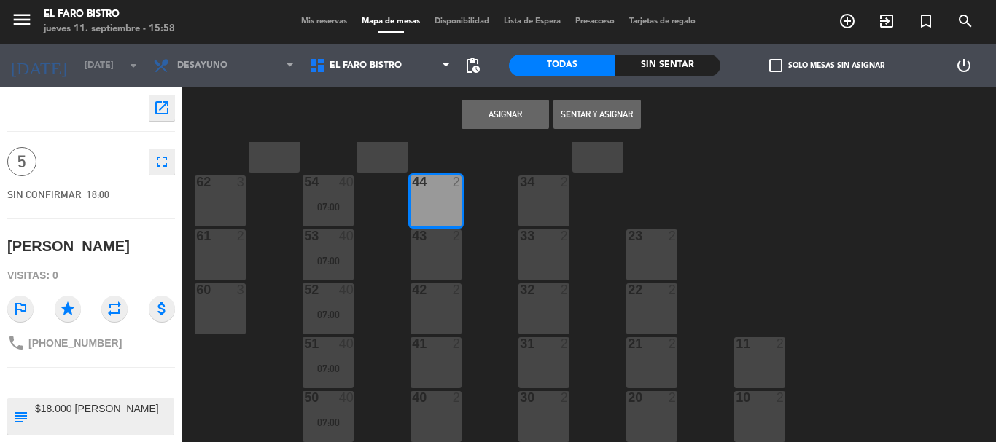
click at [438, 262] on div "43 2" at bounding box center [435, 255] width 51 height 51
click at [440, 321] on div "42 2" at bounding box center [435, 309] width 51 height 51
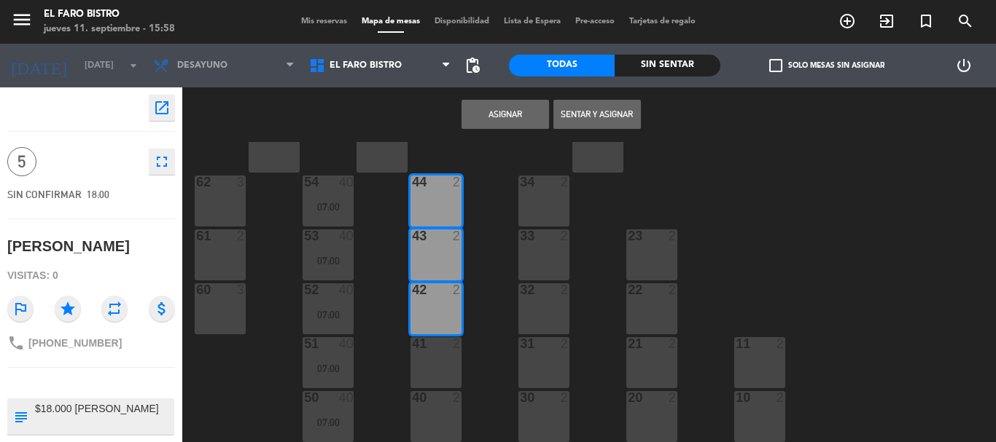
click at [432, 369] on div "41 2" at bounding box center [435, 362] width 51 height 51
click at [434, 410] on div "40 2" at bounding box center [435, 416] width 51 height 51
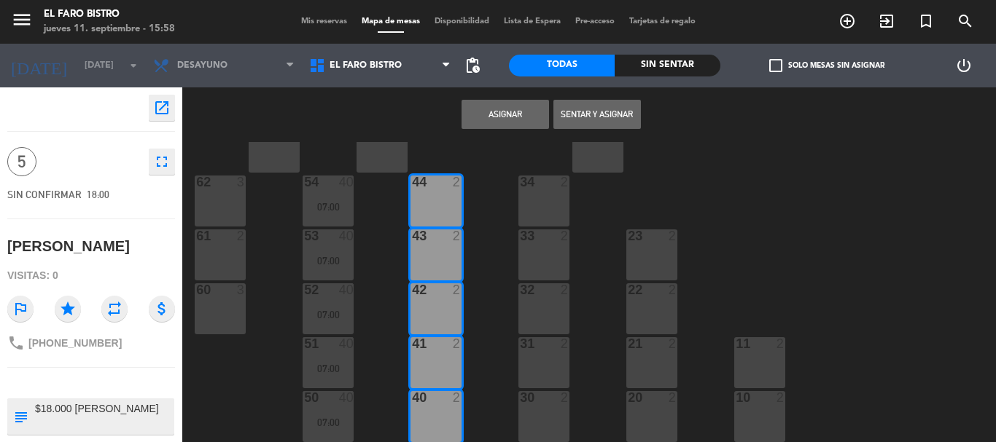
click at [506, 109] on button "Asignar" at bounding box center [504, 114] width 87 height 29
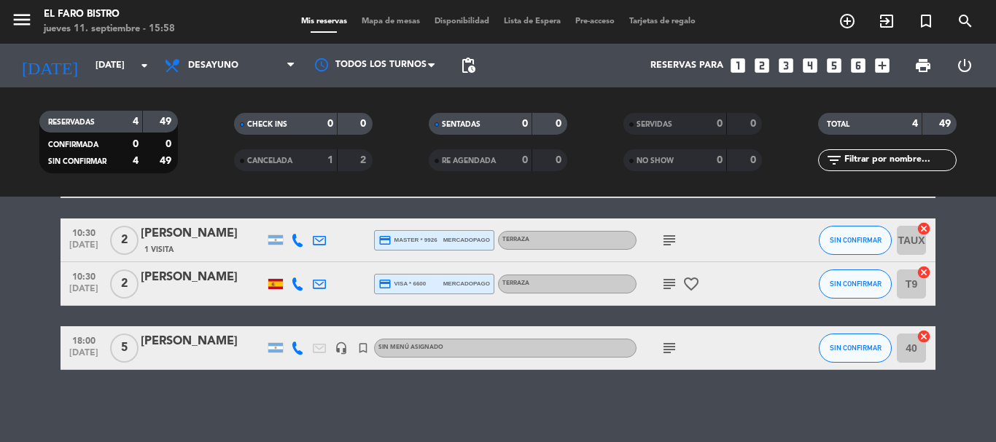
scroll to position [110, 0]
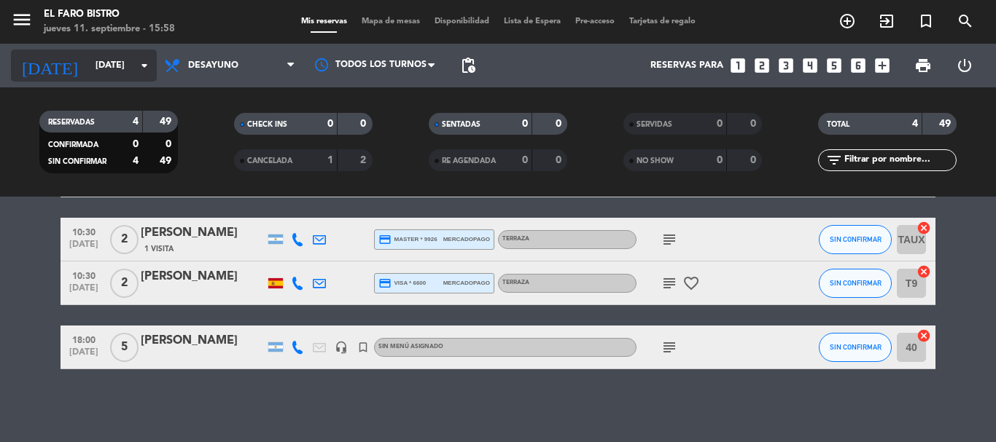
click at [122, 76] on input "[DATE]" at bounding box center [149, 65] width 123 height 25
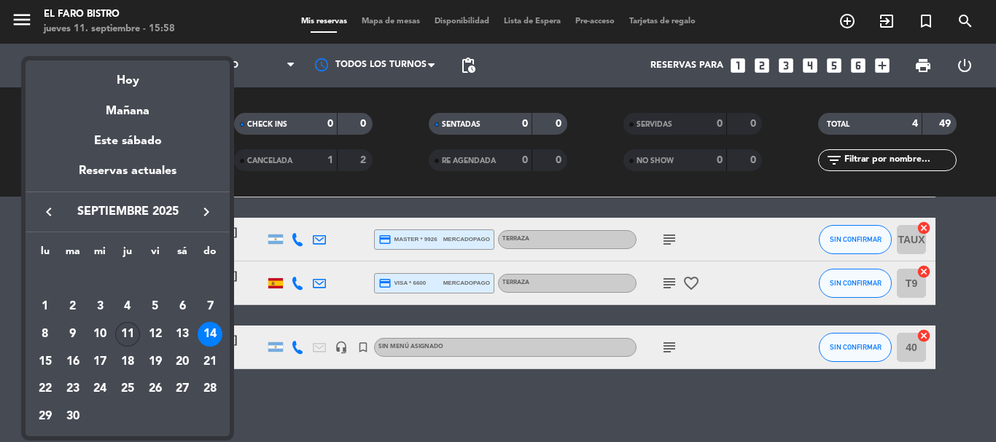
click at [122, 336] on div "11" at bounding box center [127, 334] width 25 height 25
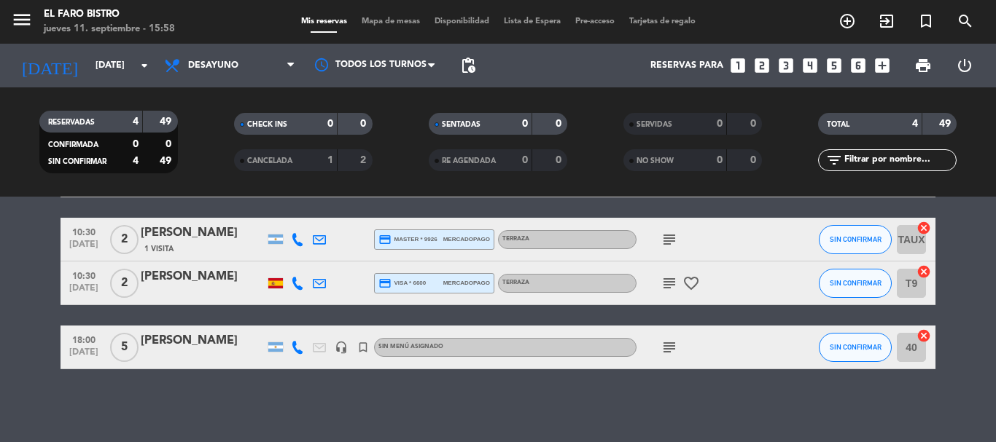
type input "[DEMOGRAPHIC_DATA][DATE]"
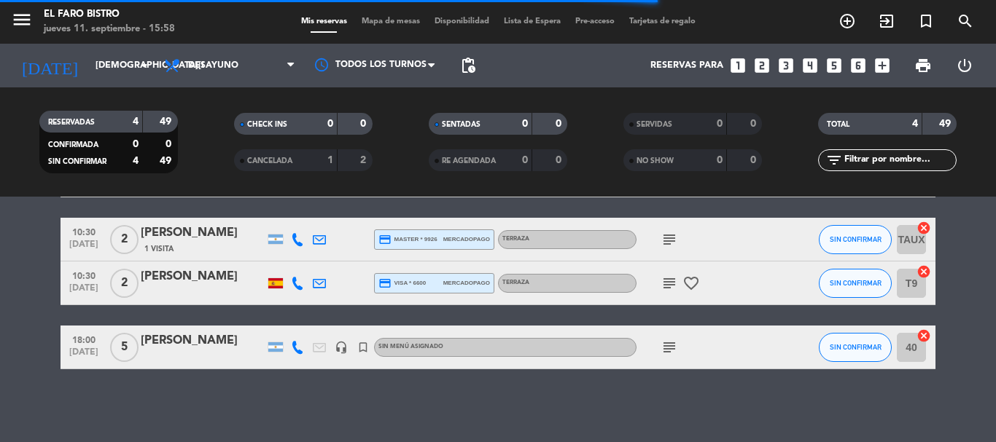
click at [200, 341] on div "[PERSON_NAME]" at bounding box center [203, 341] width 124 height 19
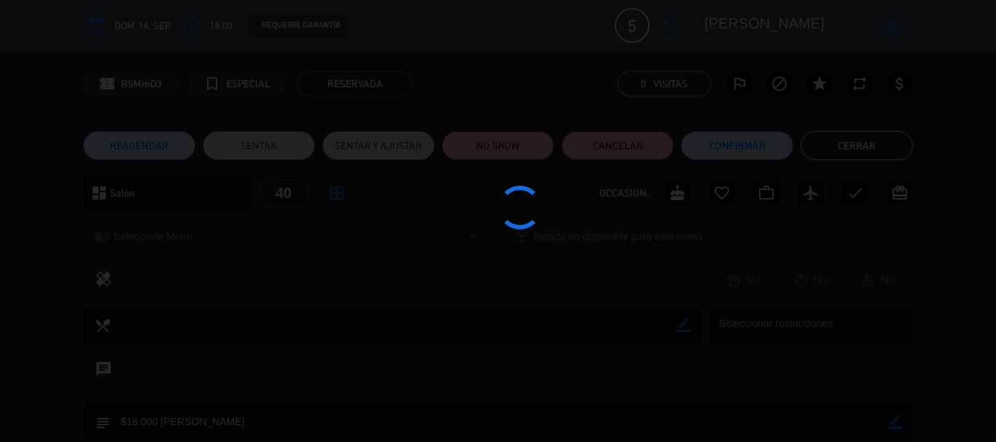
scroll to position [167, 0]
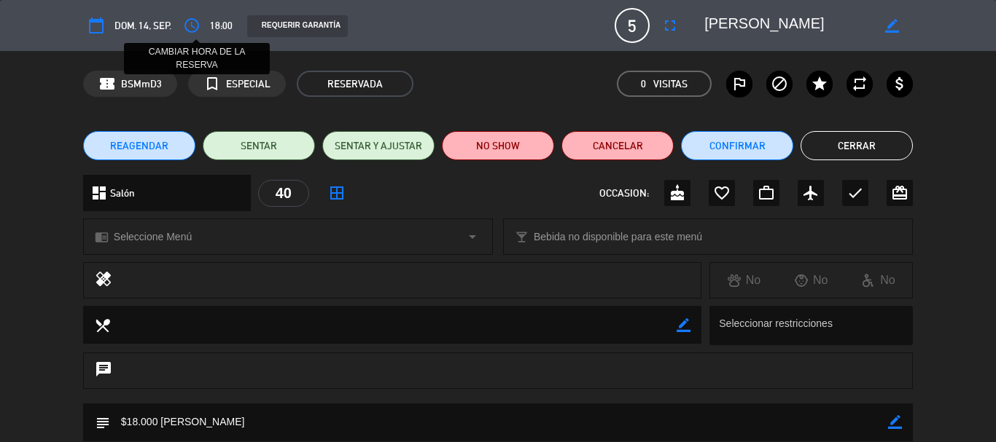
click at [196, 28] on icon "access_time" at bounding box center [191, 25] width 17 height 17
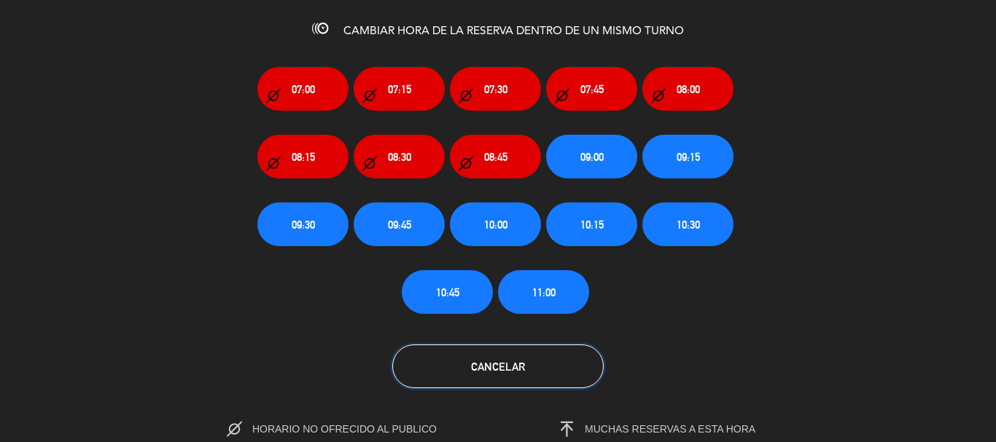
click at [512, 369] on span "Cancelar" at bounding box center [498, 367] width 54 height 12
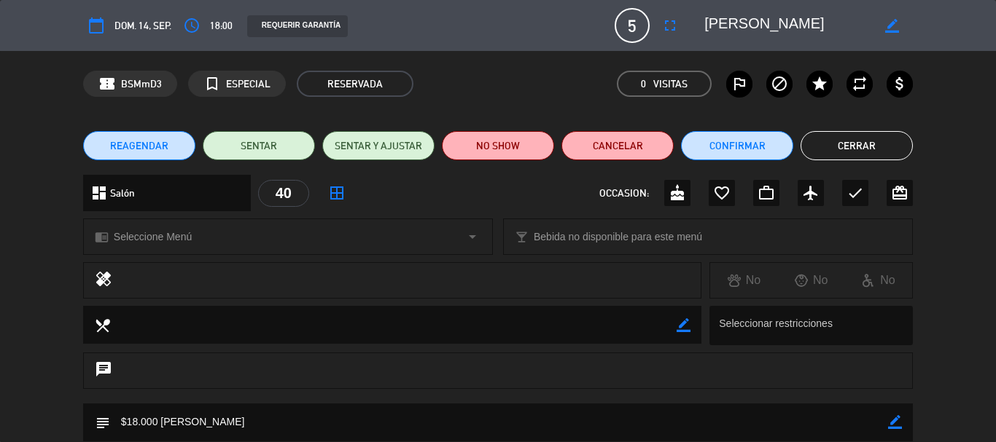
click at [138, 147] on span "REAGENDAR" at bounding box center [139, 145] width 58 height 15
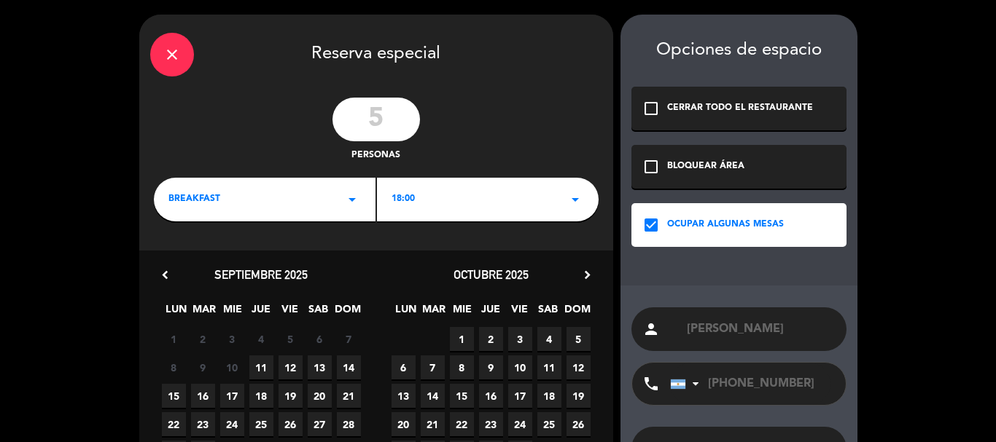
click at [350, 369] on span "14" at bounding box center [349, 368] width 24 height 24
click at [271, 204] on div "BREAKFAST arrow_drop_down" at bounding box center [265, 200] width 222 height 44
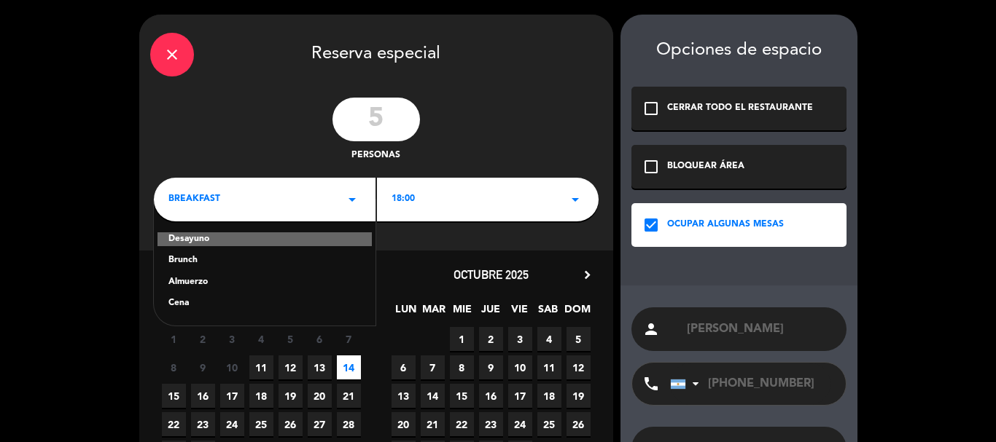
click at [190, 281] on div "Almuerzo" at bounding box center [264, 283] width 192 height 15
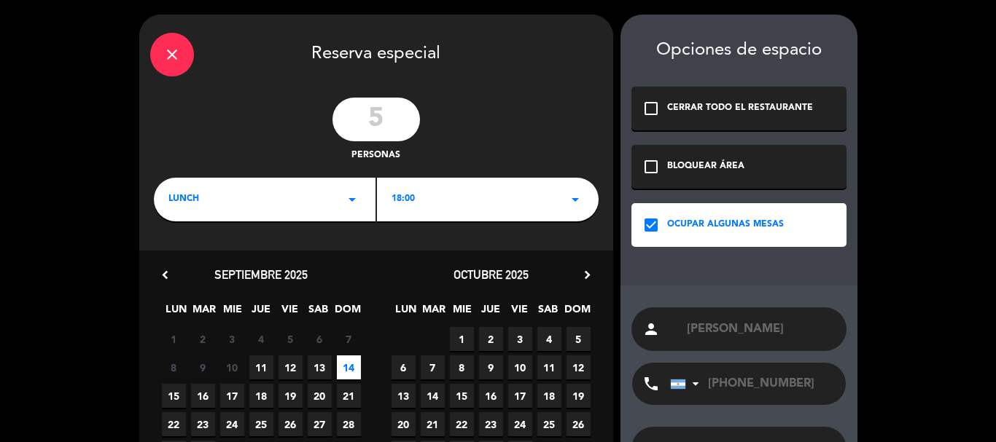
scroll to position [112, 0]
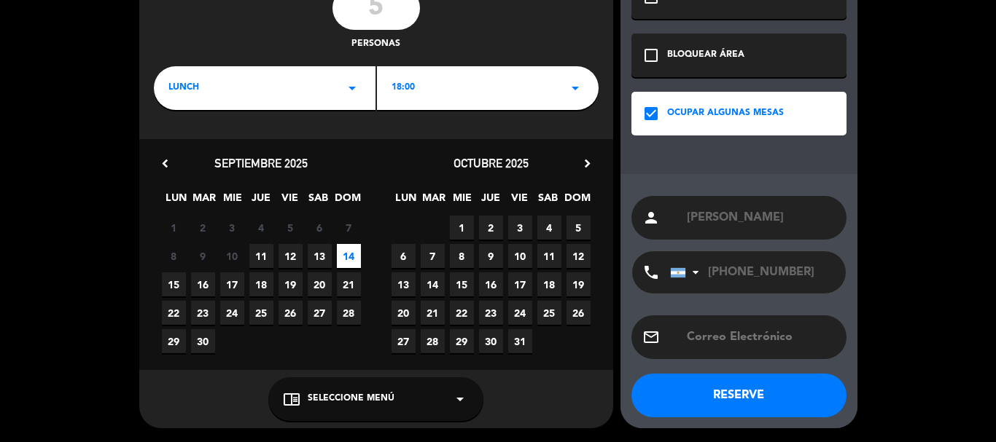
click at [725, 386] on button "RESERVE" at bounding box center [738, 396] width 215 height 44
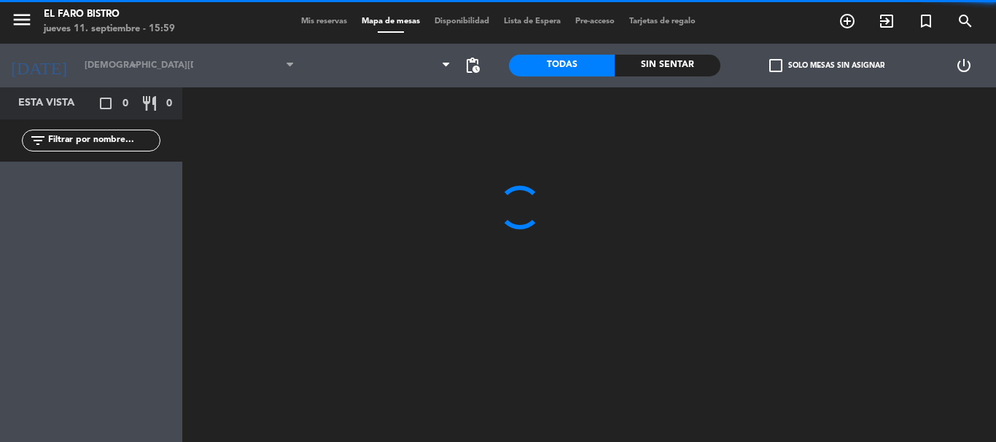
type input "[DATE]"
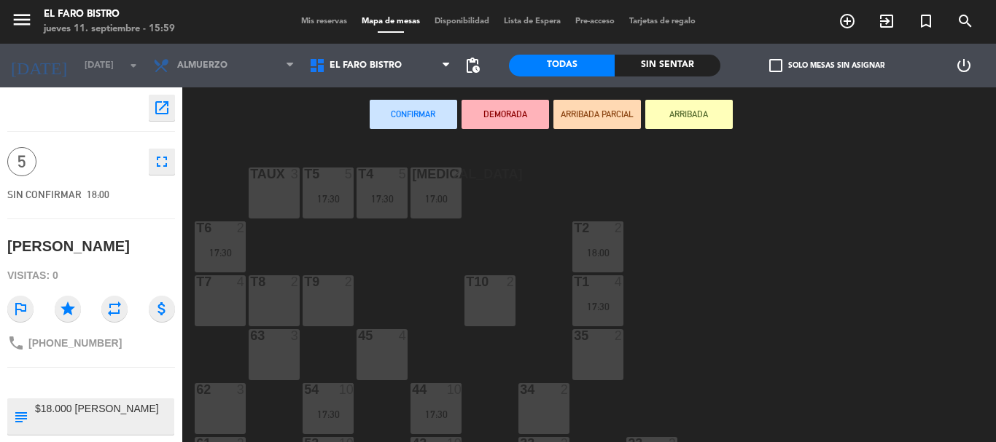
scroll to position [208, 0]
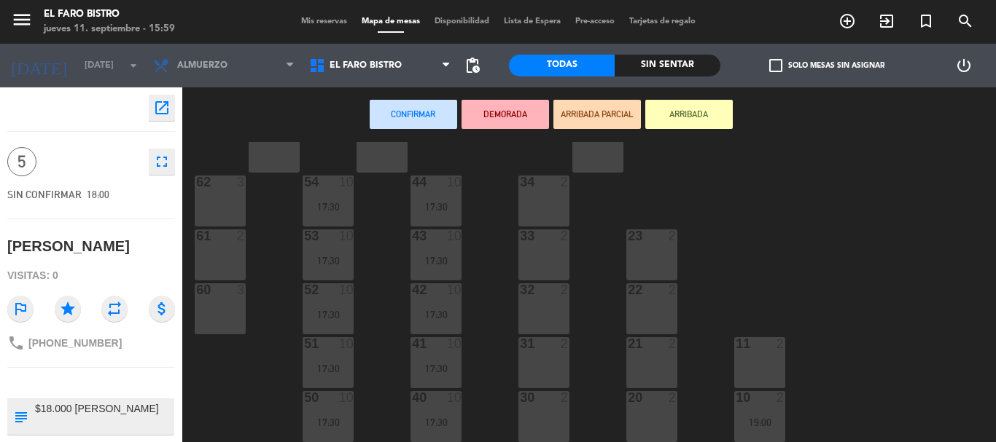
click at [546, 207] on div "34 2" at bounding box center [543, 201] width 51 height 51
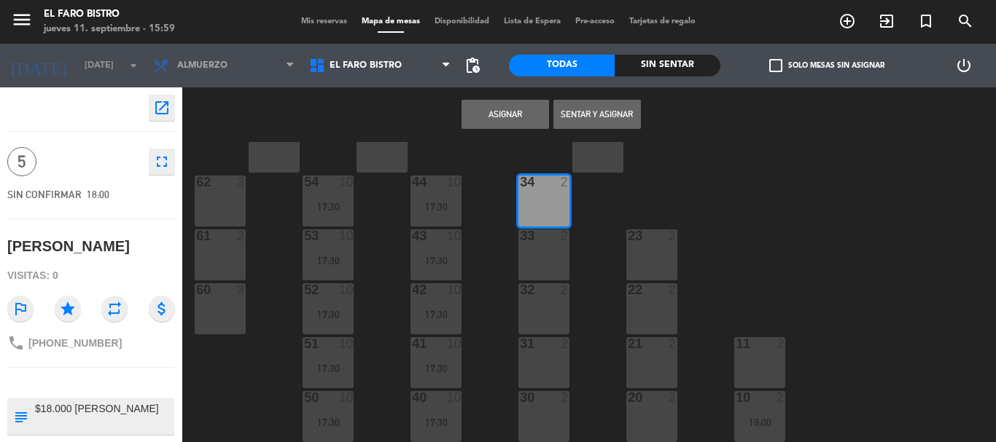
click at [559, 262] on div "33 2" at bounding box center [543, 255] width 51 height 51
click at [558, 317] on div "32 2" at bounding box center [543, 309] width 51 height 51
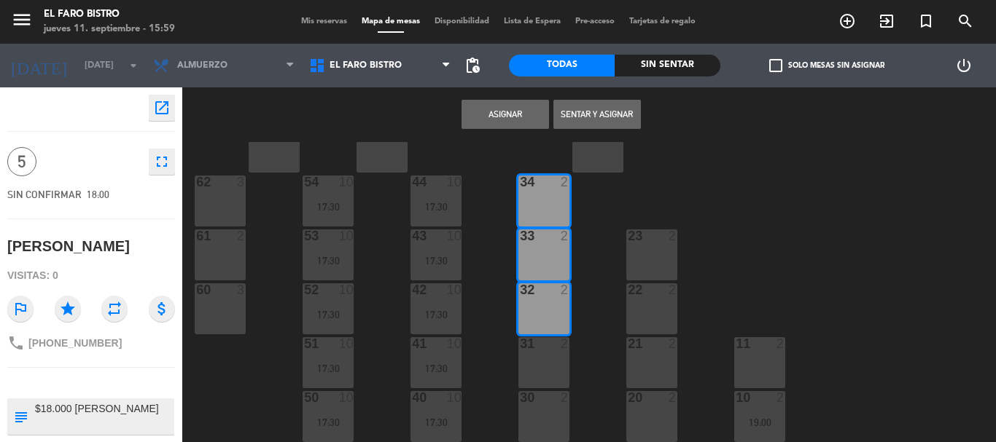
click at [556, 355] on div "31 2" at bounding box center [543, 362] width 51 height 51
click at [547, 421] on div "30 2" at bounding box center [543, 416] width 51 height 51
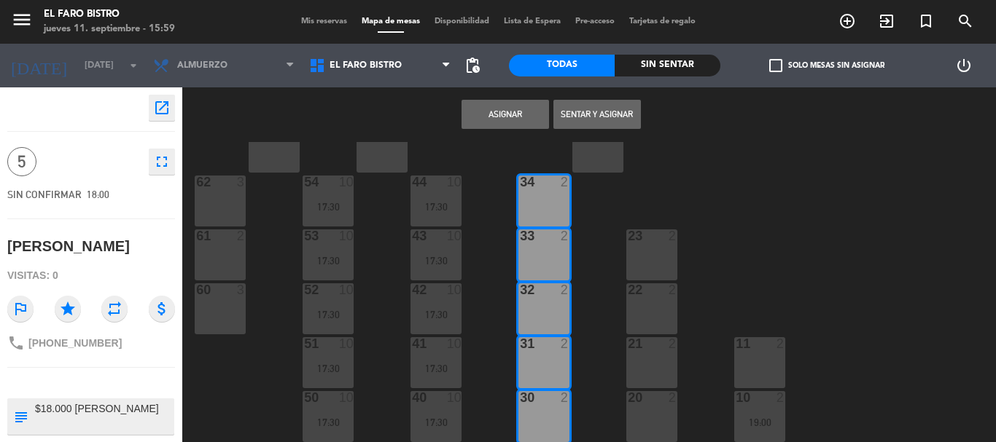
click at [510, 123] on button "Asignar" at bounding box center [504, 114] width 87 height 29
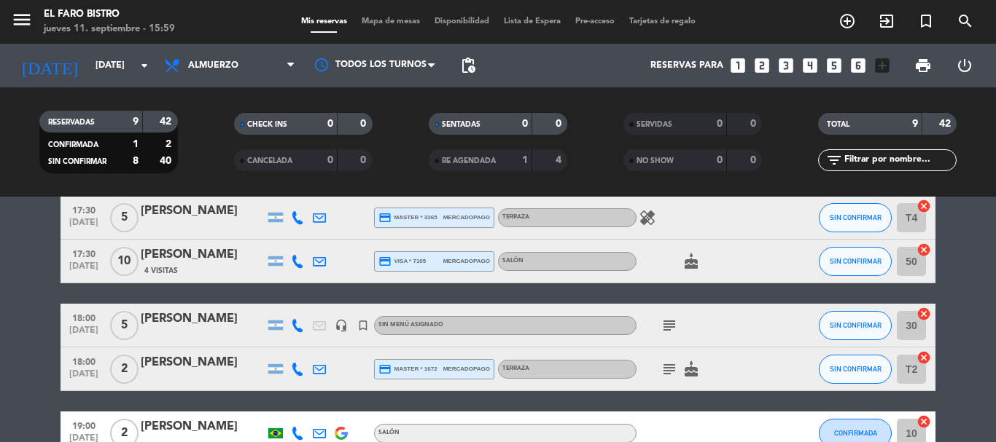
scroll to position [292, 0]
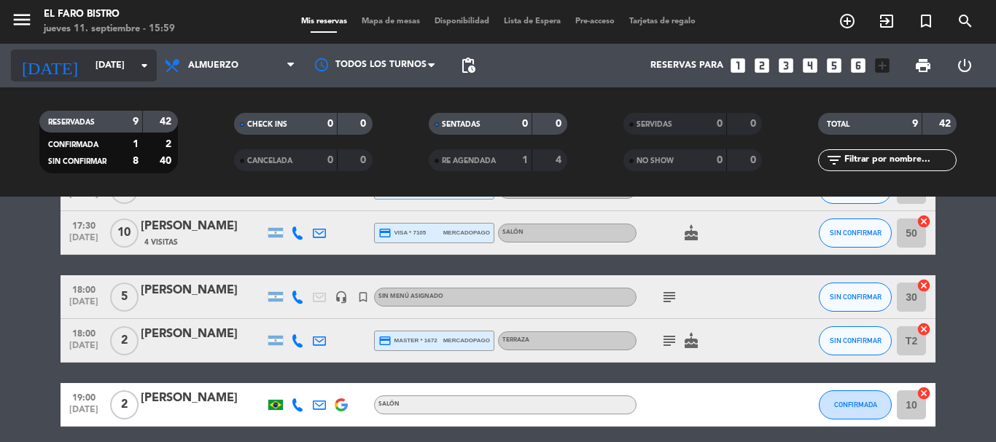
click at [102, 69] on input "[DATE]" at bounding box center [149, 65] width 123 height 25
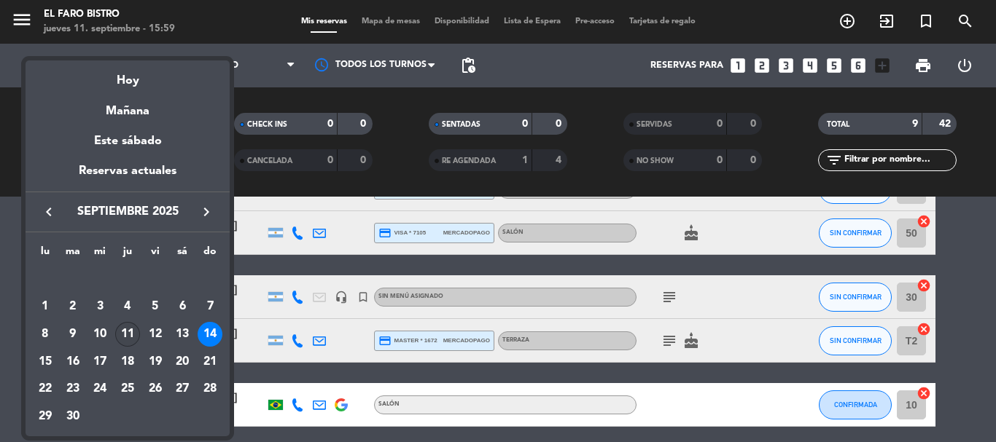
click at [124, 337] on div "11" at bounding box center [127, 334] width 25 height 25
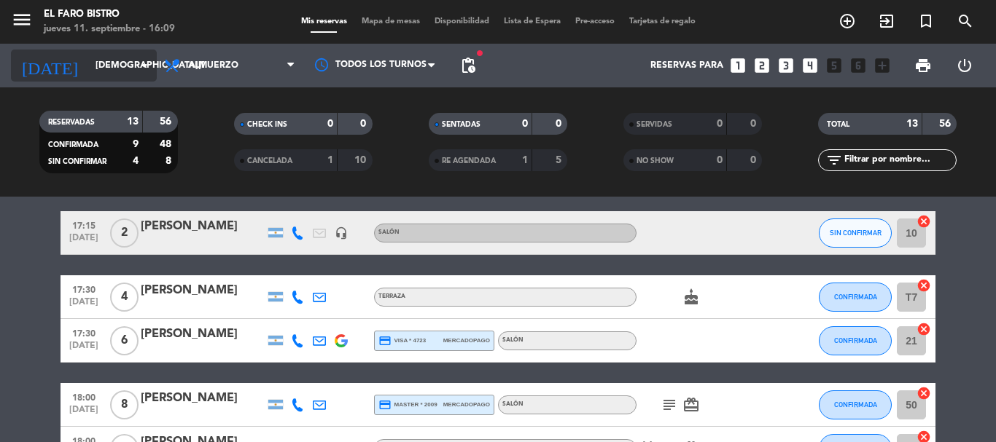
click at [136, 66] on icon "arrow_drop_down" at bounding box center [144, 65] width 17 height 17
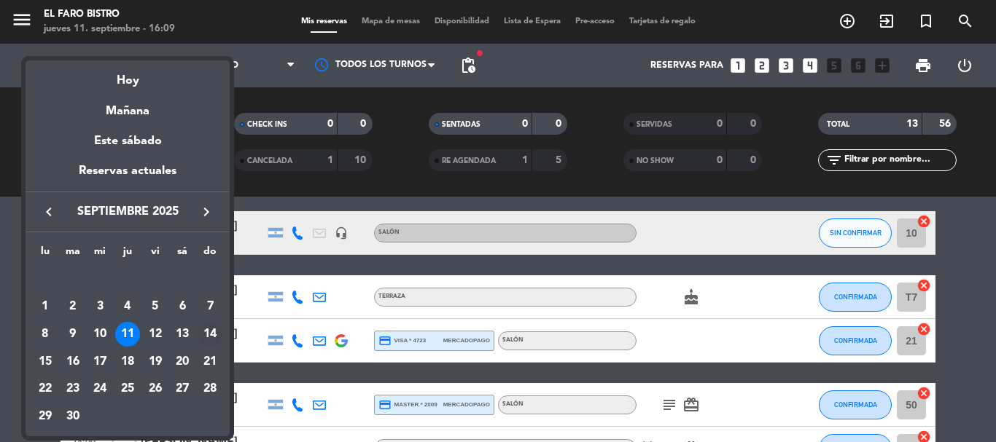
click at [209, 328] on div "14" at bounding box center [210, 334] width 25 height 25
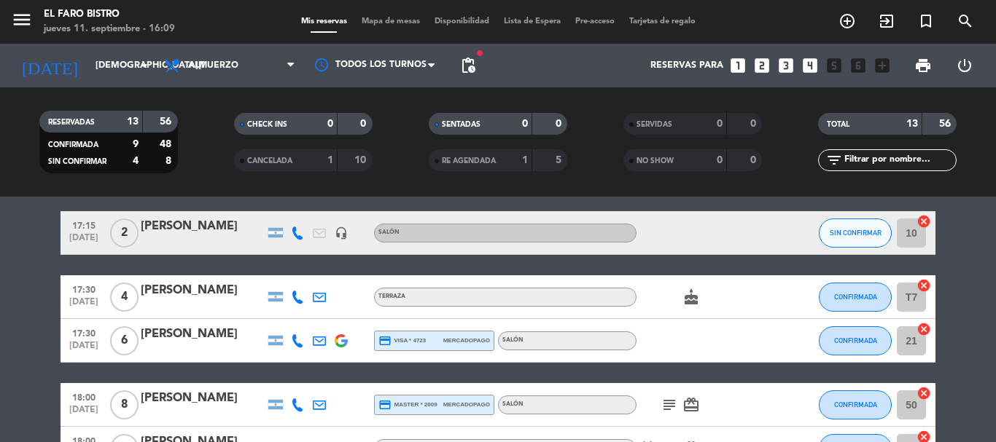
type input "[DATE]"
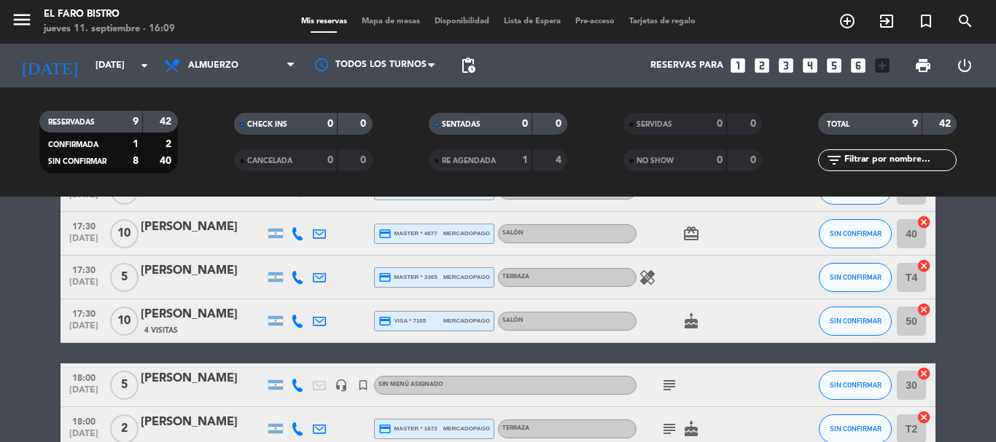
scroll to position [219, 0]
